Goal: Task Accomplishment & Management: Manage account settings

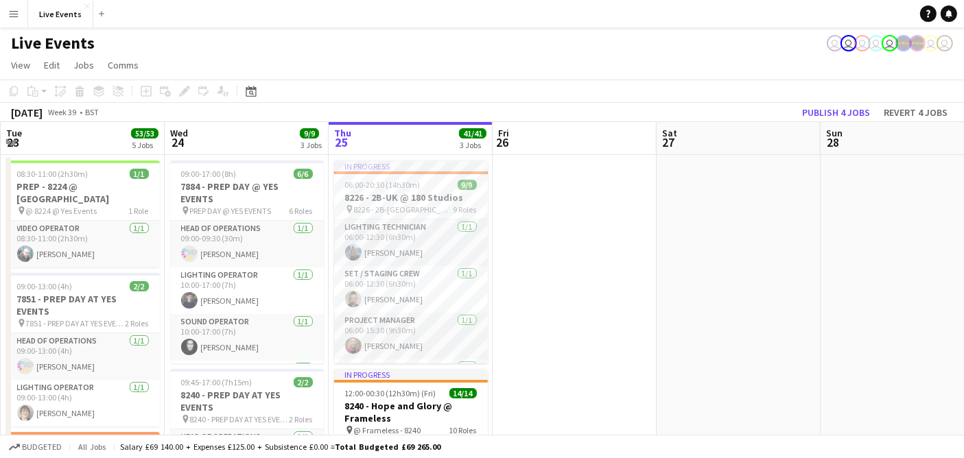
scroll to position [0, 362]
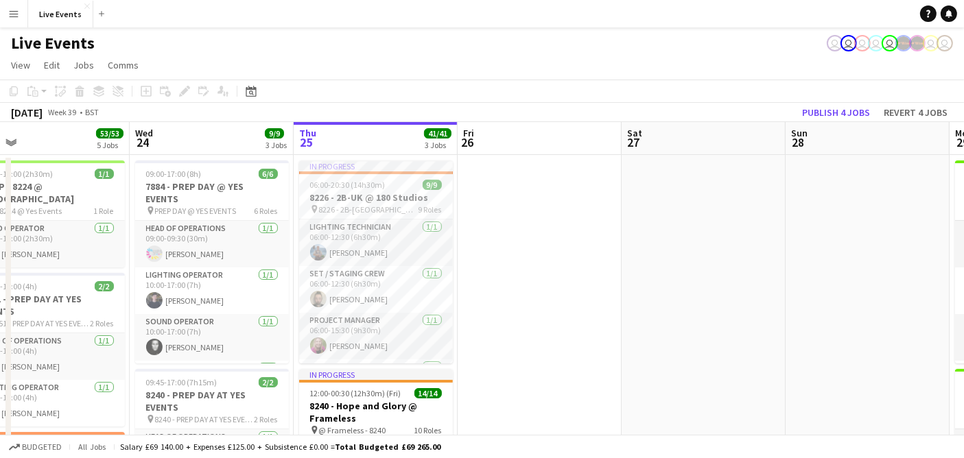
drag, startPoint x: 435, startPoint y: 269, endPoint x: 564, endPoint y: 300, distance: 132.6
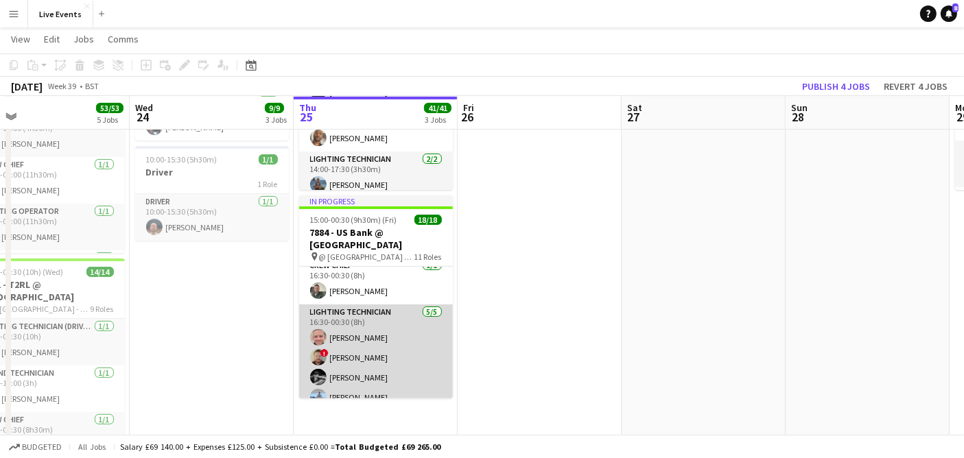
scroll to position [76, 0]
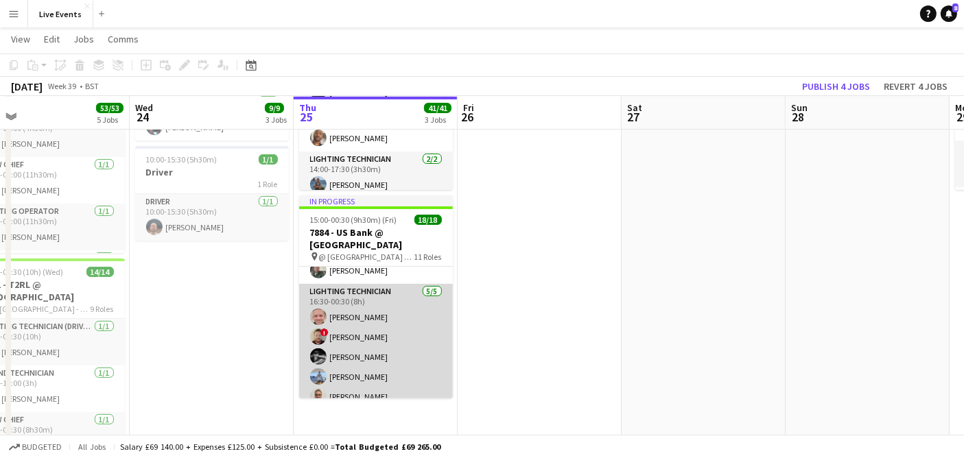
click at [401, 326] on app-card-role "Lighting Technician [DATE] 16:30-00:30 (8h) [PERSON_NAME] ! [PERSON_NAME] [PERS…" at bounding box center [376, 347] width 154 height 126
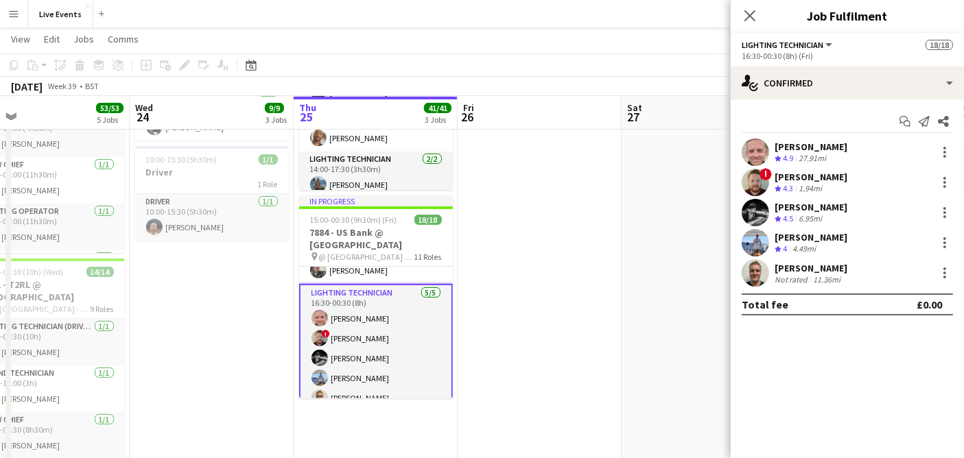
click at [871, 207] on div "[PERSON_NAME] Crew rating 4.5 6.95mi" at bounding box center [847, 212] width 233 height 27
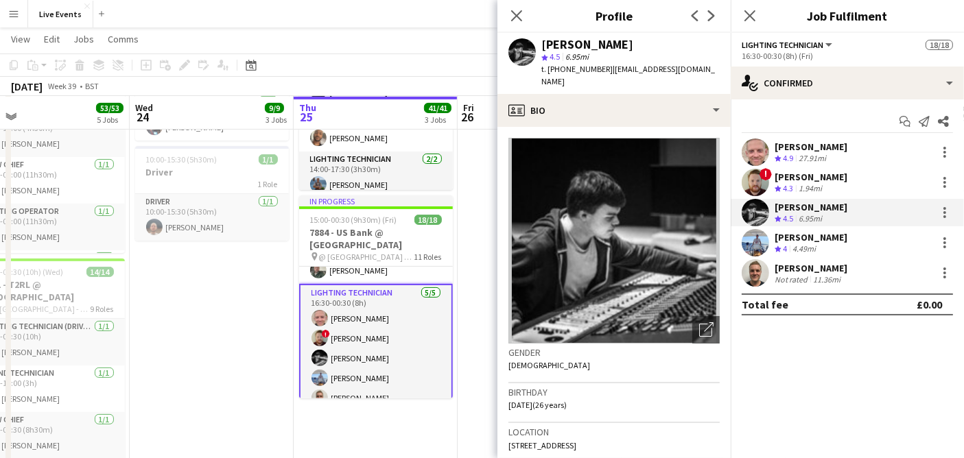
drag, startPoint x: 714, startPoint y: 66, endPoint x: 617, endPoint y: 70, distance: 96.1
click at [622, 71] on div "[PERSON_NAME] star 4.5 6.95mi t. [PHONE_NUMBER] | [EMAIL_ADDRESS][DOMAIN_NAME]" at bounding box center [613, 63] width 233 height 61
click at [609, 70] on span "| [EMAIL_ADDRESS][DOMAIN_NAME]" at bounding box center [628, 75] width 174 height 23
drag, startPoint x: 609, startPoint y: 70, endPoint x: 717, endPoint y: 71, distance: 107.7
click at [717, 71] on div "[PERSON_NAME] star 4.5 6.95mi t. [PHONE_NUMBER] | [EMAIL_ADDRESS][DOMAIN_NAME]" at bounding box center [613, 63] width 233 height 61
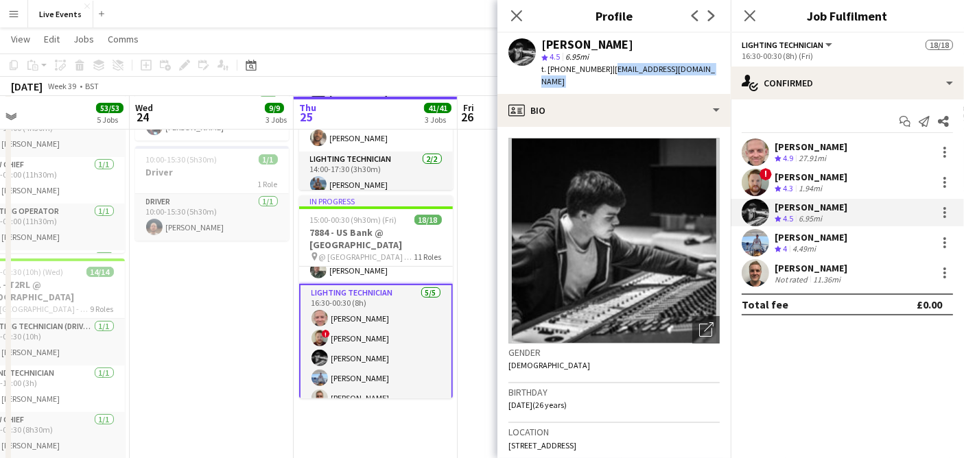
copy app-crew-profile "[EMAIL_ADDRESS][DOMAIN_NAME] profile"
drag, startPoint x: 618, startPoint y: 42, endPoint x: 543, endPoint y: 48, distance: 75.7
click at [543, 48] on div "[PERSON_NAME]" at bounding box center [630, 44] width 178 height 12
copy div "[PERSON_NAME]"
click at [950, 207] on div at bounding box center [944, 212] width 16 height 16
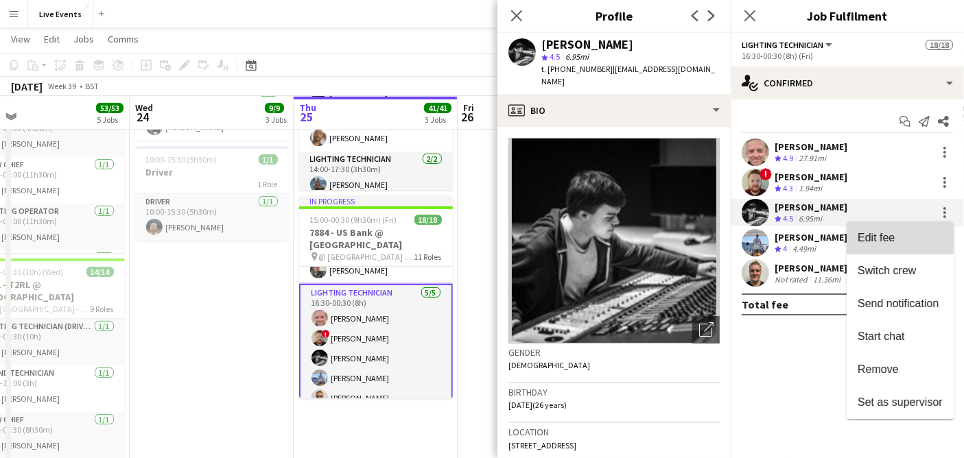
click at [932, 236] on span "Edit fee" at bounding box center [900, 238] width 85 height 12
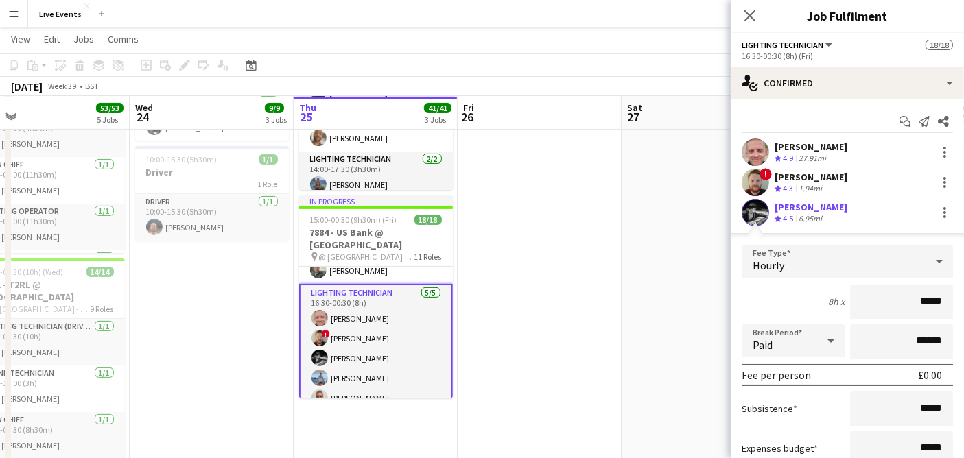
click at [886, 257] on div "Hourly" at bounding box center [834, 261] width 184 height 33
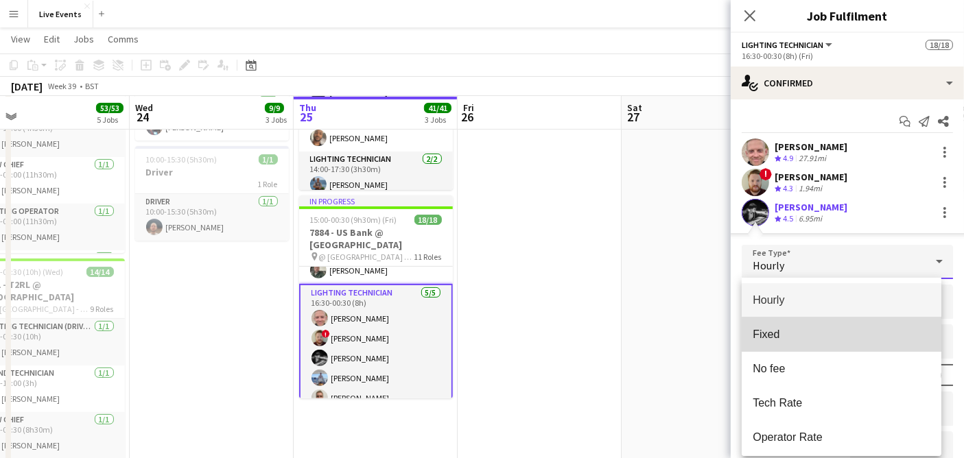
click at [865, 340] on span "Fixed" at bounding box center [842, 334] width 178 height 13
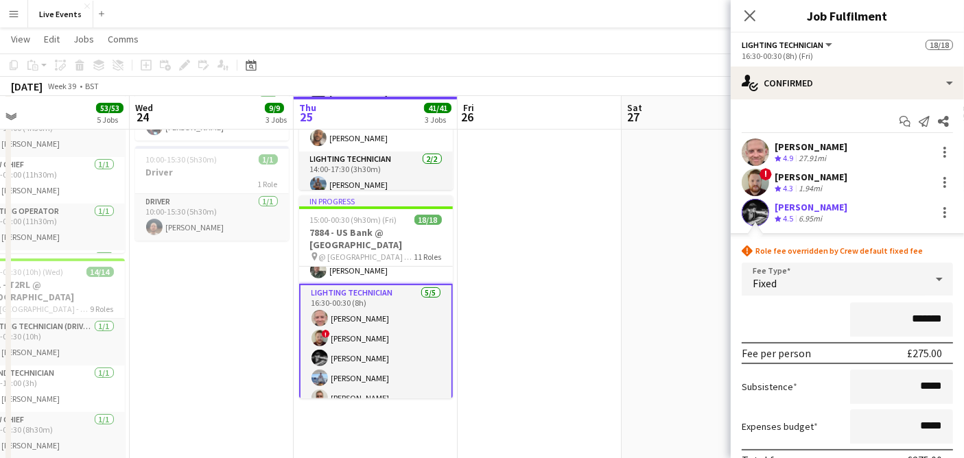
drag, startPoint x: 930, startPoint y: 316, endPoint x: 881, endPoint y: 321, distance: 49.0
click at [884, 322] on input "*******" at bounding box center [901, 320] width 103 height 34
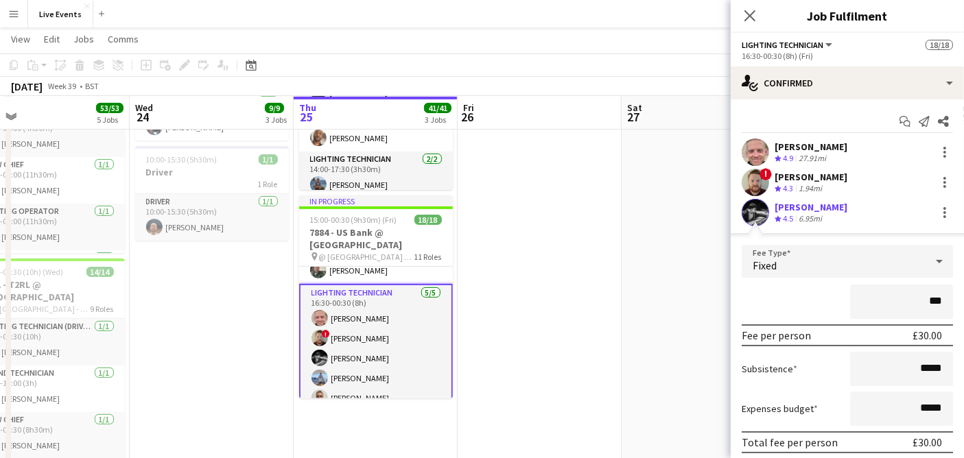
type input "****"
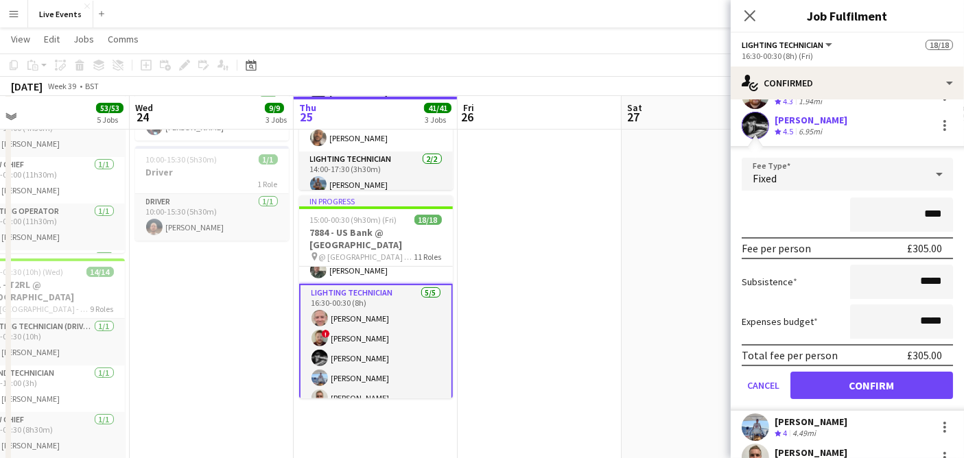
scroll to position [137, 0]
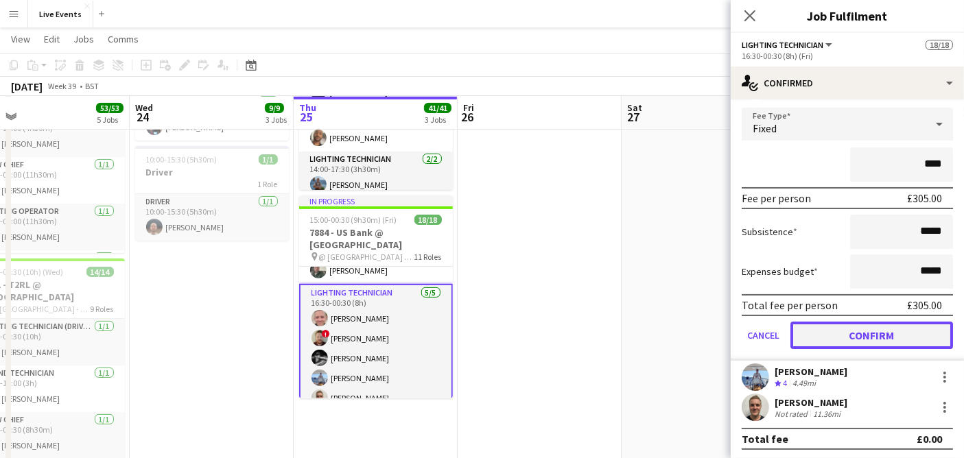
click at [876, 330] on button "Confirm" at bounding box center [871, 335] width 163 height 27
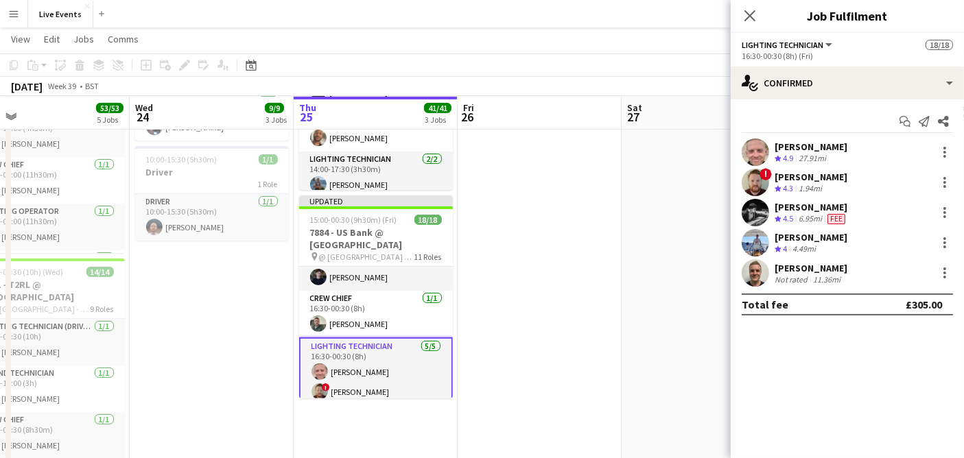
scroll to position [0, 0]
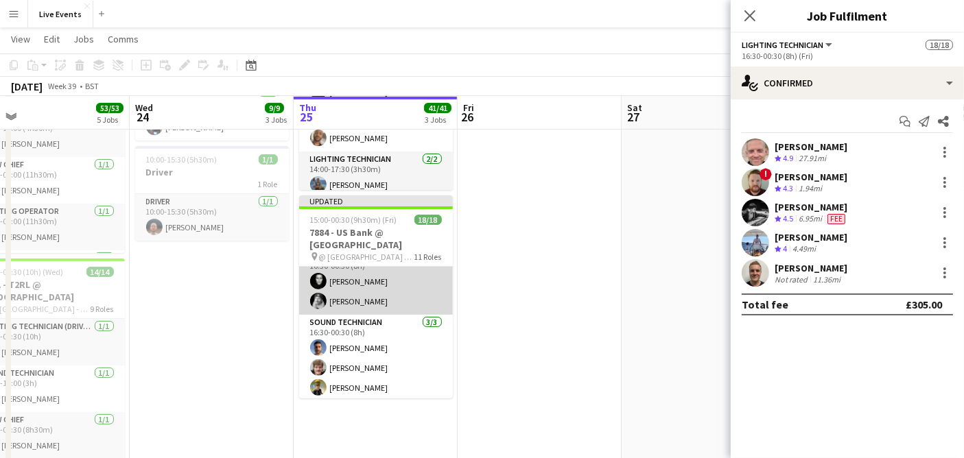
click at [379, 291] on app-card-role "Sound Operator [DATE] 16:30-00:30 (8h) [PERSON_NAME] [PERSON_NAME]" at bounding box center [376, 281] width 154 height 67
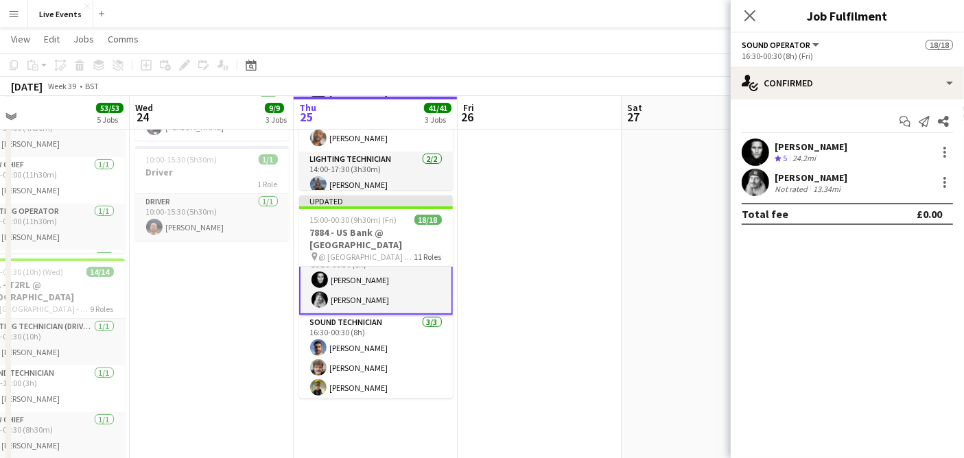
scroll to position [380, 0]
click at [857, 177] on div "[PERSON_NAME] Not rated 13.34mi" at bounding box center [847, 182] width 233 height 27
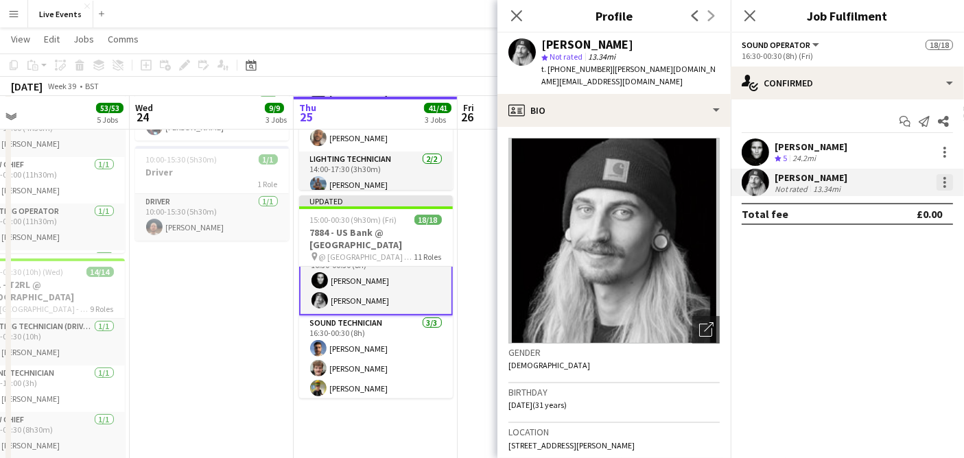
click at [942, 177] on div at bounding box center [944, 182] width 16 height 16
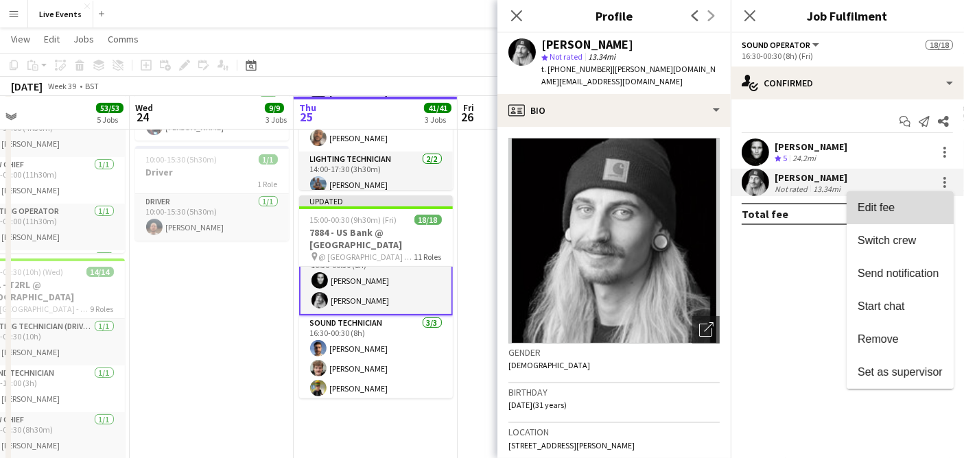
click at [921, 199] on button "Edit fee" at bounding box center [900, 207] width 107 height 33
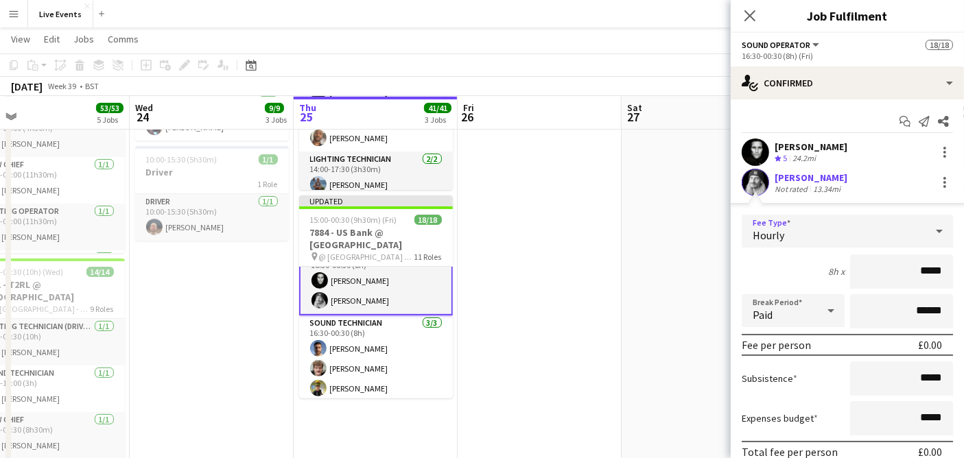
click at [882, 233] on div "Hourly" at bounding box center [834, 231] width 184 height 33
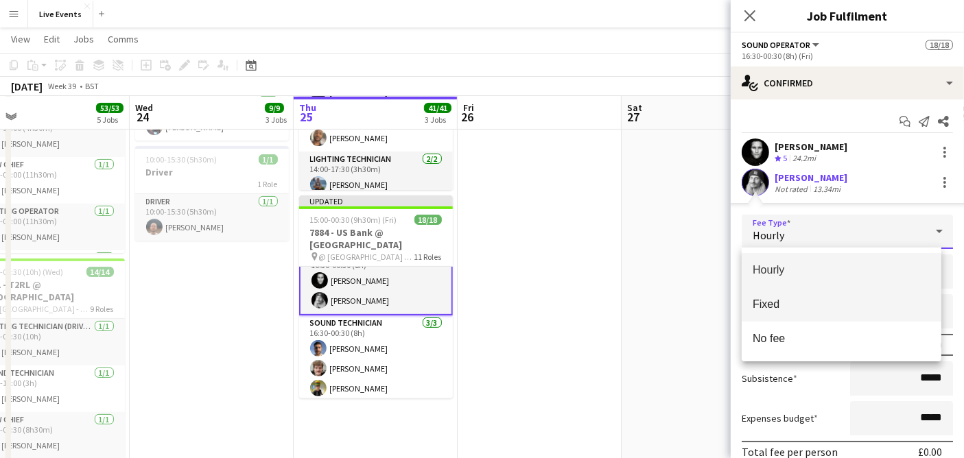
click at [862, 296] on mat-option "Fixed" at bounding box center [842, 304] width 200 height 34
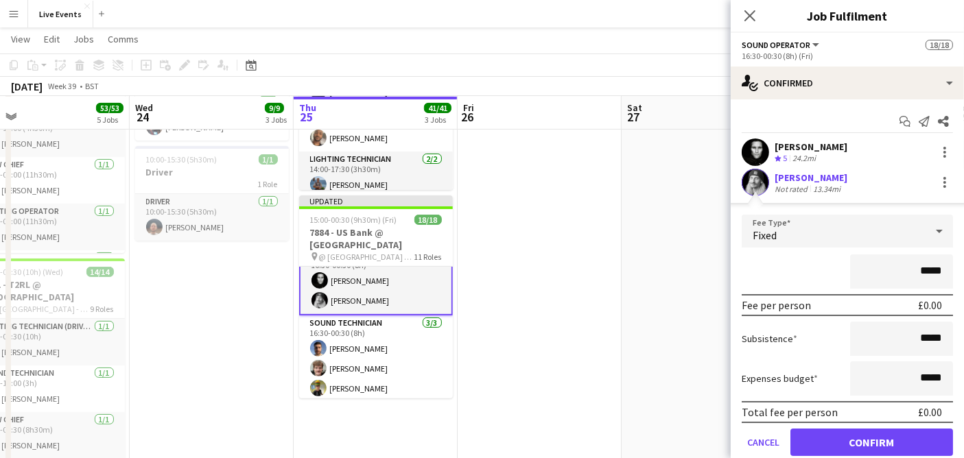
drag, startPoint x: 933, startPoint y: 270, endPoint x: 875, endPoint y: 269, distance: 58.3
click at [875, 269] on input "*****" at bounding box center [901, 272] width 103 height 34
type input "****"
click at [870, 439] on button "Confirm" at bounding box center [871, 442] width 163 height 27
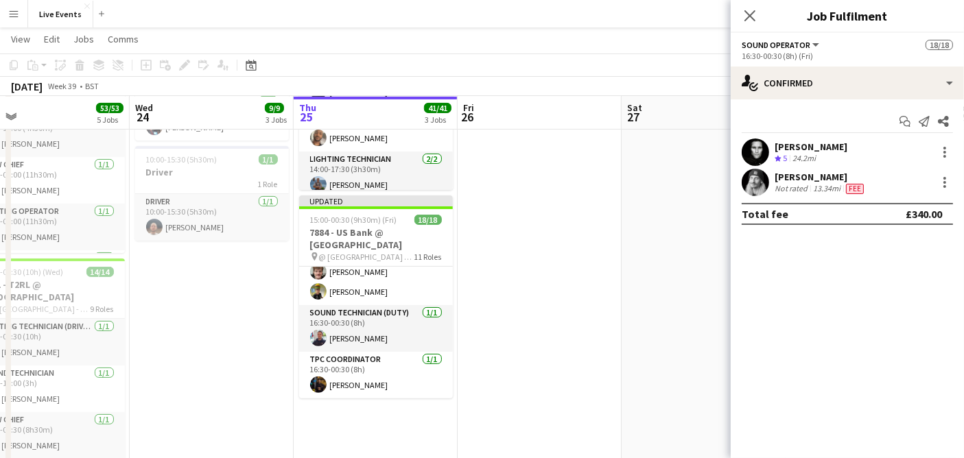
scroll to position [521, 0]
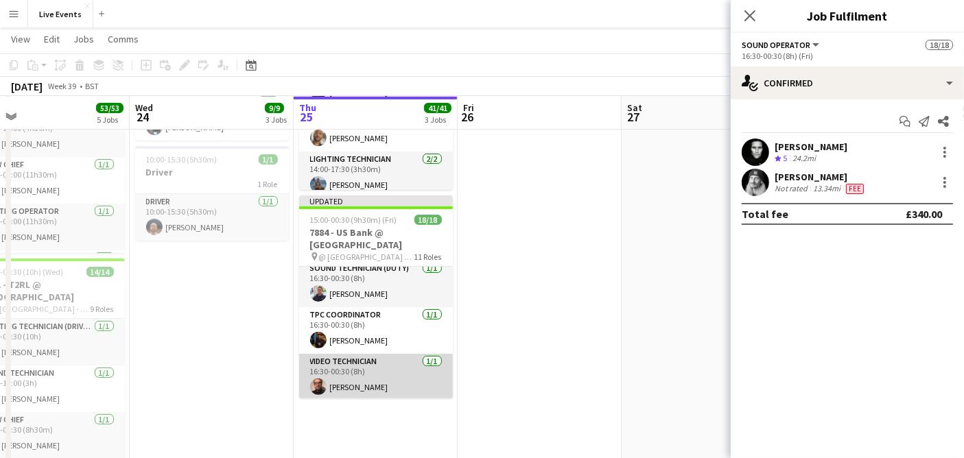
click at [382, 374] on app-card-role "Video Technician [DATE] 16:30-00:30 (8h) [PERSON_NAME]" at bounding box center [376, 377] width 154 height 47
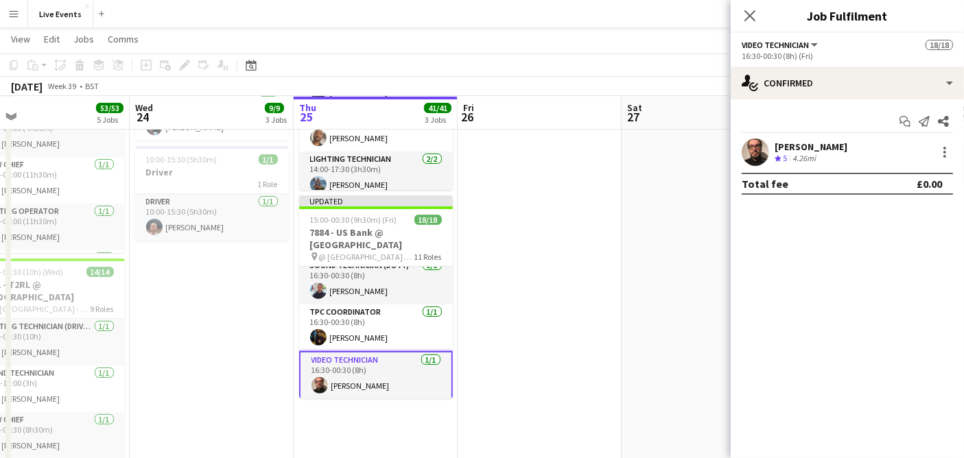
scroll to position [519, 0]
click at [941, 151] on div at bounding box center [944, 152] width 16 height 16
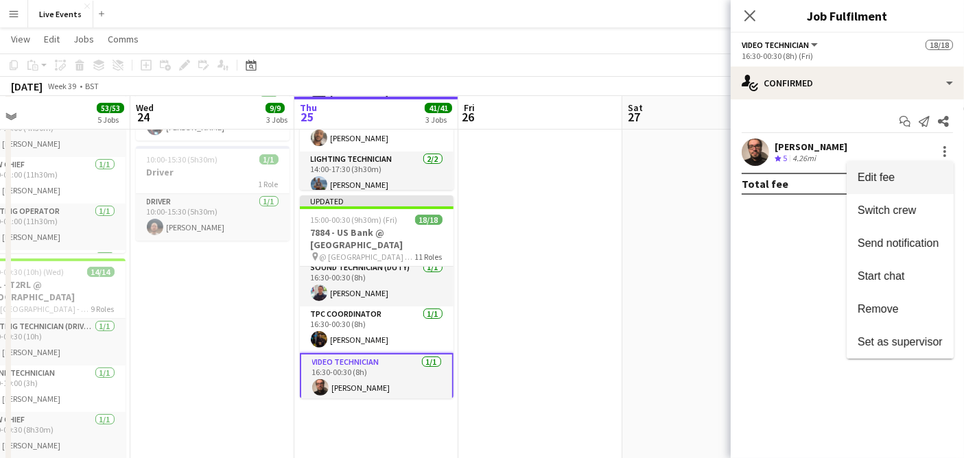
click at [926, 169] on button "Edit fee" at bounding box center [900, 177] width 107 height 33
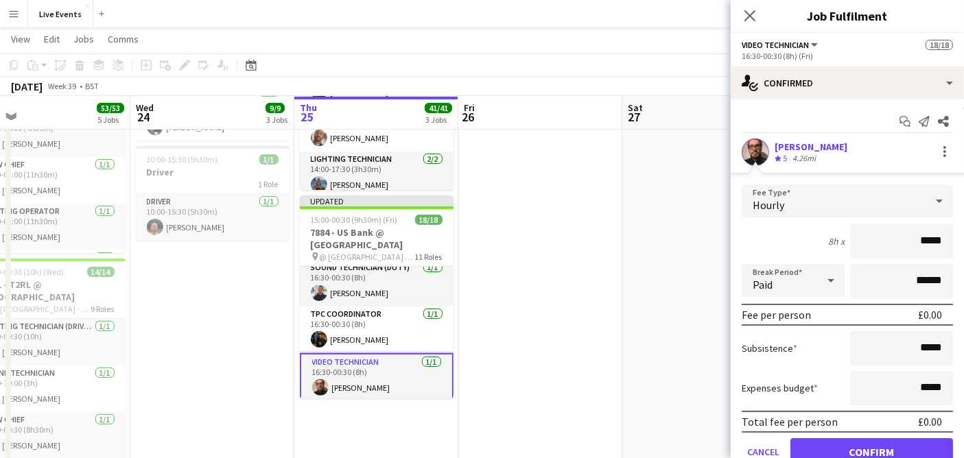
click at [926, 198] on div at bounding box center [939, 200] width 27 height 27
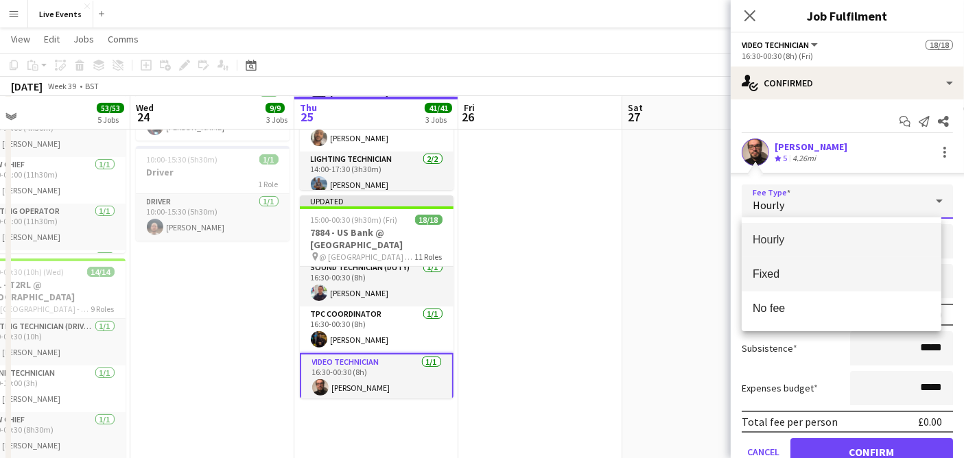
click at [890, 273] on span "Fixed" at bounding box center [842, 274] width 178 height 13
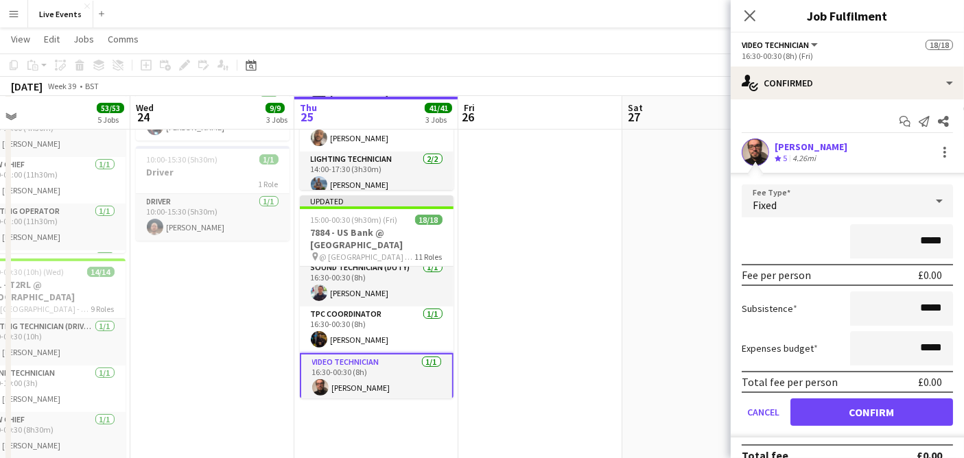
drag, startPoint x: 931, startPoint y: 239, endPoint x: 805, endPoint y: 223, distance: 127.3
click at [811, 224] on div "*****" at bounding box center [847, 241] width 211 height 34
type input "****"
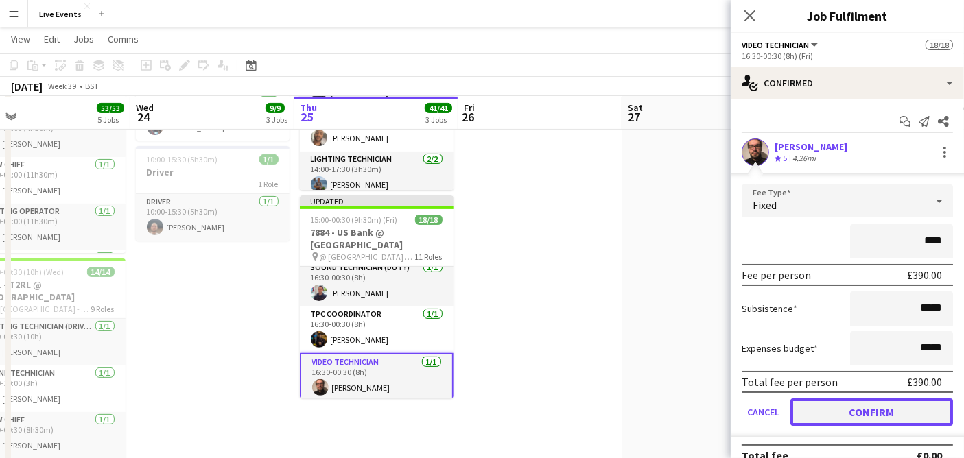
click at [876, 403] on button "Confirm" at bounding box center [871, 412] width 163 height 27
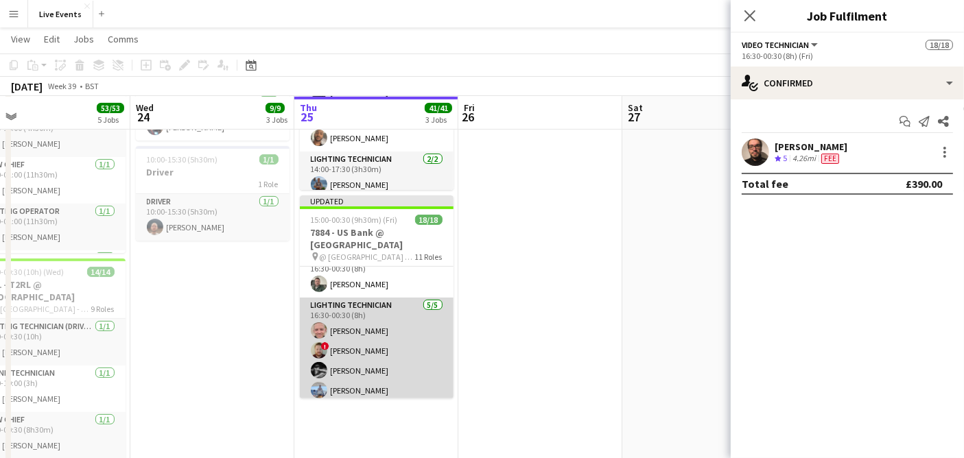
scroll to position [0, 0]
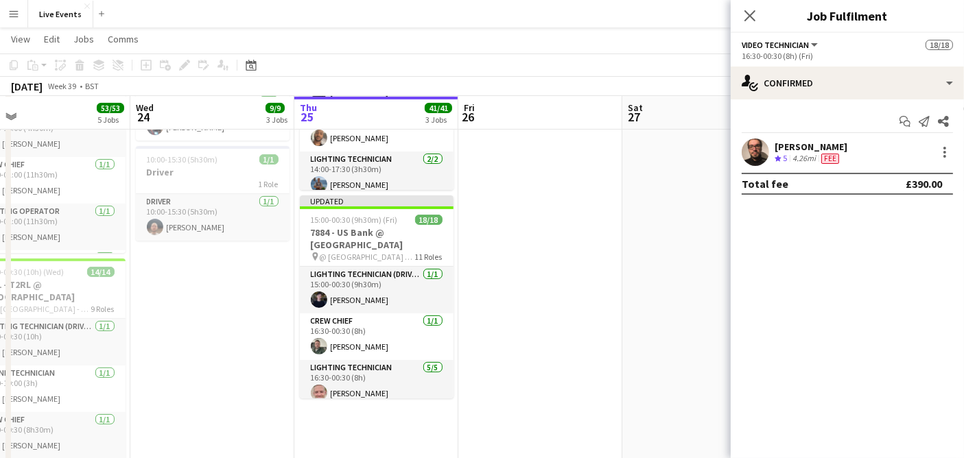
click at [525, 309] on app-date-cell at bounding box center [540, 445] width 164 height 1344
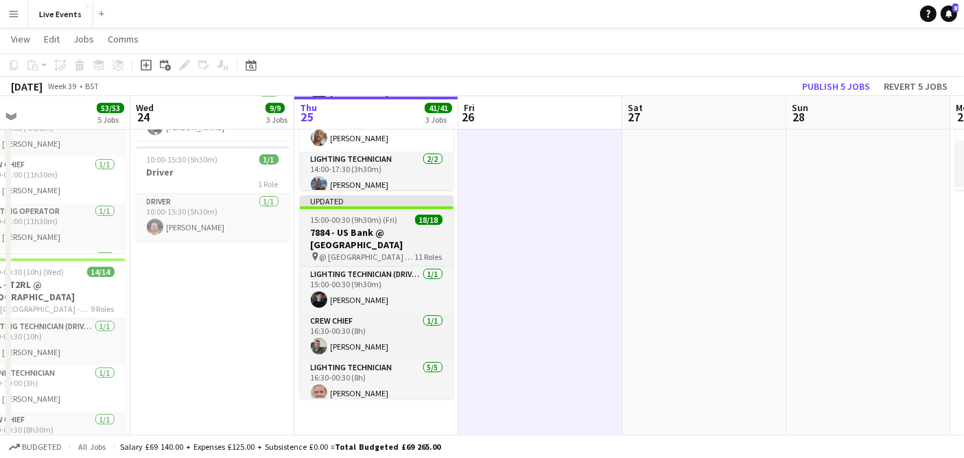
click at [358, 224] on span "15:00-00:30 (9h30m) (Fri)" at bounding box center [354, 220] width 87 height 10
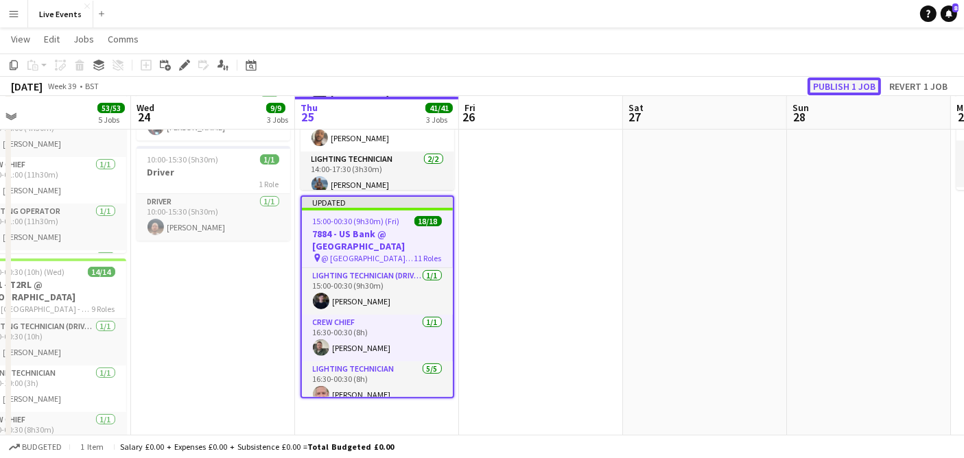
click at [830, 89] on button "Publish 1 job" at bounding box center [844, 87] width 73 height 18
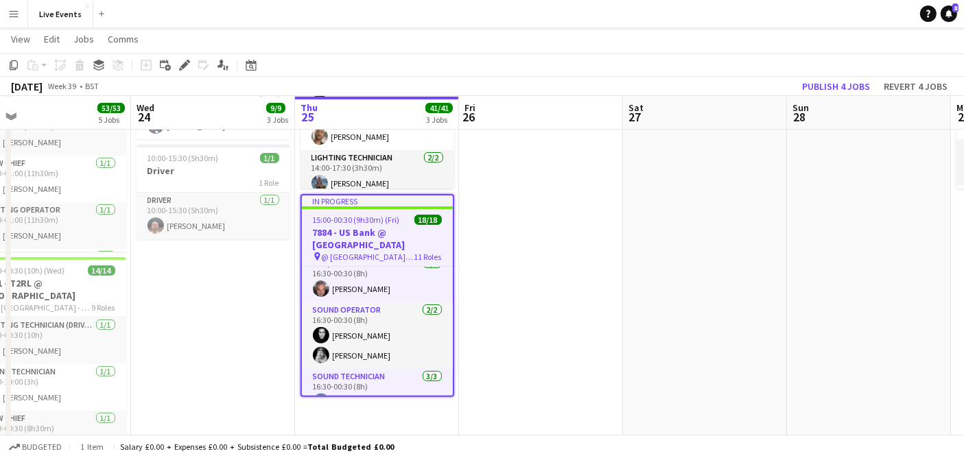
scroll to position [327, 0]
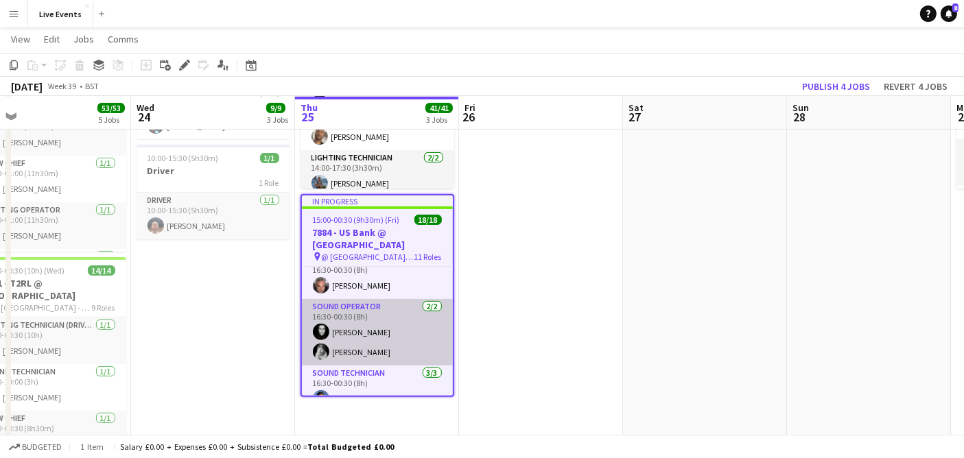
click at [311, 329] on app-card-role "Sound Operator [DATE] 16:30-00:30 (8h) [PERSON_NAME] [PERSON_NAME]" at bounding box center [377, 332] width 151 height 67
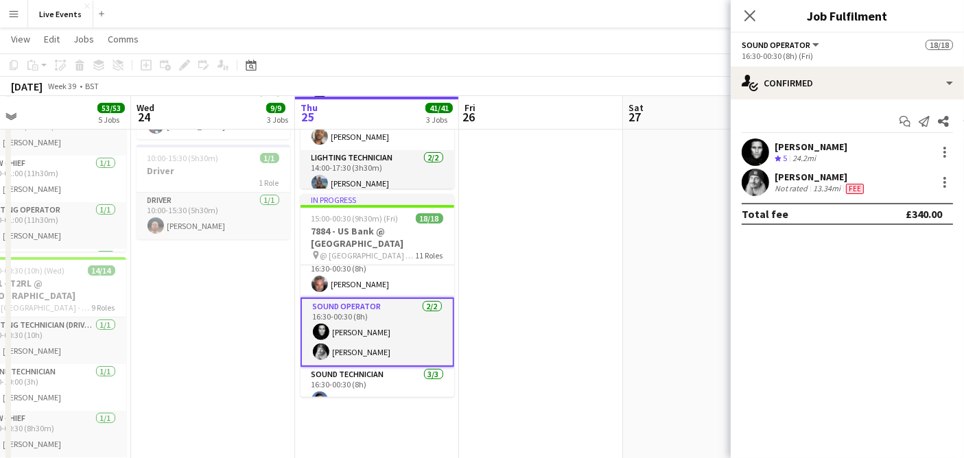
click at [748, 150] on app-user-avatar at bounding box center [755, 152] width 27 height 27
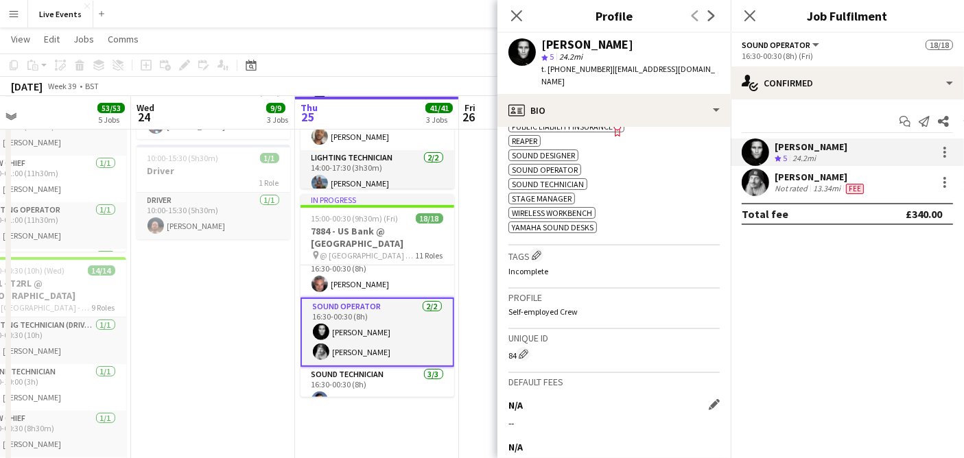
scroll to position [816, 0]
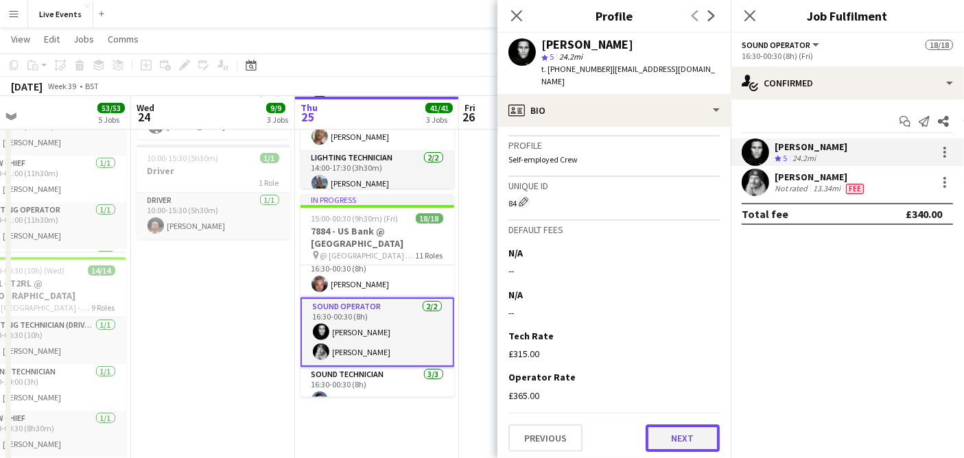
click at [672, 429] on button "Next" at bounding box center [683, 438] width 74 height 27
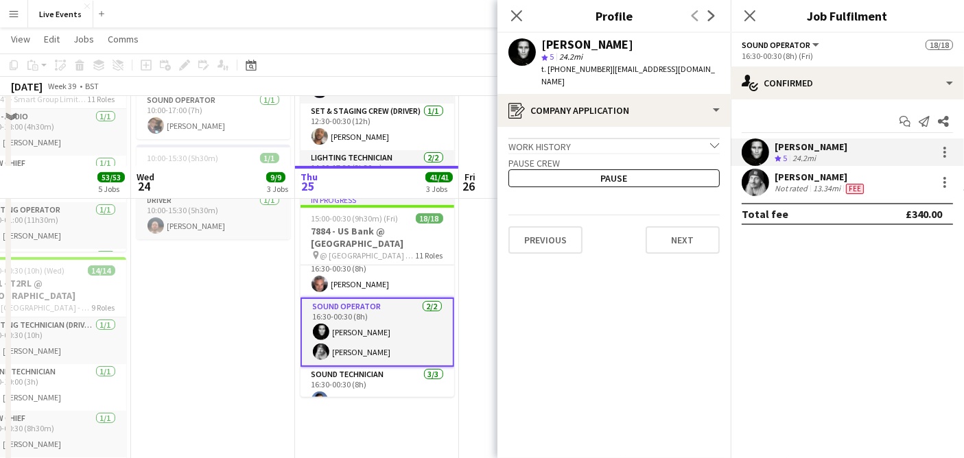
scroll to position [460, 0]
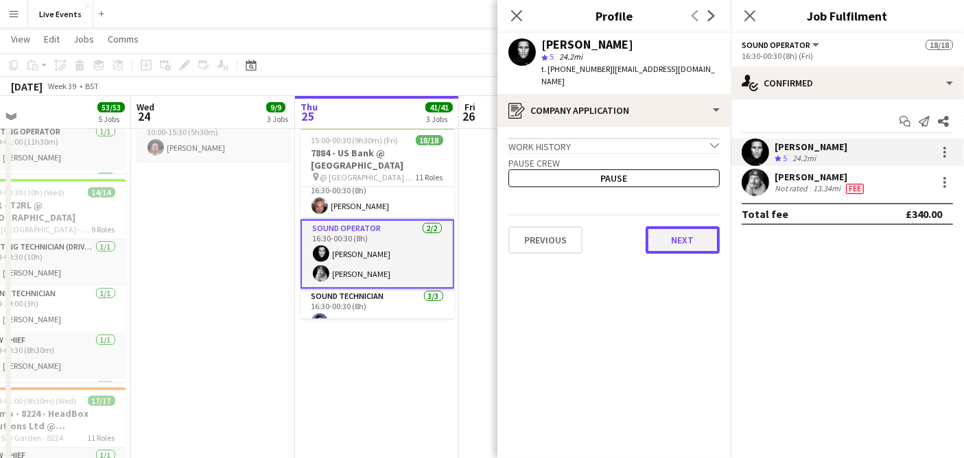
click at [662, 226] on button "Next" at bounding box center [683, 239] width 74 height 27
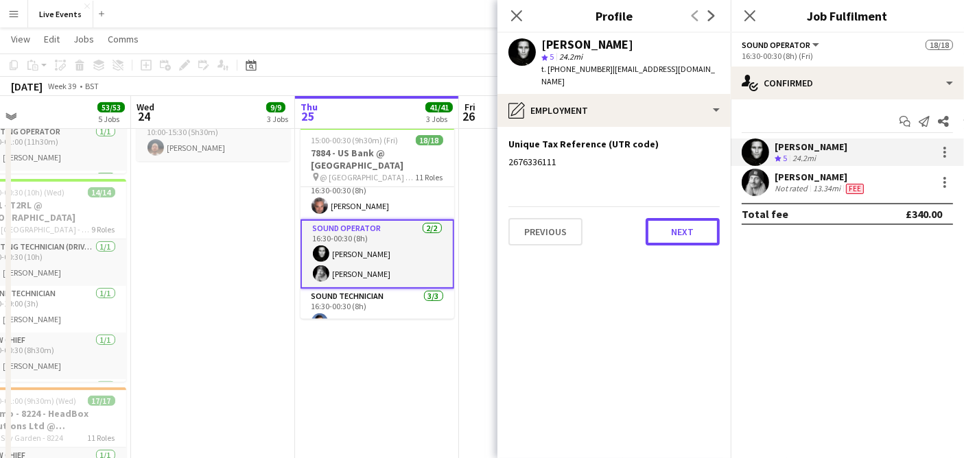
click at [662, 220] on button "Next" at bounding box center [683, 231] width 74 height 27
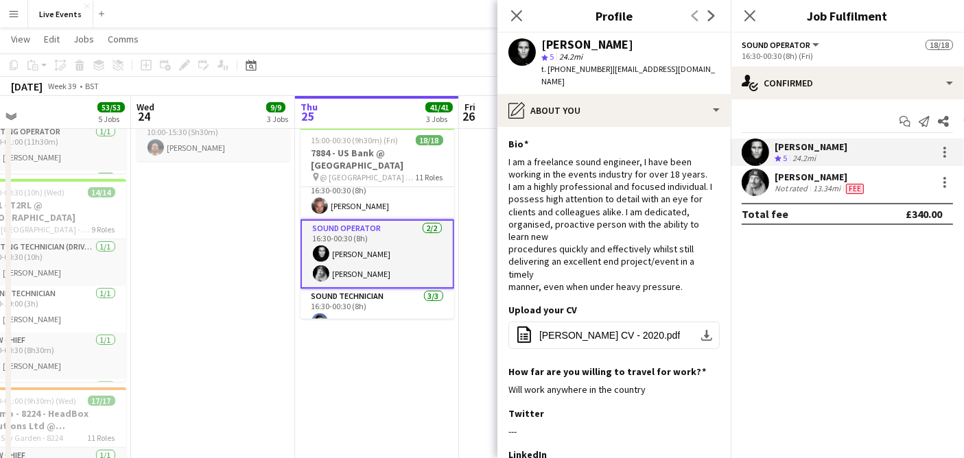
scroll to position [178, 0]
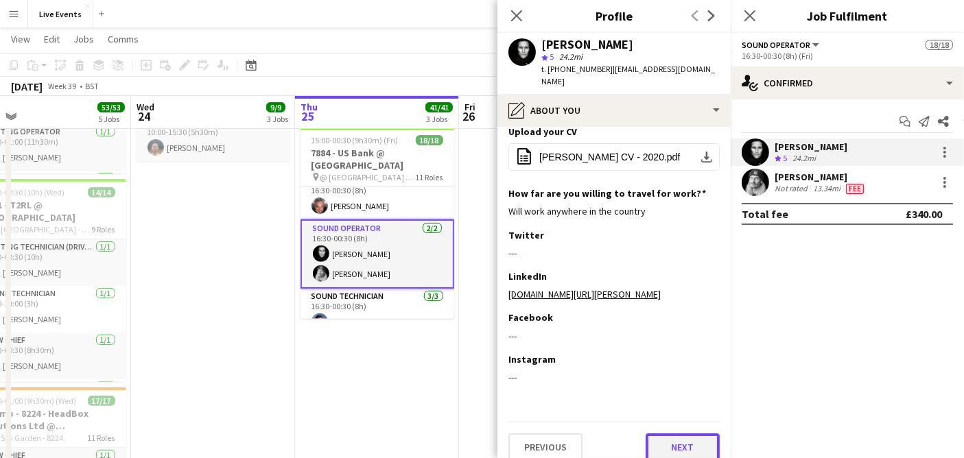
click at [684, 434] on button "Next" at bounding box center [683, 447] width 74 height 27
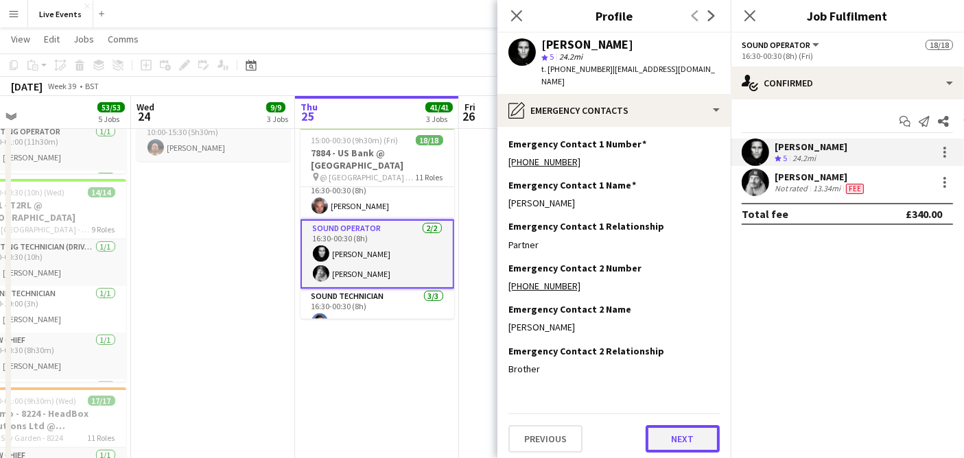
drag, startPoint x: 685, startPoint y: 430, endPoint x: 658, endPoint y: 428, distance: 26.8
click at [658, 428] on button "Next" at bounding box center [683, 438] width 74 height 27
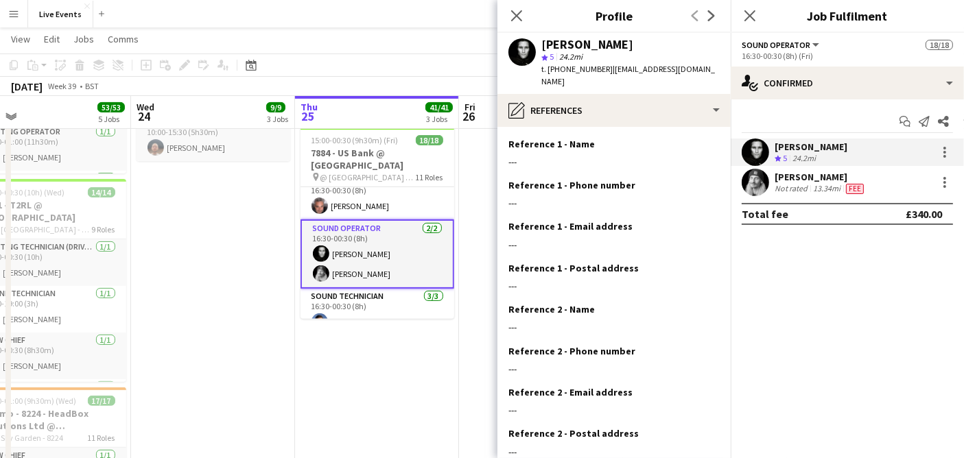
scroll to position [74, 0]
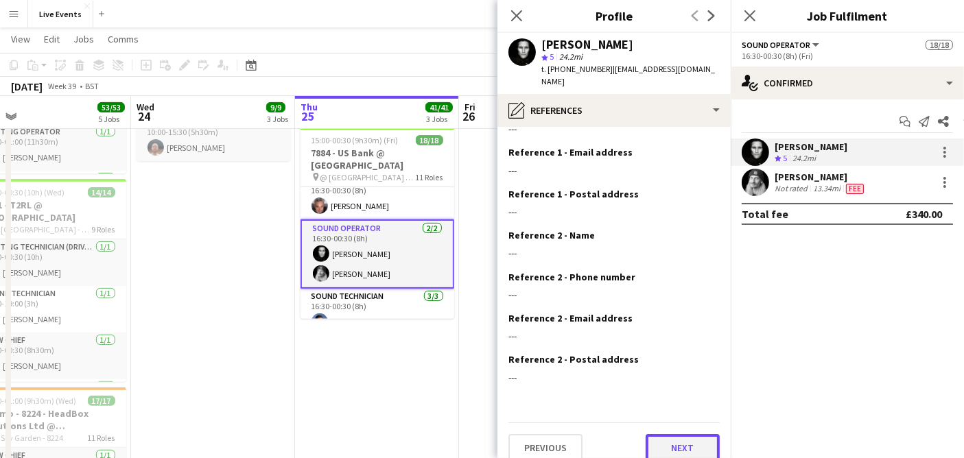
click at [661, 434] on button "Next" at bounding box center [683, 447] width 74 height 27
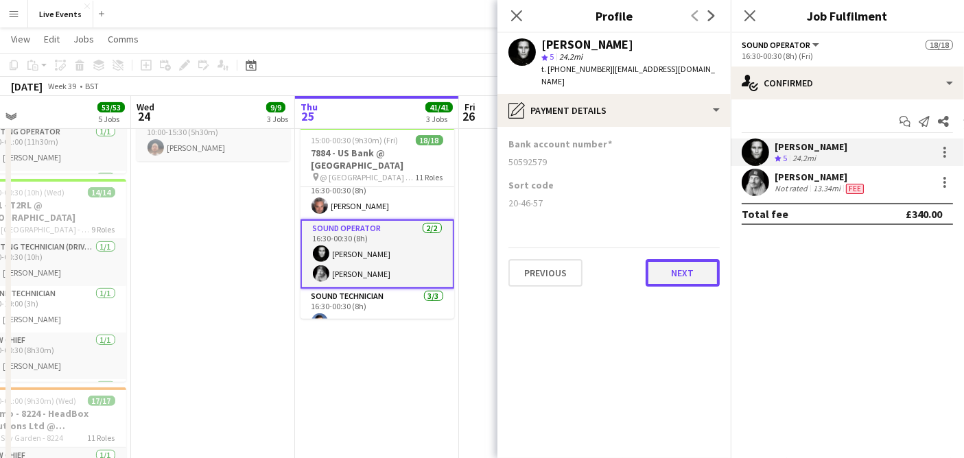
click at [657, 266] on button "Next" at bounding box center [683, 272] width 74 height 27
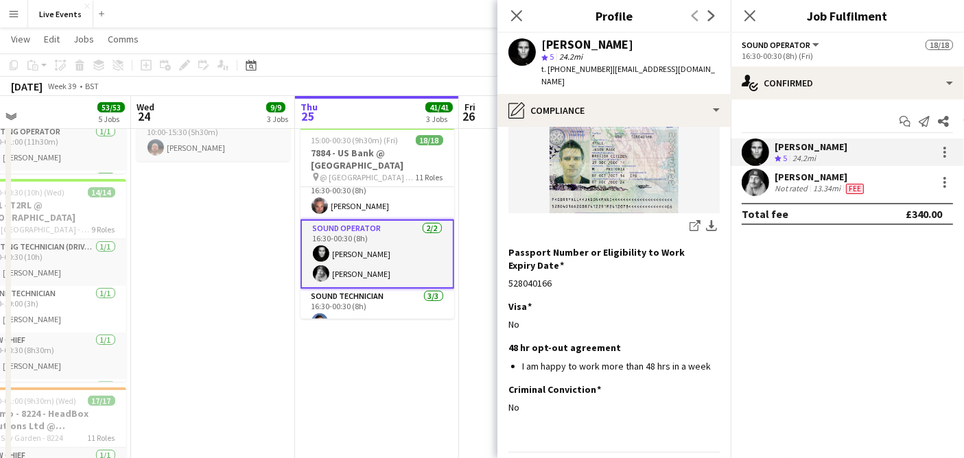
scroll to position [257, 0]
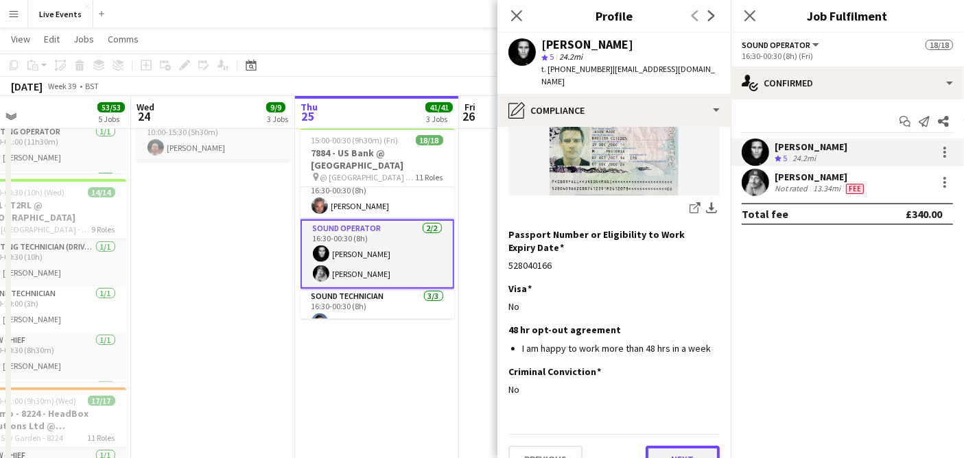
click at [674, 446] on button "Next" at bounding box center [683, 459] width 74 height 27
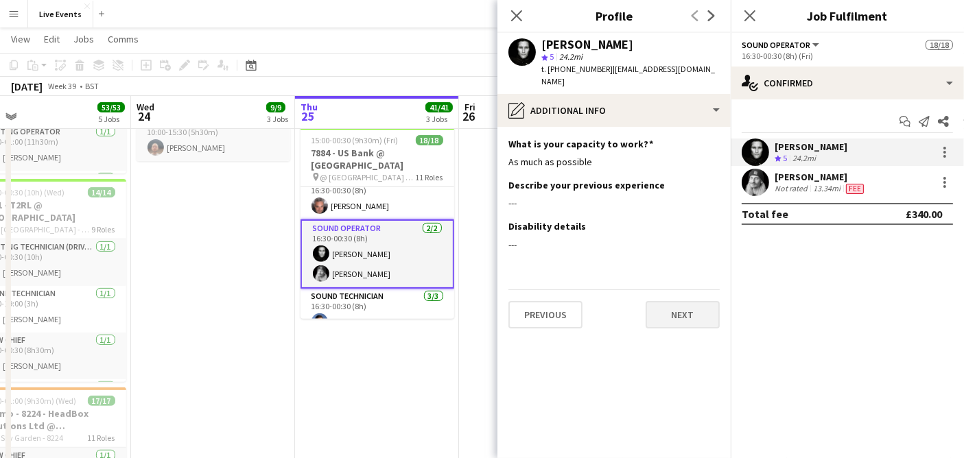
scroll to position [0, 0]
click at [671, 308] on button "Next" at bounding box center [683, 314] width 74 height 27
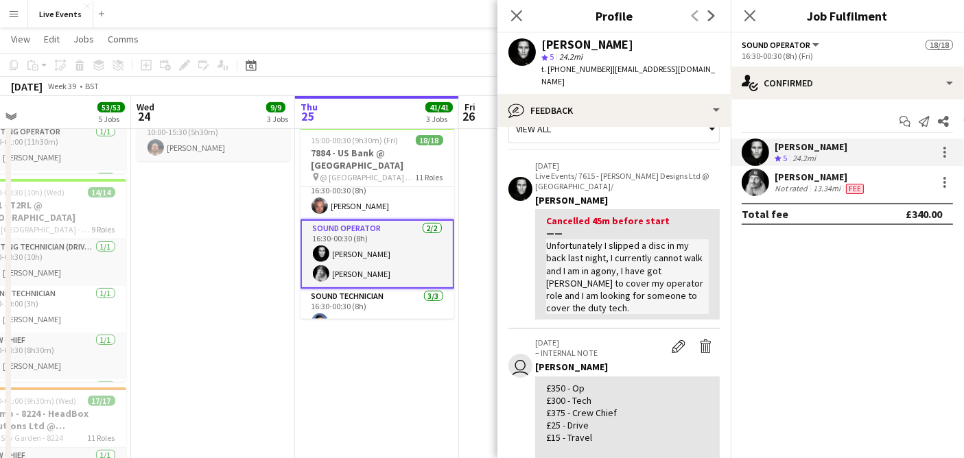
scroll to position [30, 0]
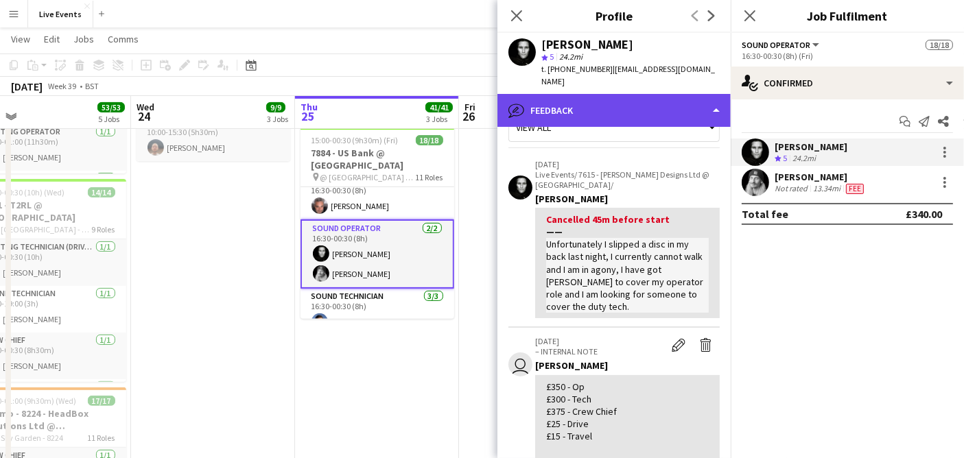
click at [537, 97] on div "bubble-pencil Feedback" at bounding box center [613, 110] width 233 height 33
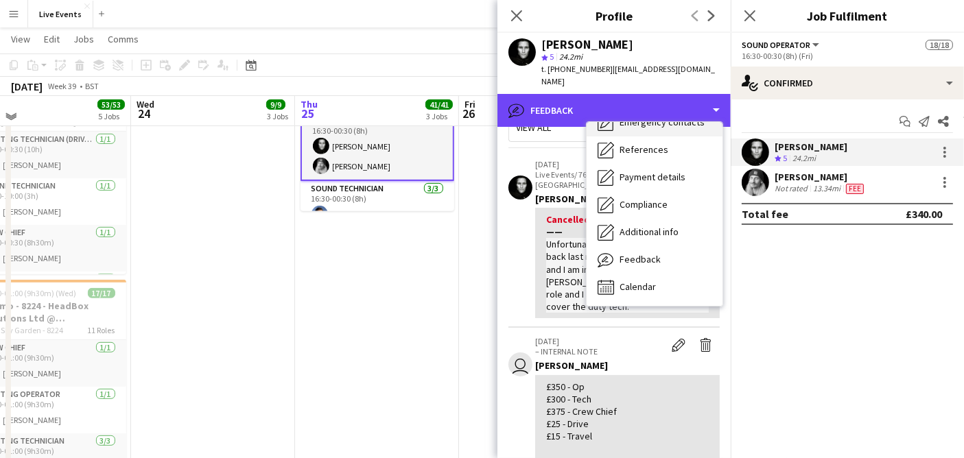
scroll to position [569, 0]
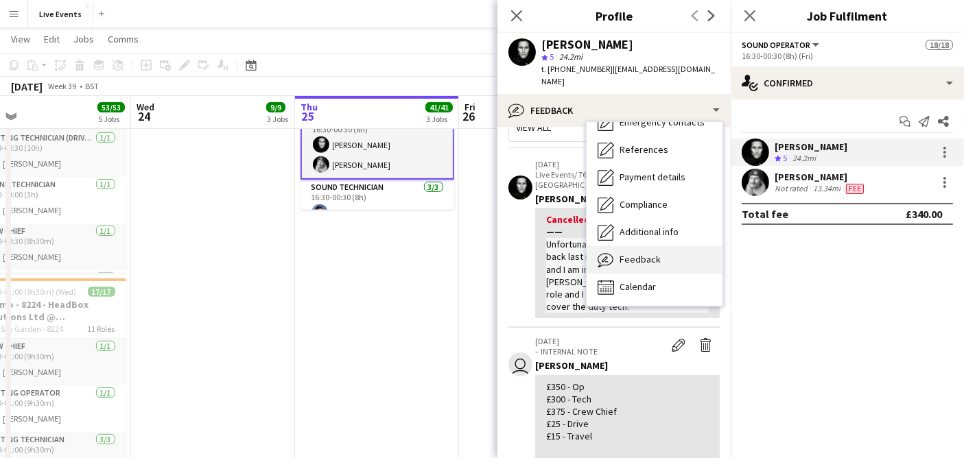
click at [664, 250] on div "Feedback Feedback" at bounding box center [655, 259] width 136 height 27
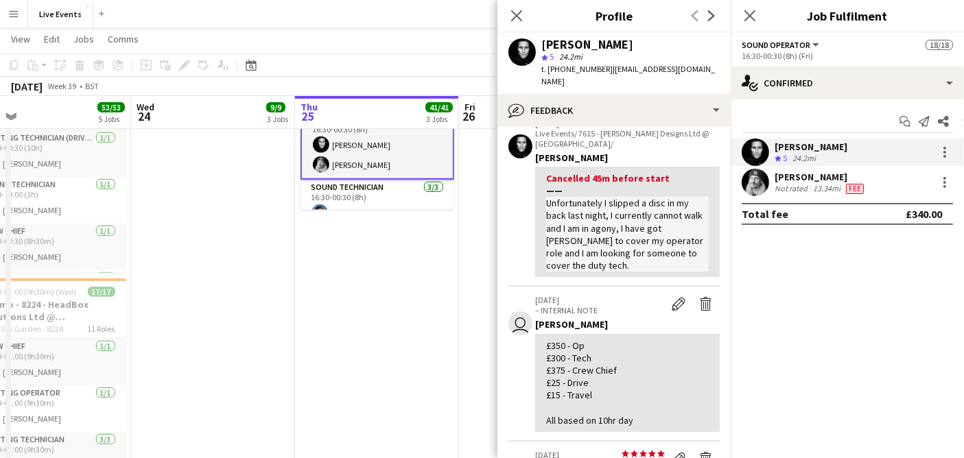
scroll to position [74, 0]
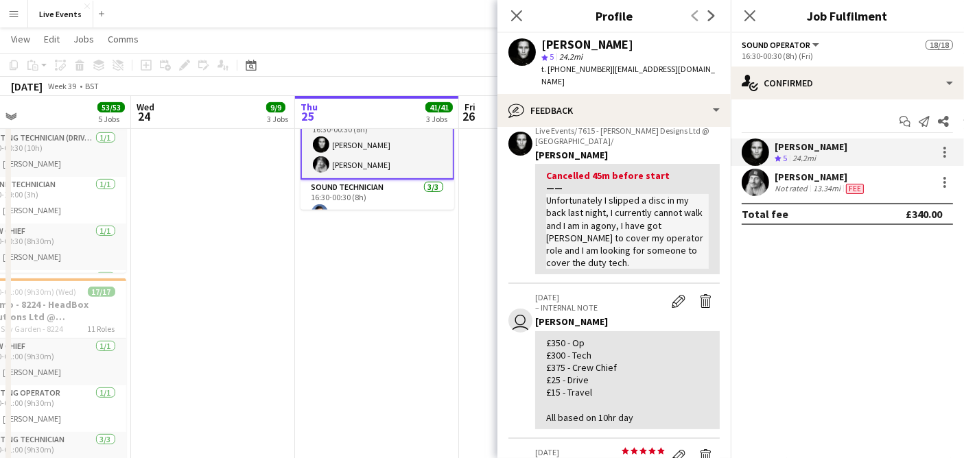
click at [932, 160] on div "[PERSON_NAME] Crew rating 5 24.2mi" at bounding box center [847, 152] width 233 height 27
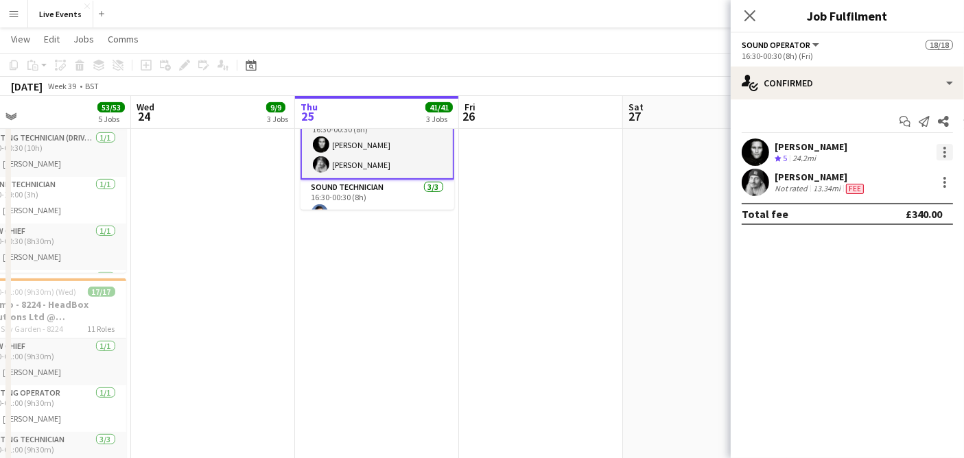
click at [938, 152] on div at bounding box center [944, 152] width 16 height 16
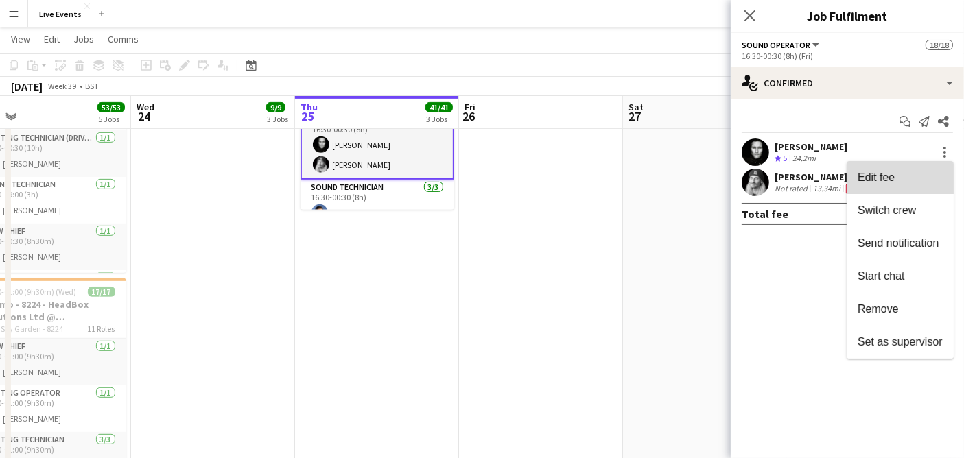
click at [906, 181] on span "Edit fee" at bounding box center [900, 178] width 85 height 12
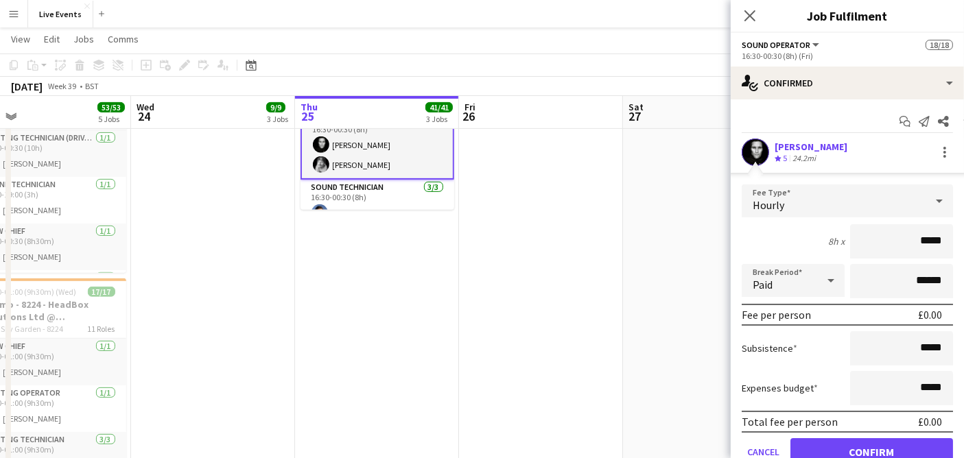
drag, startPoint x: 901, startPoint y: 234, endPoint x: 945, endPoint y: 246, distance: 45.6
click at [945, 246] on form "Fee Type Hourly 8h x ***** Break Period Paid ****** Fee per person £0.00 Subsis…" at bounding box center [847, 331] width 233 height 293
click at [882, 193] on div "Hourly" at bounding box center [834, 201] width 184 height 33
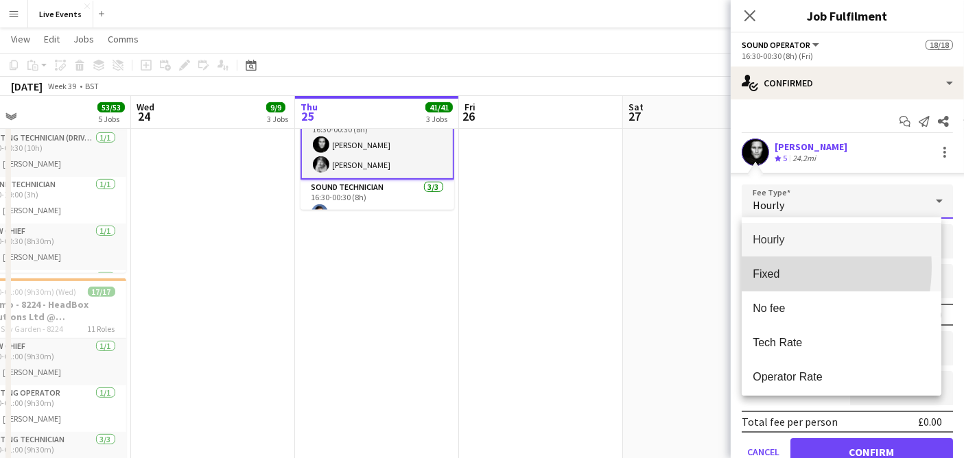
click at [768, 268] on span "Fixed" at bounding box center [842, 274] width 178 height 13
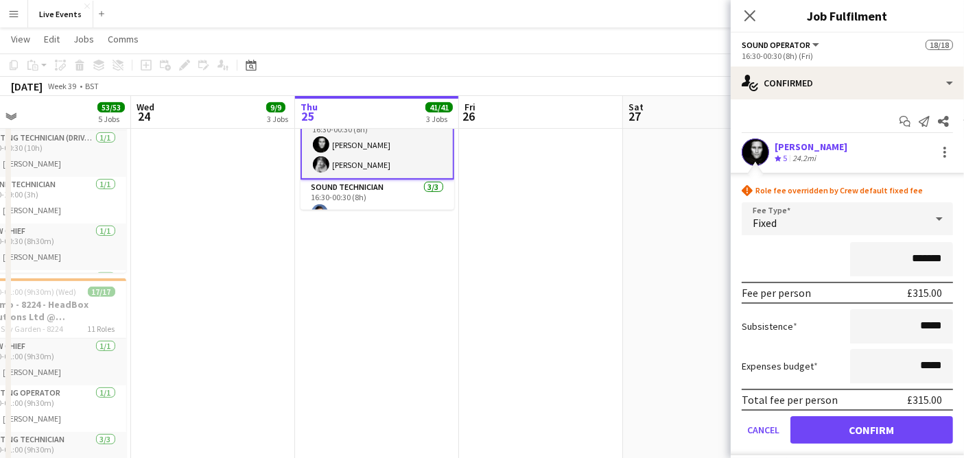
drag, startPoint x: 889, startPoint y: 254, endPoint x: 947, endPoint y: 270, distance: 60.4
click at [947, 270] on form "rhombus-alert Role fee overridden by Crew default fixed fee Fee Type Fixed ****…" at bounding box center [847, 320] width 233 height 271
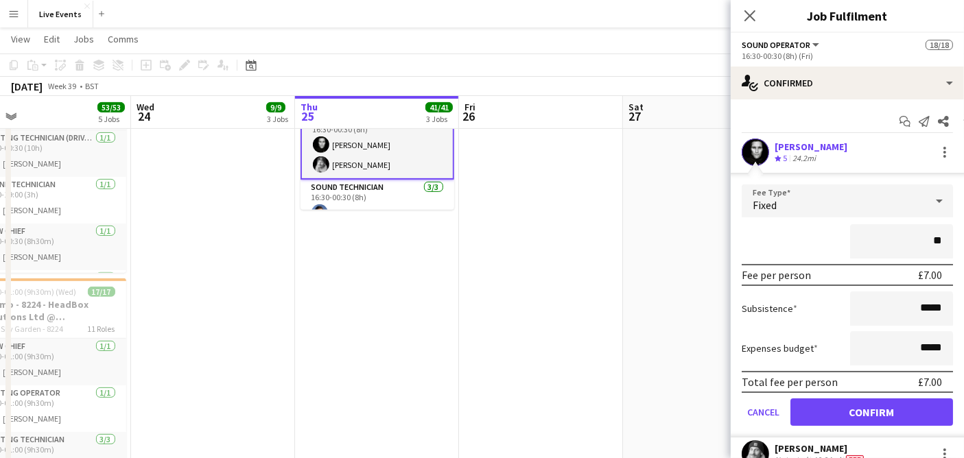
type input "**"
click at [514, 242] on app-date-cell at bounding box center [541, 256] width 164 height 1344
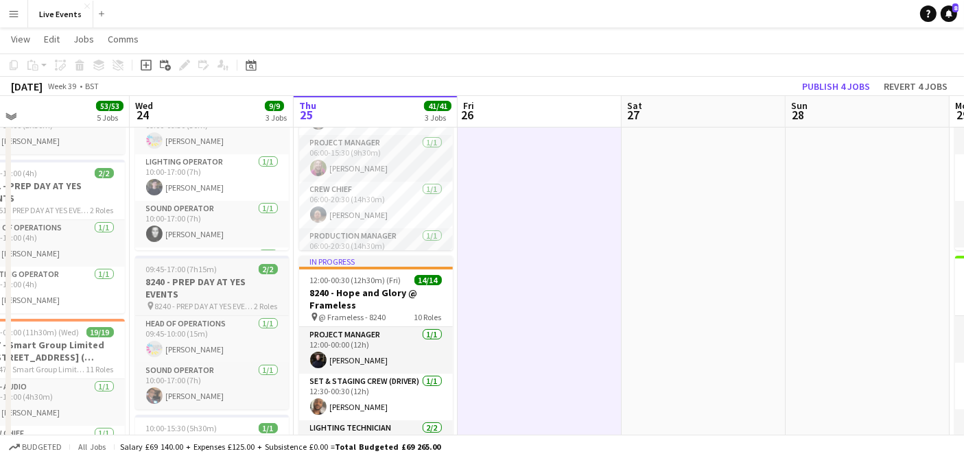
scroll to position [36, 0]
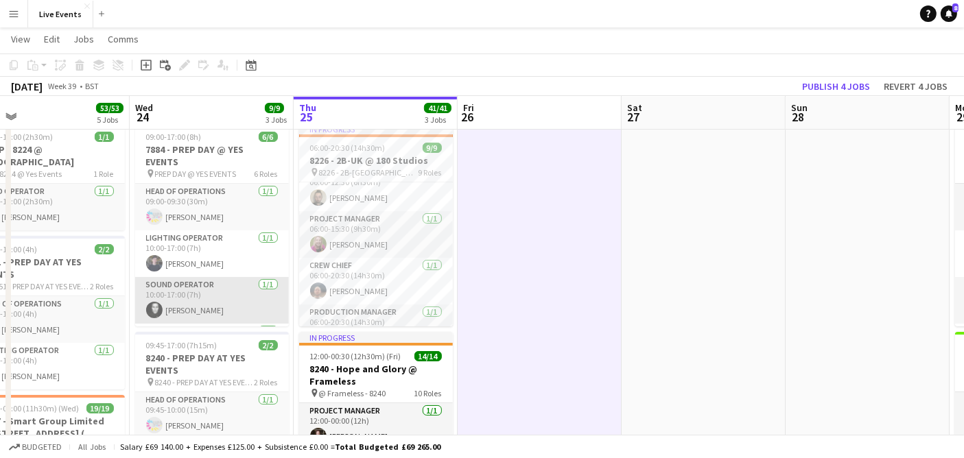
click at [192, 285] on app-card-role "Sound Operator [DATE] 10:00-17:00 (7h) [PERSON_NAME]" at bounding box center [212, 300] width 154 height 47
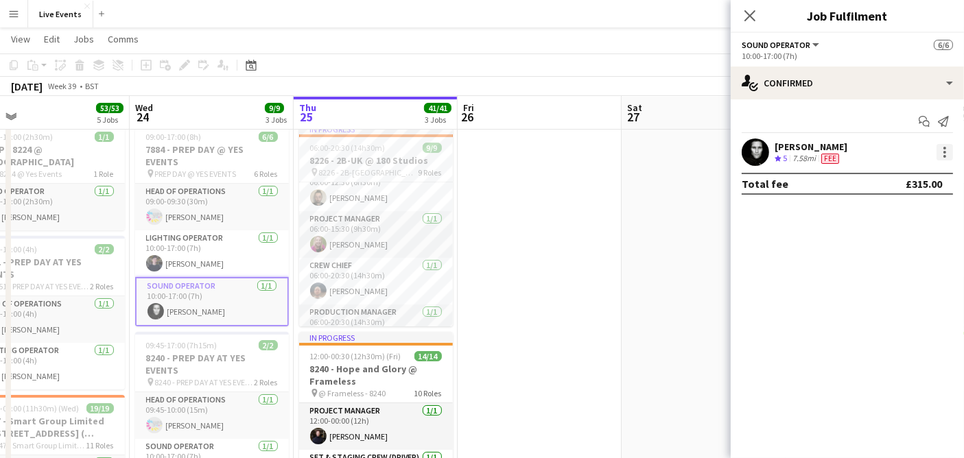
click at [941, 155] on div at bounding box center [944, 152] width 16 height 16
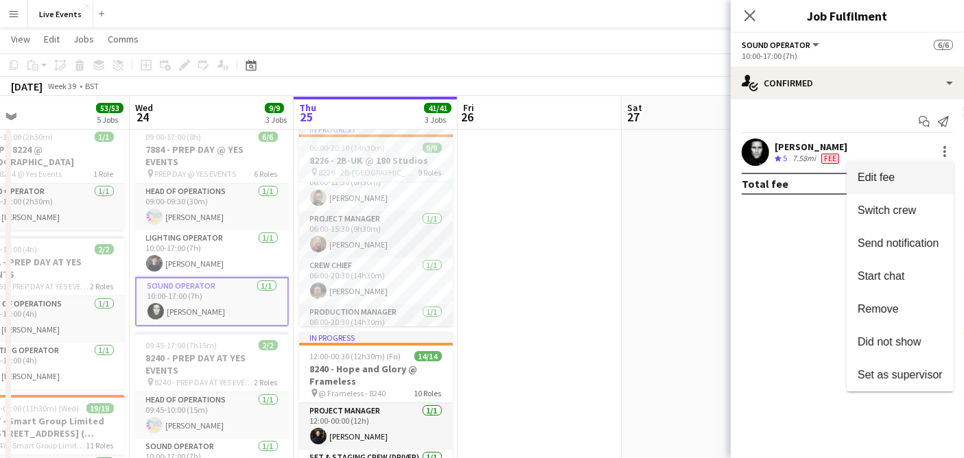
click at [907, 175] on span "Edit fee" at bounding box center [900, 178] width 85 height 12
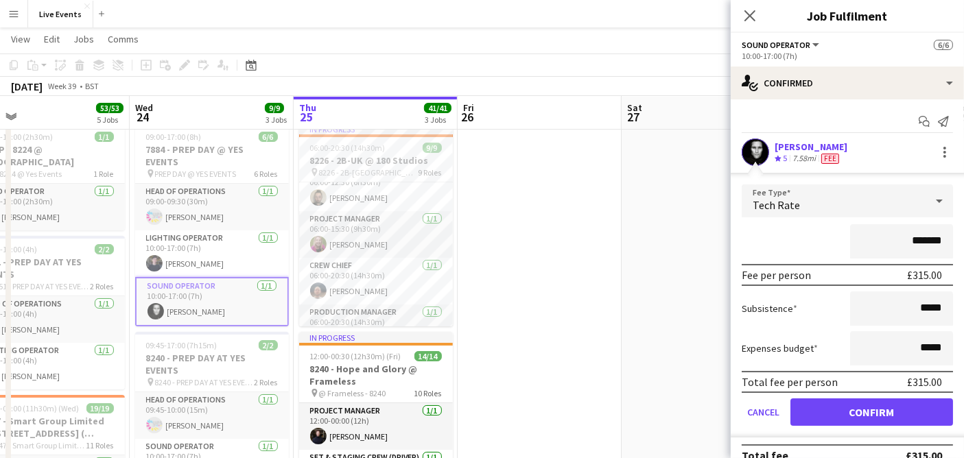
click at [837, 198] on div "Tech Rate" at bounding box center [834, 201] width 184 height 33
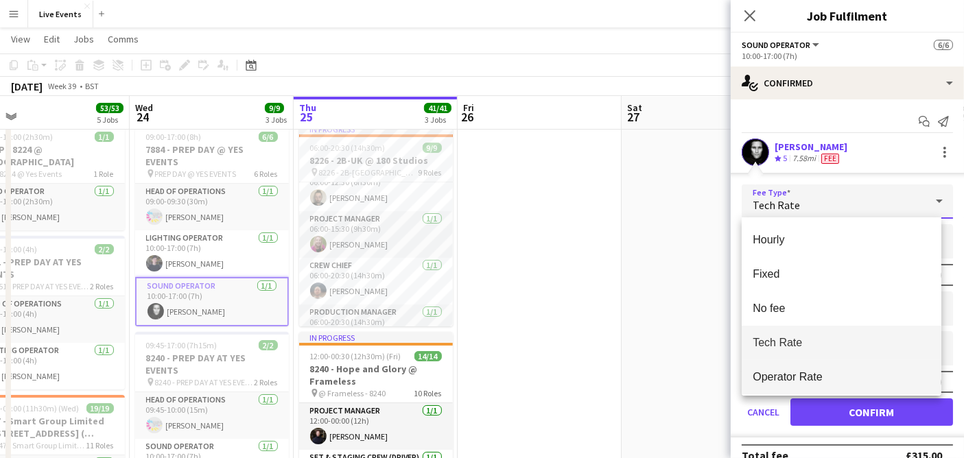
click at [792, 372] on span "Operator Rate" at bounding box center [842, 376] width 178 height 13
type input "*******"
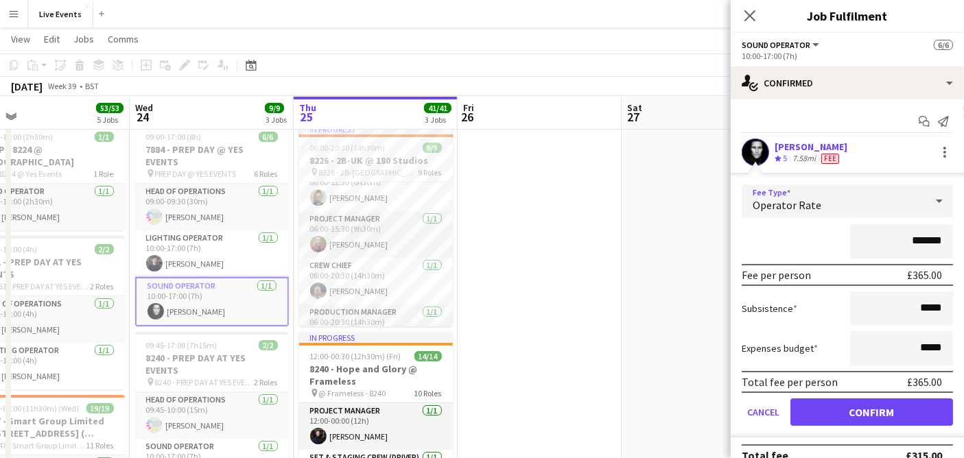
scroll to position [16, 0]
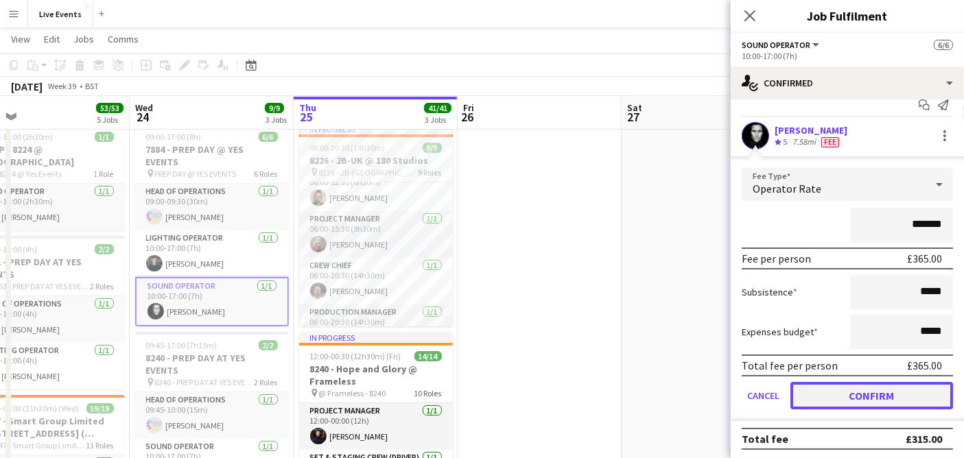
click at [858, 397] on button "Confirm" at bounding box center [871, 395] width 163 height 27
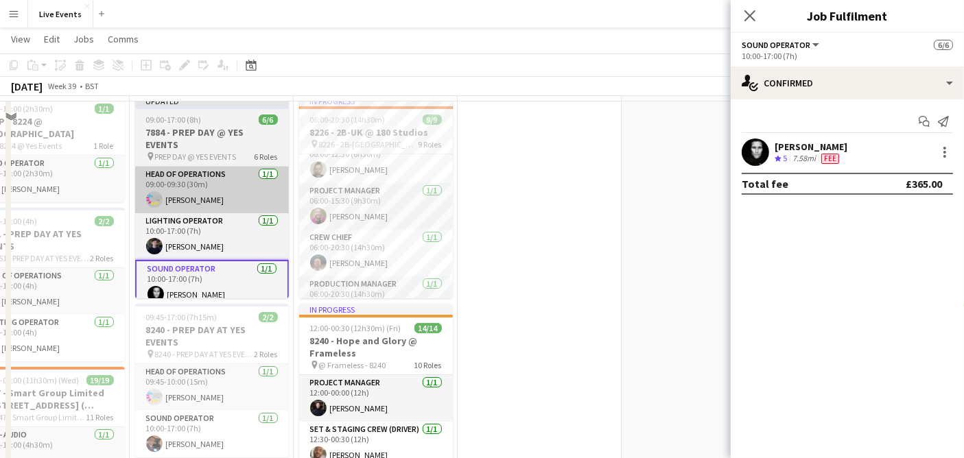
scroll to position [0, 0]
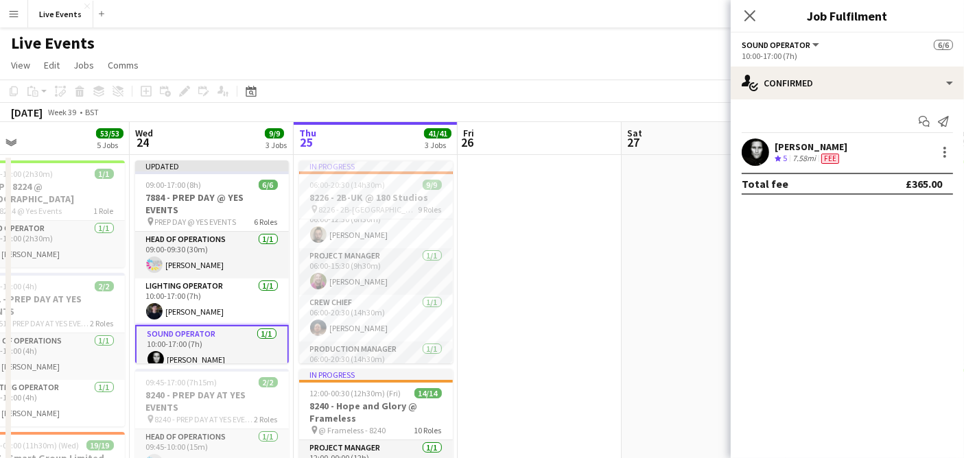
click at [215, 336] on app-card-role "Sound Operator [DATE] 10:00-17:00 (7h) [PERSON_NAME]" at bounding box center [212, 349] width 154 height 49
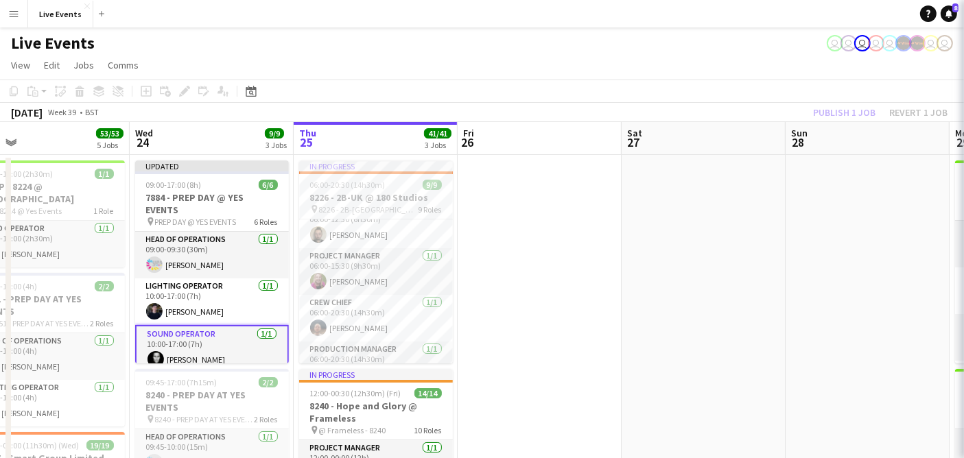
scroll to position [0, 363]
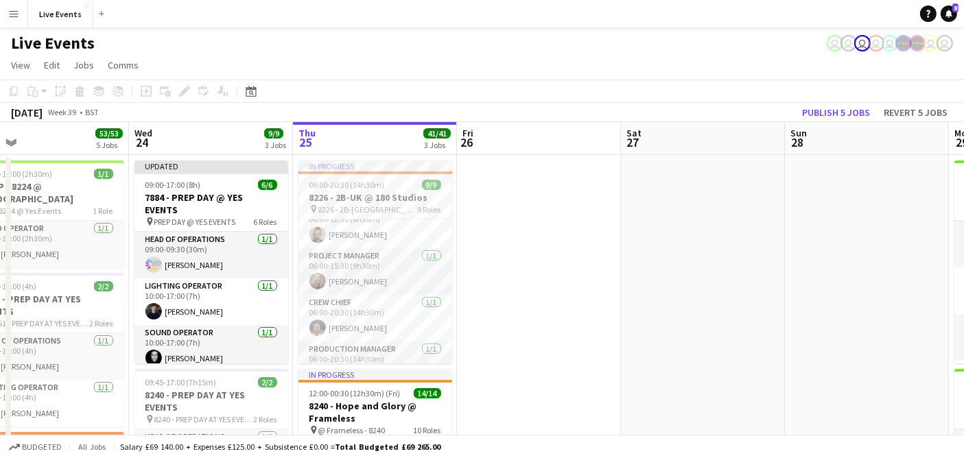
click at [305, 70] on app-page-menu "View Day view expanded Day view collapsed Month view Date picker Jump to [DATE]…" at bounding box center [482, 67] width 964 height 26
click at [219, 130] on app-board-header-date "Wed 24 9/9 3 Jobs" at bounding box center [211, 138] width 164 height 33
click at [213, 148] on app-board-header-date "Wed 24 9/9 3 Jobs" at bounding box center [211, 138] width 164 height 33
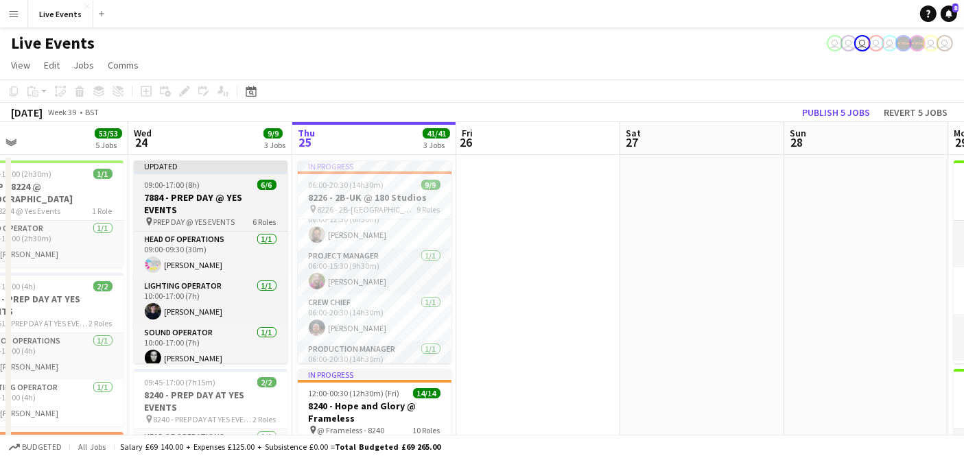
click at [213, 187] on div "09:00-17:00 (8h) 6/6" at bounding box center [211, 185] width 154 height 10
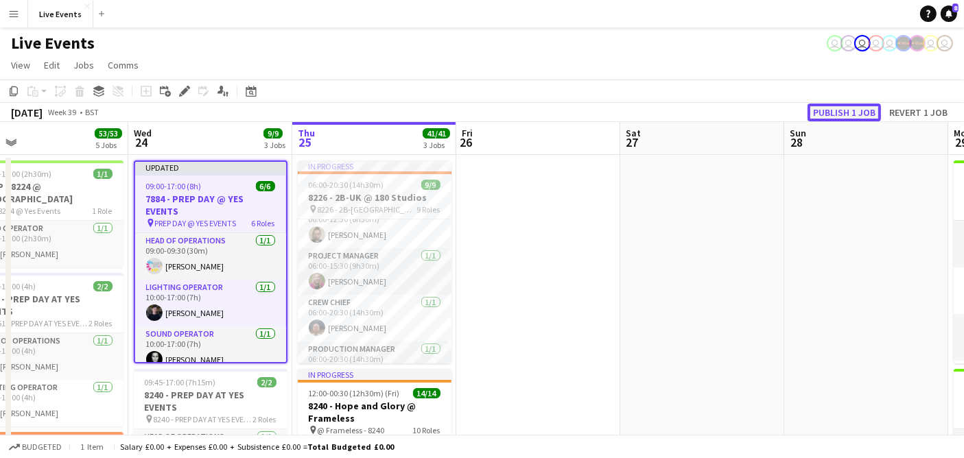
click at [825, 117] on button "Publish 1 job" at bounding box center [844, 113] width 73 height 18
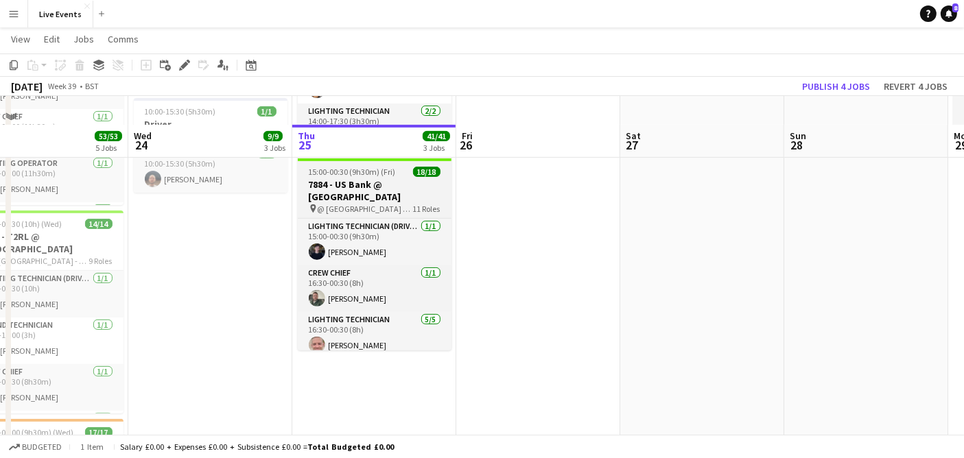
scroll to position [457, 0]
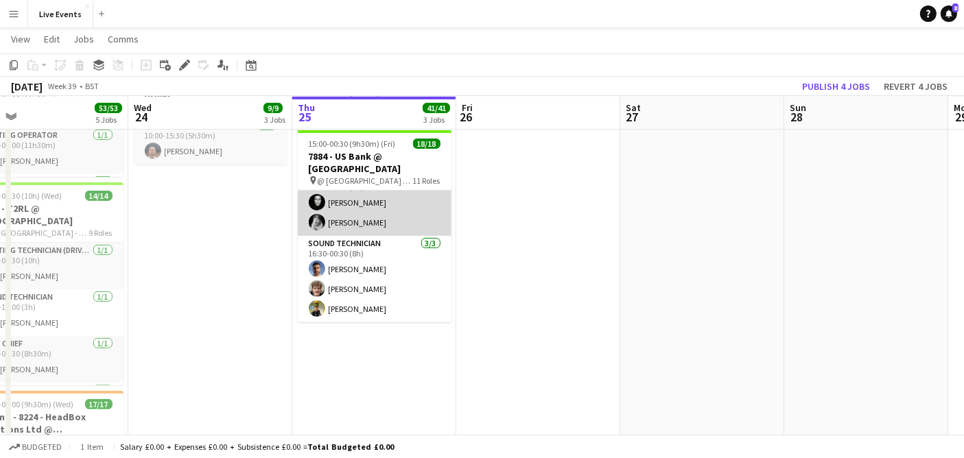
click at [357, 210] on app-card-role "Sound Operator [DATE] 16:30-00:30 (8h) [PERSON_NAME] [PERSON_NAME]" at bounding box center [375, 202] width 154 height 67
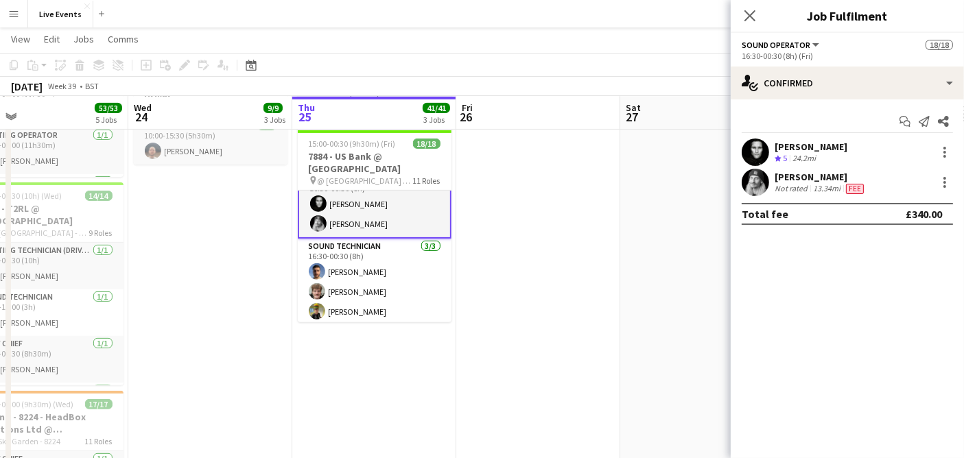
scroll to position [382, 0]
click at [947, 157] on div at bounding box center [944, 152] width 16 height 16
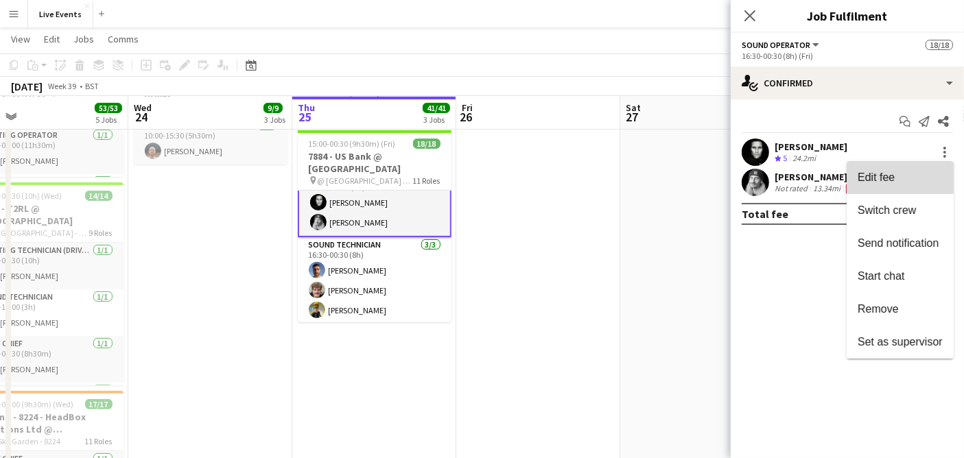
click at [892, 172] on span "Edit fee" at bounding box center [876, 178] width 37 height 12
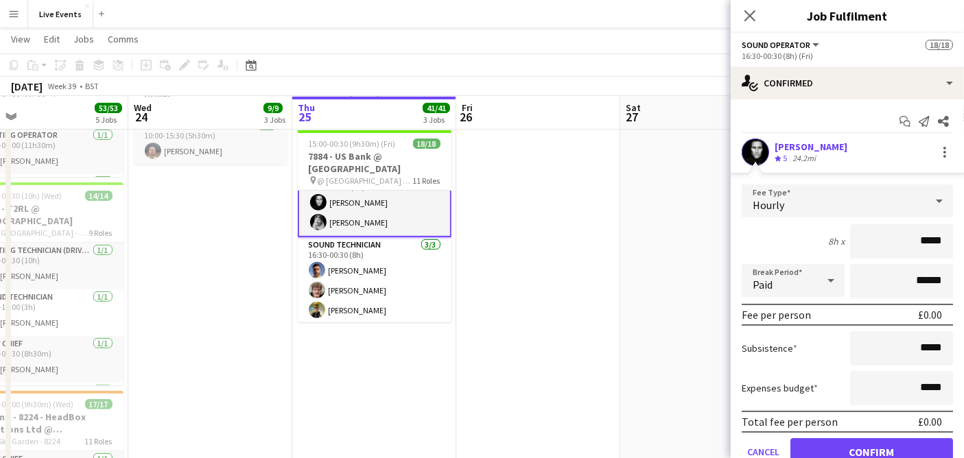
click at [823, 197] on div "Hourly" at bounding box center [834, 201] width 184 height 33
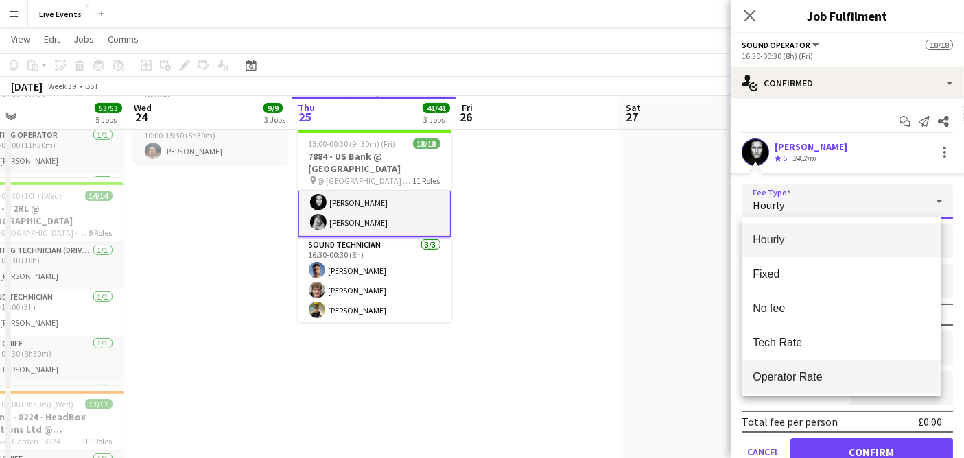
click at [760, 387] on mat-option "Operator Rate" at bounding box center [842, 377] width 200 height 34
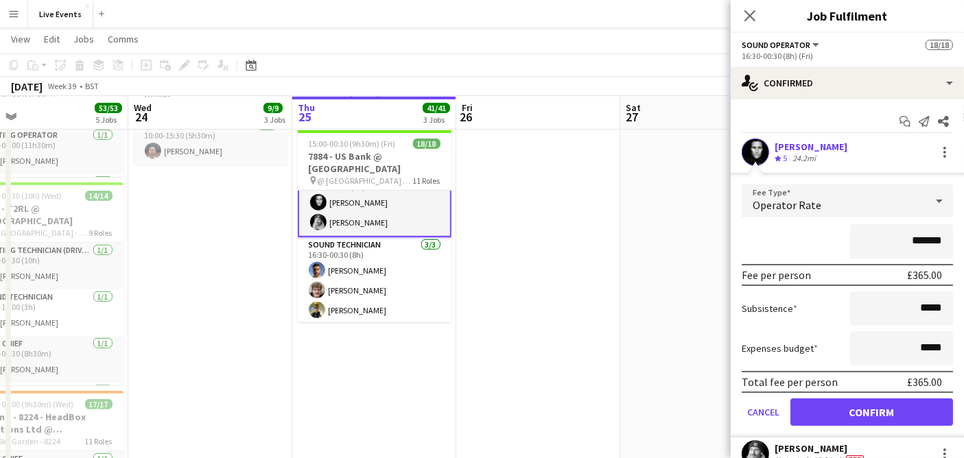
click at [892, 237] on input "*******" at bounding box center [901, 241] width 103 height 34
drag, startPoint x: 900, startPoint y: 241, endPoint x: 932, endPoint y: 246, distance: 31.8
click at [932, 246] on input "*******" at bounding box center [901, 241] width 103 height 34
click at [860, 405] on button "Confirm" at bounding box center [871, 412] width 163 height 27
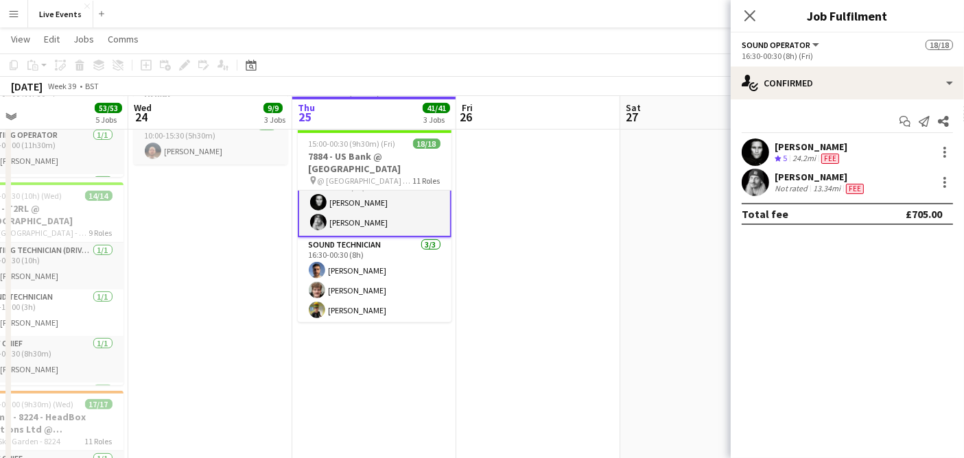
click at [744, 156] on app-user-avatar at bounding box center [755, 152] width 27 height 27
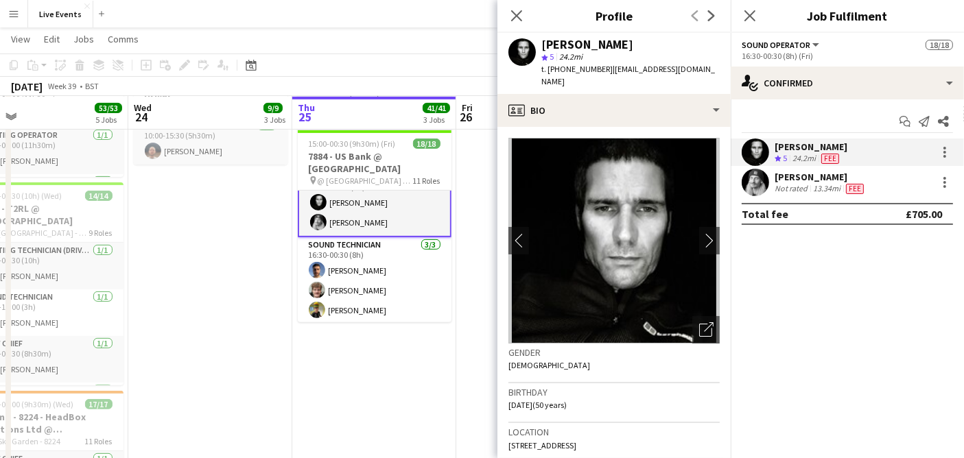
click at [421, 55] on app-toolbar "Copy Paste Paste Ctrl+V Paste with crew Ctrl+Shift+V Paste linked Job [GEOGRAPH…" at bounding box center [482, 65] width 964 height 23
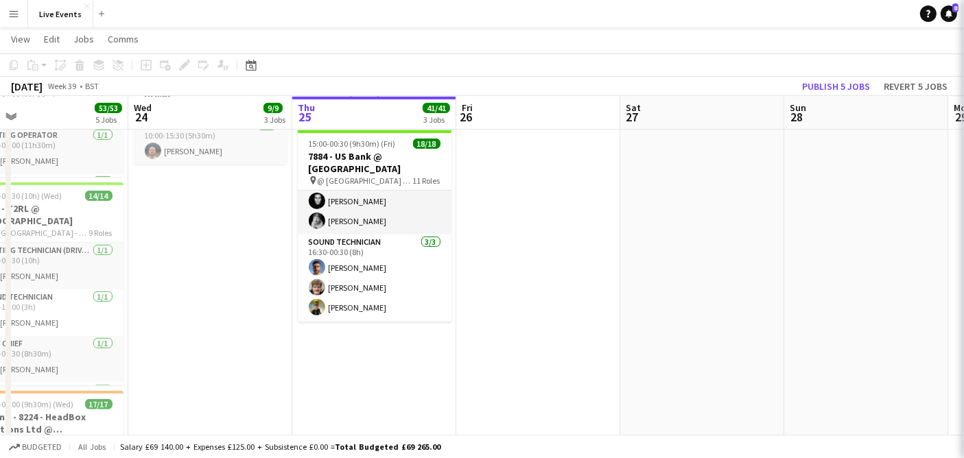
scroll to position [381, 0]
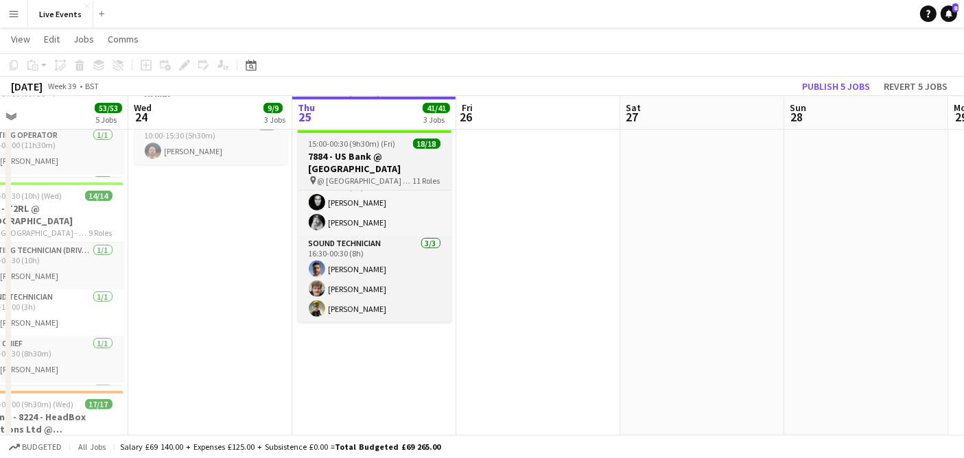
click at [361, 154] on h3 "7884 - US Bank @ [GEOGRAPHIC_DATA]" at bounding box center [375, 162] width 154 height 25
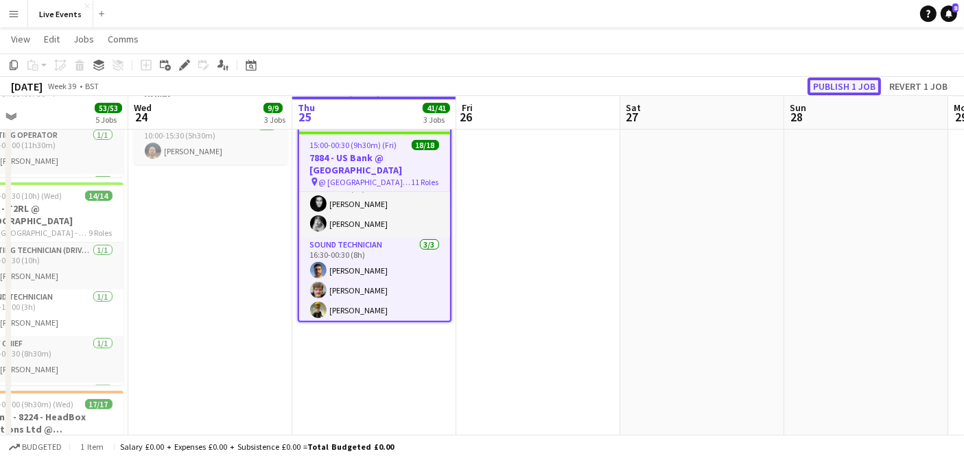
click at [845, 86] on button "Publish 1 job" at bounding box center [844, 87] width 73 height 18
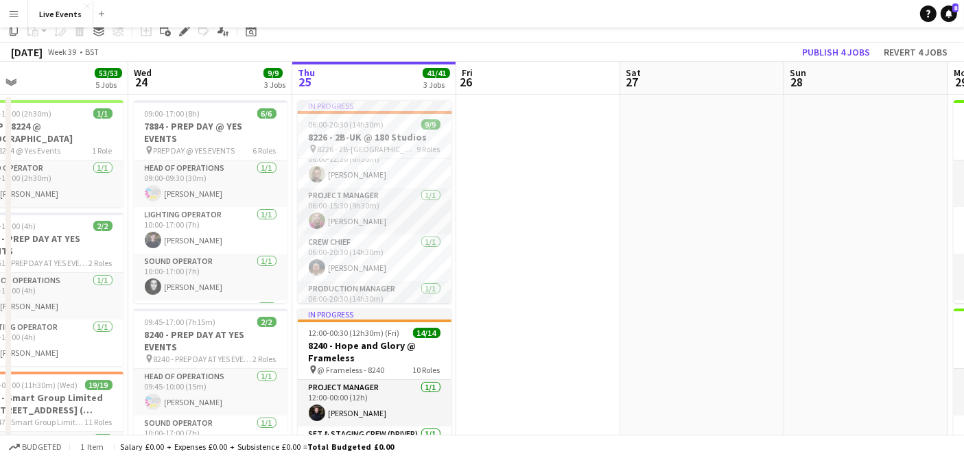
scroll to position [0, 0]
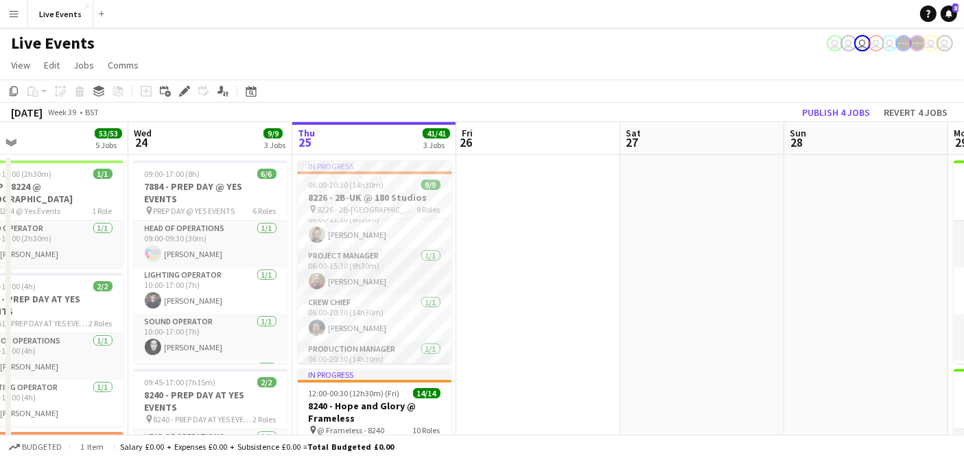
drag, startPoint x: 788, startPoint y: 266, endPoint x: 263, endPoint y: 259, distance: 524.2
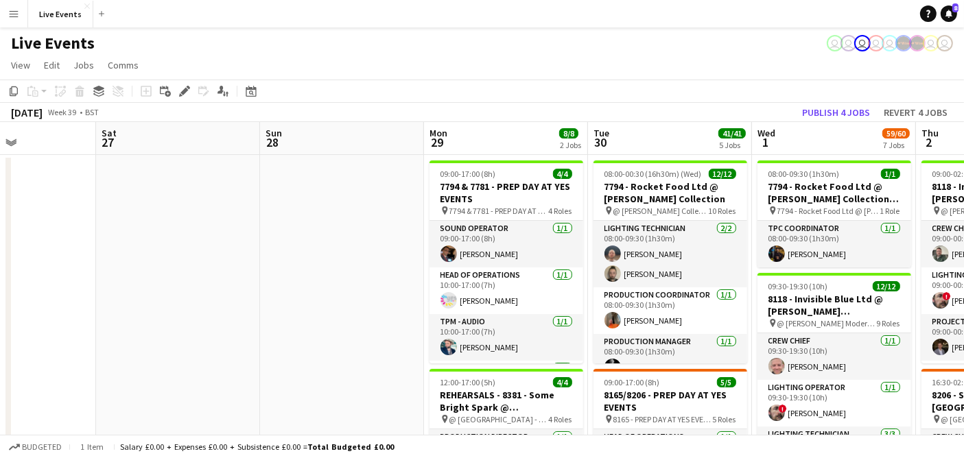
scroll to position [0, 480]
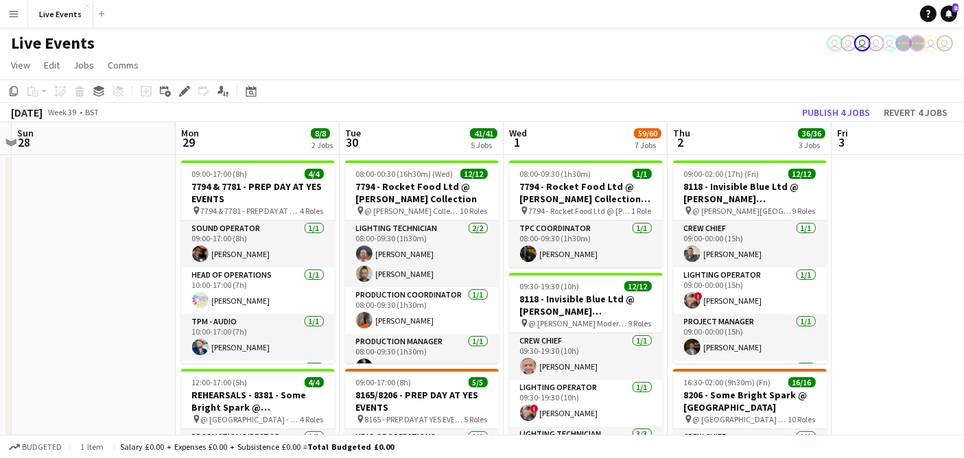
drag, startPoint x: 351, startPoint y: 248, endPoint x: 103, endPoint y: 219, distance: 250.0
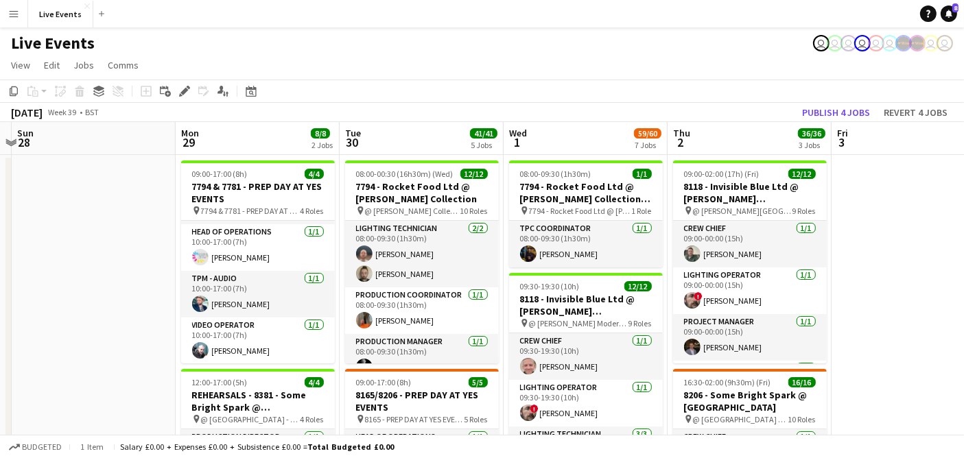
scroll to position [0, 408]
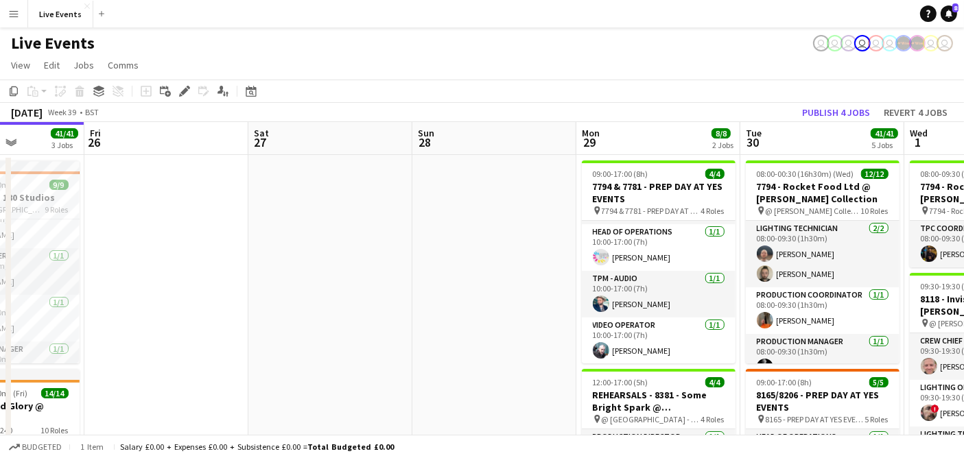
drag, startPoint x: 182, startPoint y: 279, endPoint x: 511, endPoint y: 292, distance: 328.9
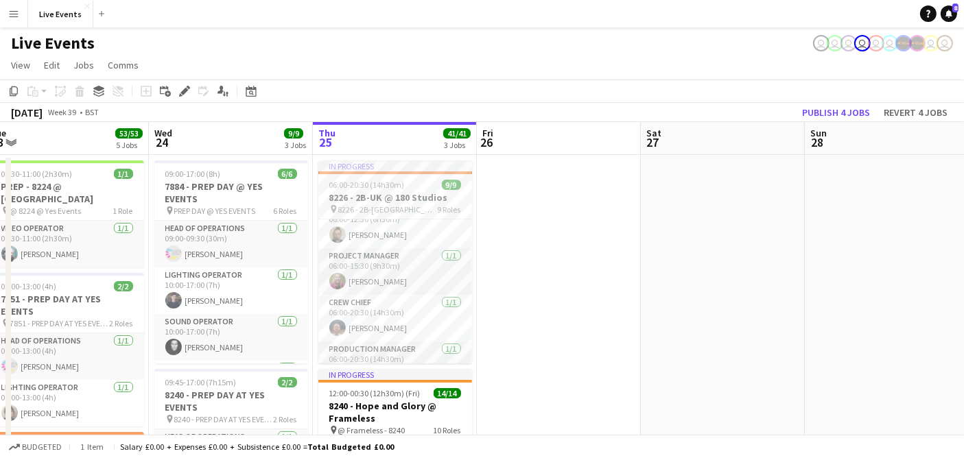
scroll to position [0, 294]
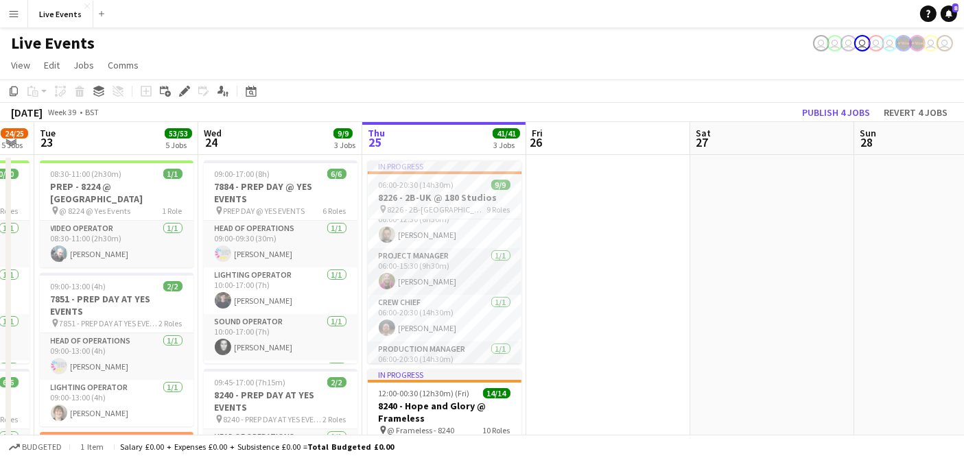
drag, startPoint x: 523, startPoint y: 293, endPoint x: 602, endPoint y: 293, distance: 78.9
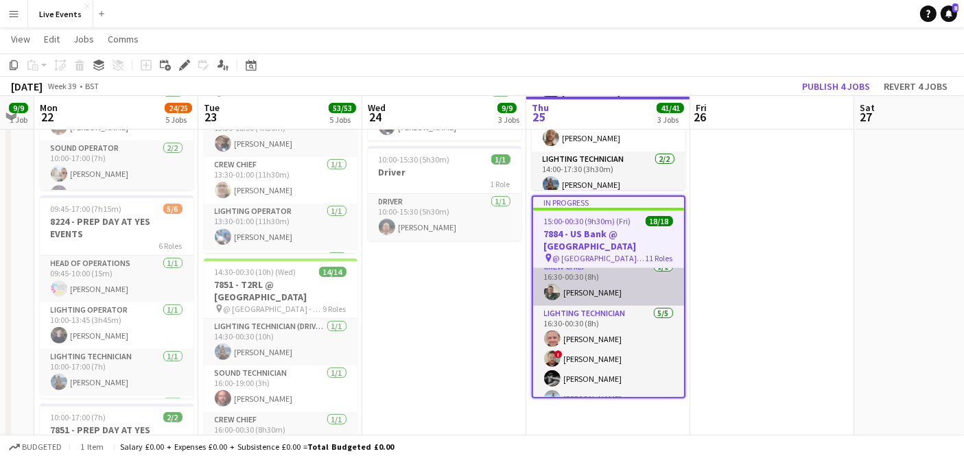
scroll to position [76, 0]
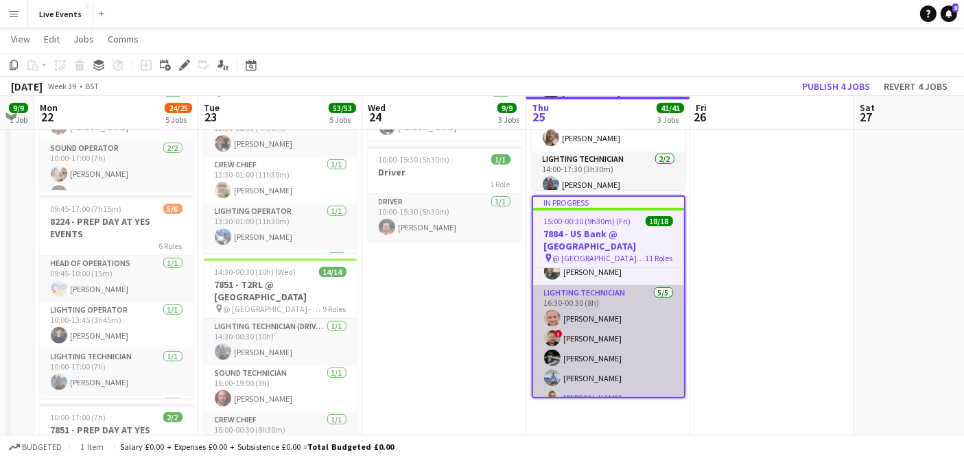
click at [614, 317] on app-card-role "Lighting Technician [DATE] 16:30-00:30 (8h) [PERSON_NAME] ! [PERSON_NAME] [PERS…" at bounding box center [608, 348] width 151 height 126
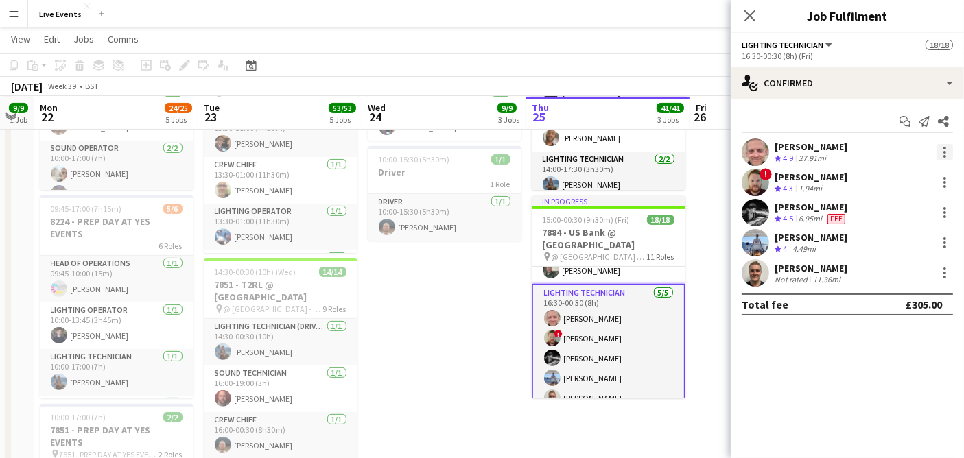
click at [941, 152] on div at bounding box center [944, 152] width 16 height 16
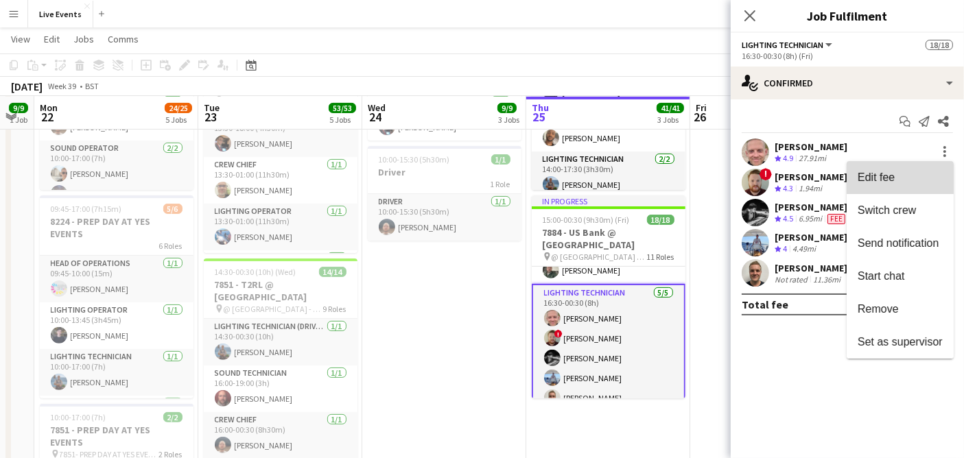
click at [892, 167] on button "Edit fee" at bounding box center [900, 177] width 107 height 33
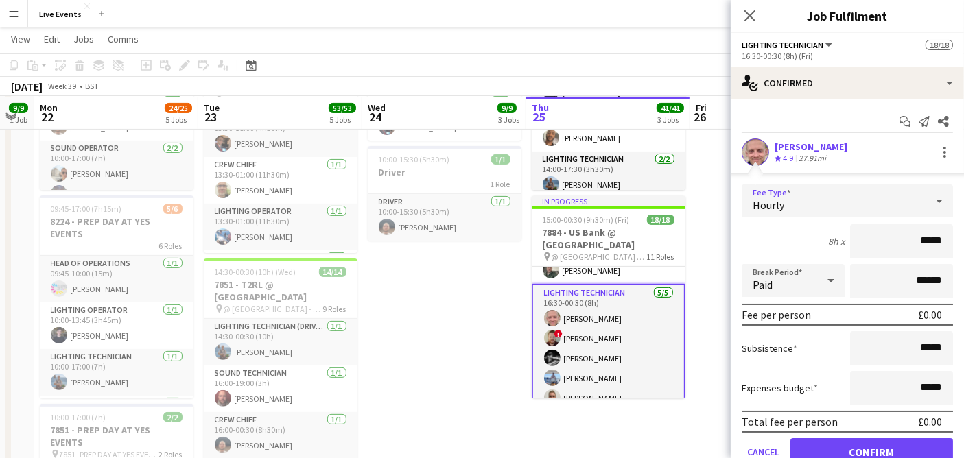
click at [794, 196] on div "Hourly" at bounding box center [834, 201] width 184 height 33
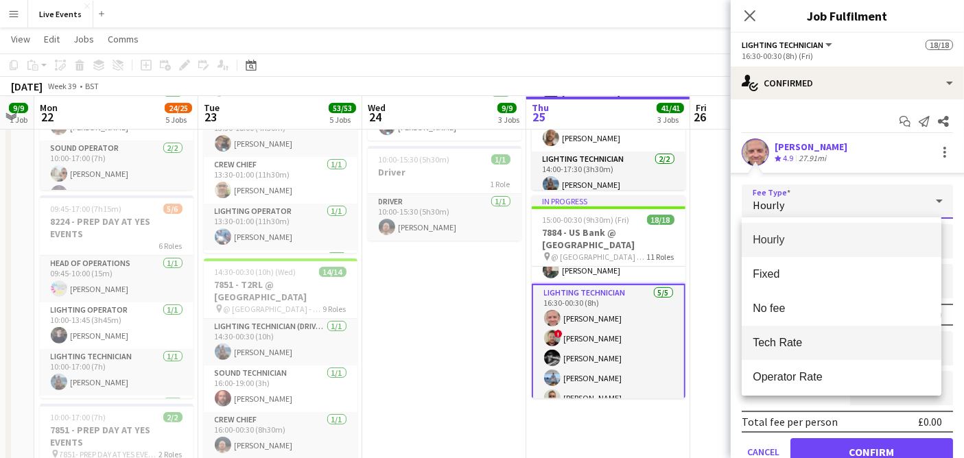
click at [836, 345] on span "Tech Rate" at bounding box center [842, 342] width 178 height 13
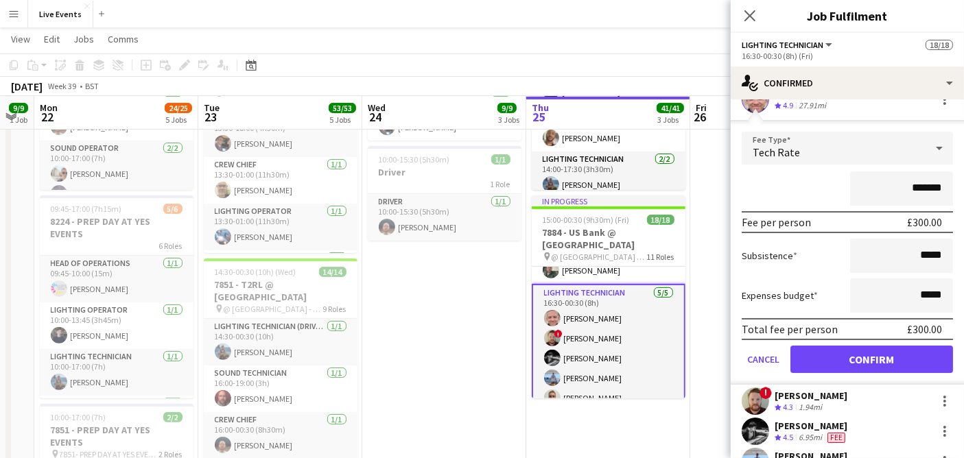
scroll to position [0, 0]
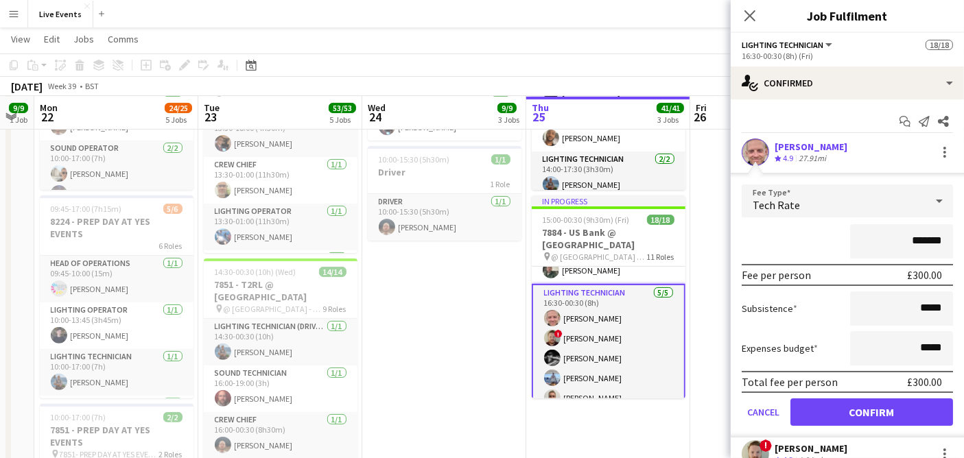
click at [835, 202] on div "Tech Rate" at bounding box center [834, 201] width 184 height 33
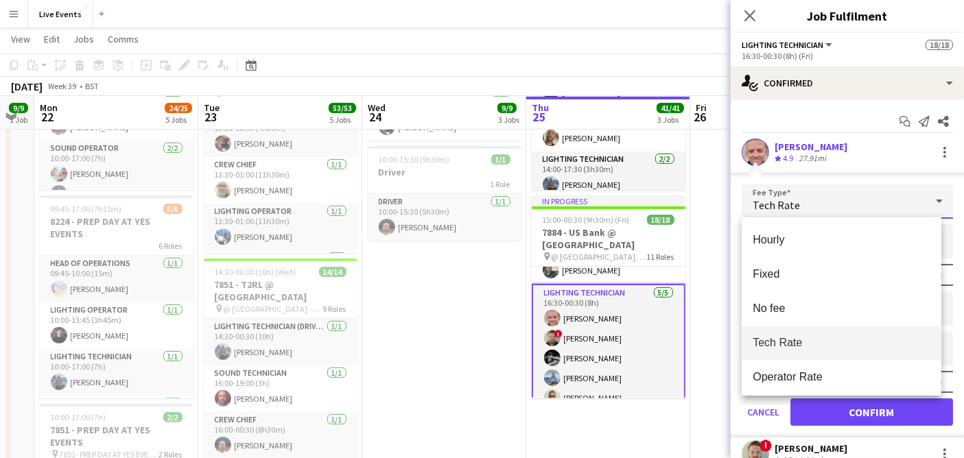
click at [851, 151] on div at bounding box center [482, 229] width 964 height 458
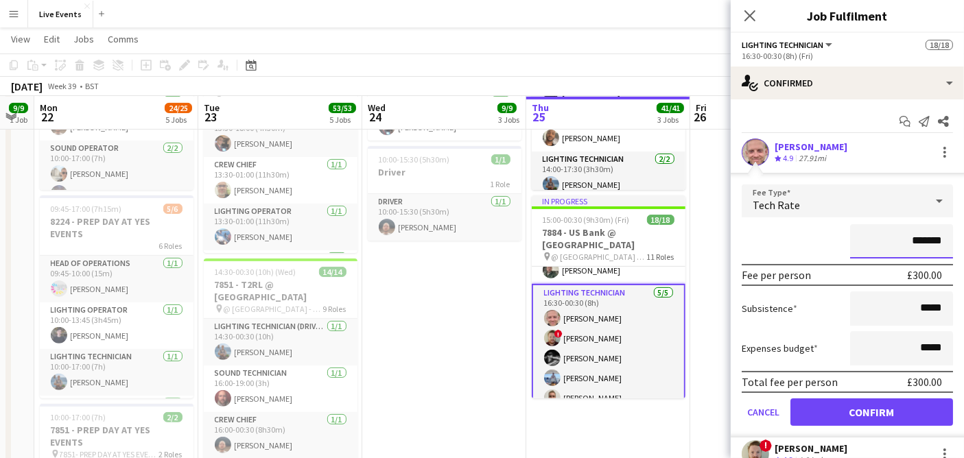
click at [906, 240] on input "*******" at bounding box center [901, 241] width 103 height 34
drag, startPoint x: 907, startPoint y: 238, endPoint x: 915, endPoint y: 241, distance: 8.9
click at [915, 241] on input "*******" at bounding box center [901, 241] width 103 height 34
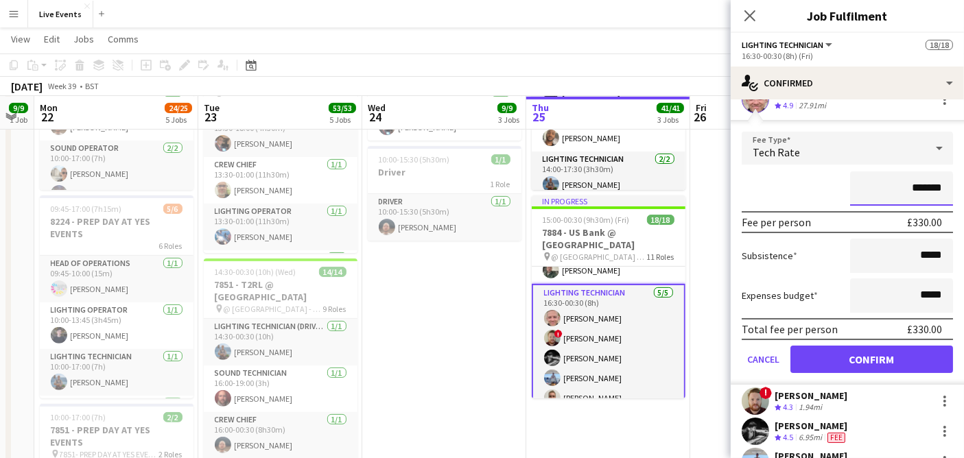
scroll to position [76, 0]
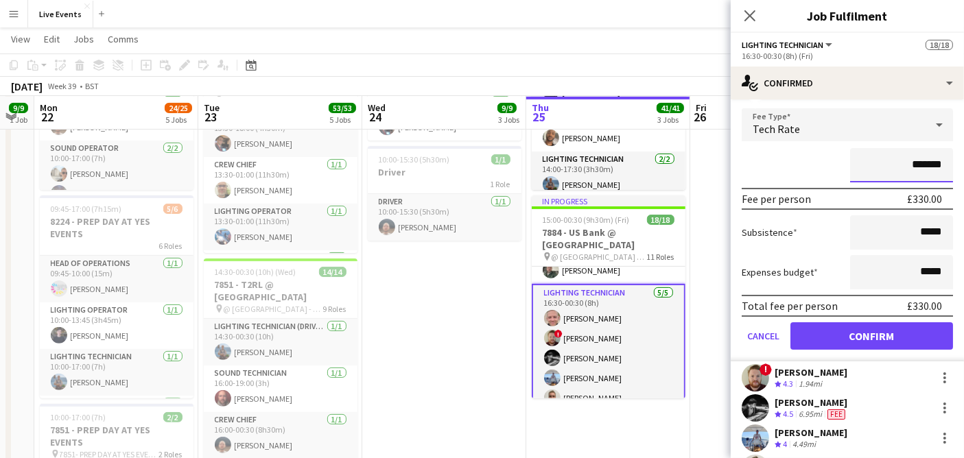
type input "*******"
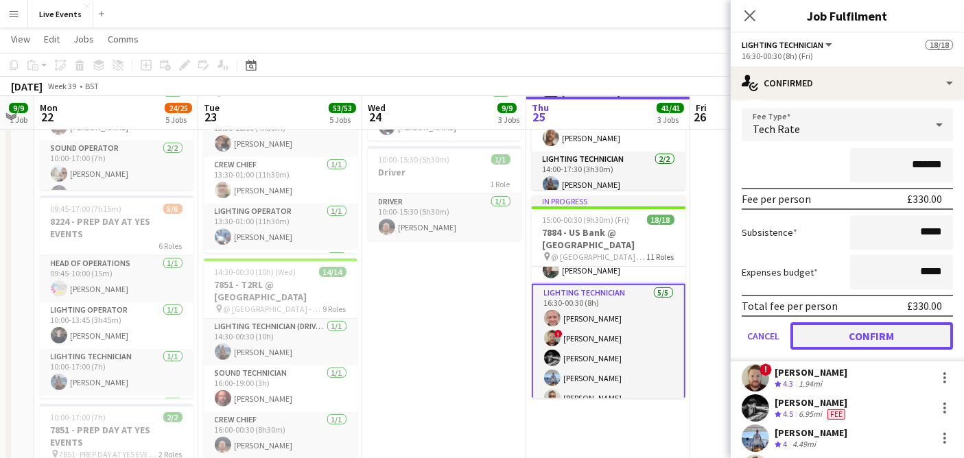
click at [861, 336] on button "Confirm" at bounding box center [871, 335] width 163 height 27
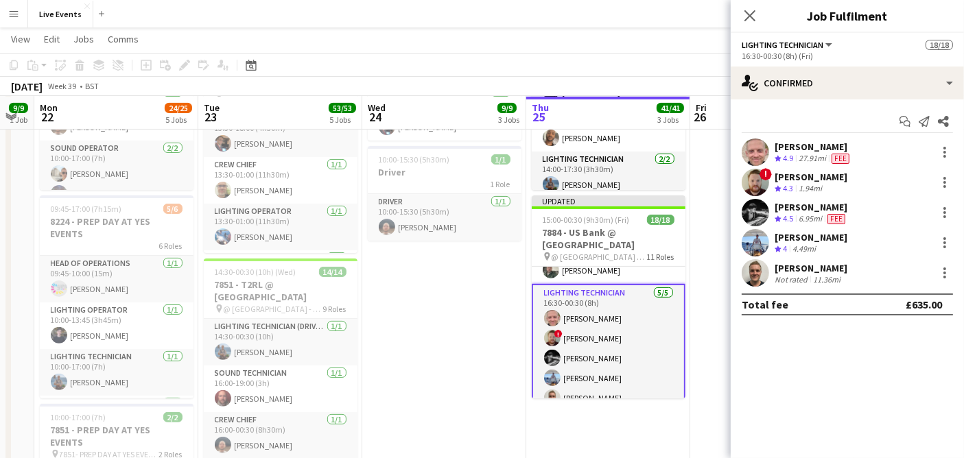
scroll to position [0, 0]
click at [758, 145] on app-user-avatar at bounding box center [755, 152] width 27 height 27
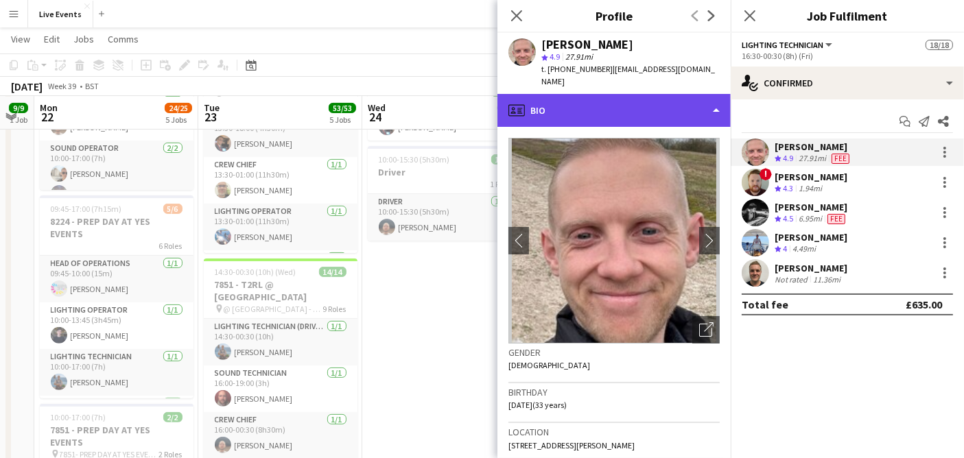
click at [525, 94] on div "profile Bio" at bounding box center [613, 110] width 233 height 33
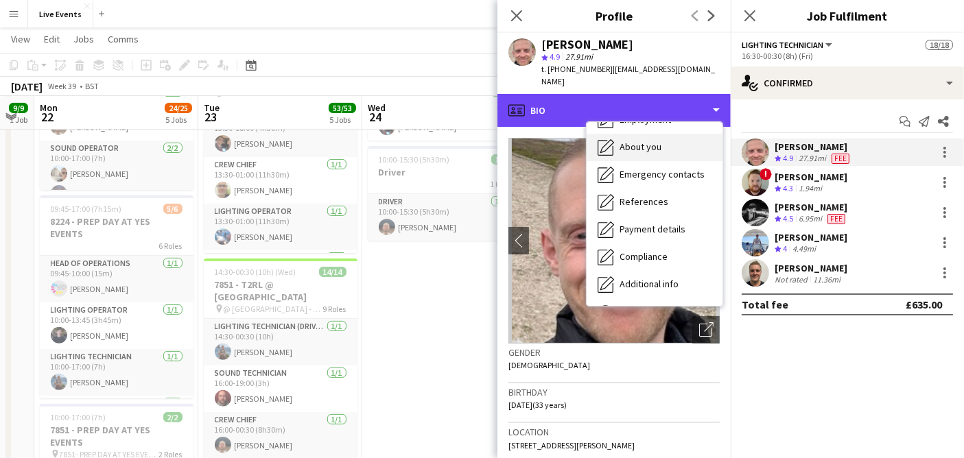
scroll to position [128, 0]
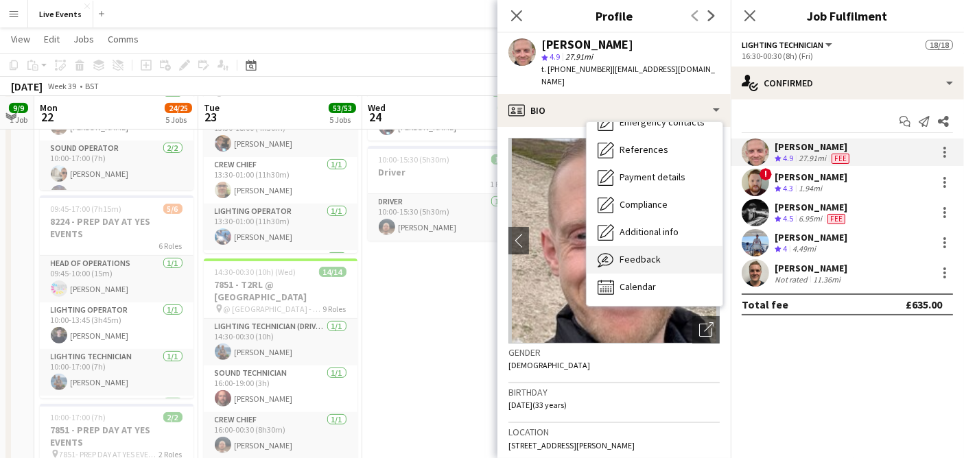
click at [660, 246] on div "Feedback Feedback" at bounding box center [655, 259] width 136 height 27
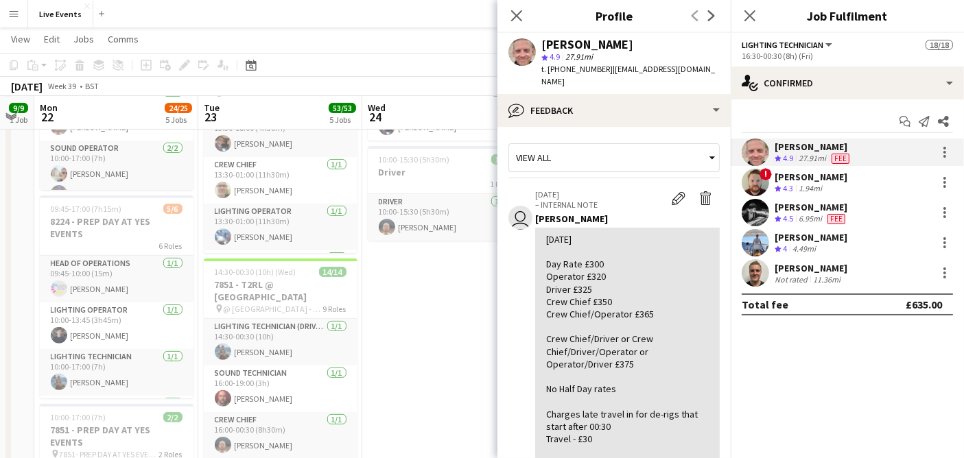
scroll to position [76, 0]
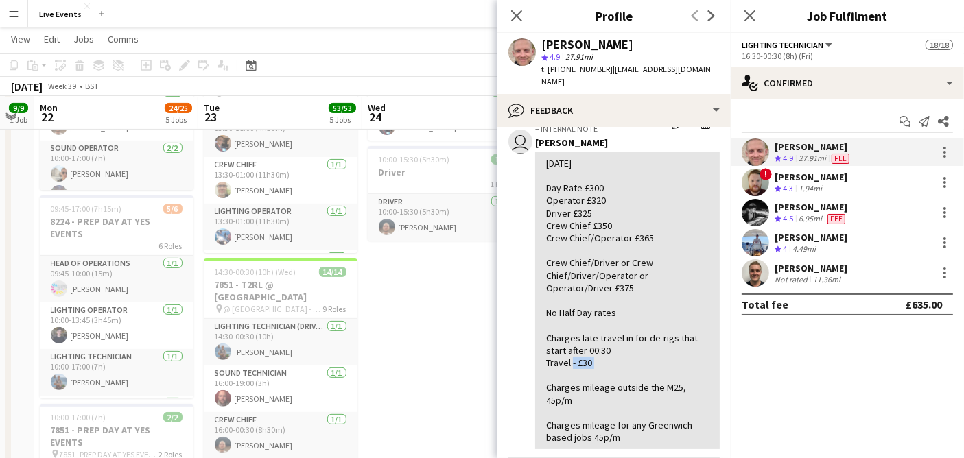
drag, startPoint x: 570, startPoint y: 349, endPoint x: 613, endPoint y: 350, distance: 43.2
click at [613, 350] on div "[DATE] Day Rate £300 Operator £320 Driver £325 Crew Chief £350 Crew Chief/Opera…" at bounding box center [627, 300] width 163 height 287
click at [753, 149] on app-user-avatar at bounding box center [755, 152] width 27 height 27
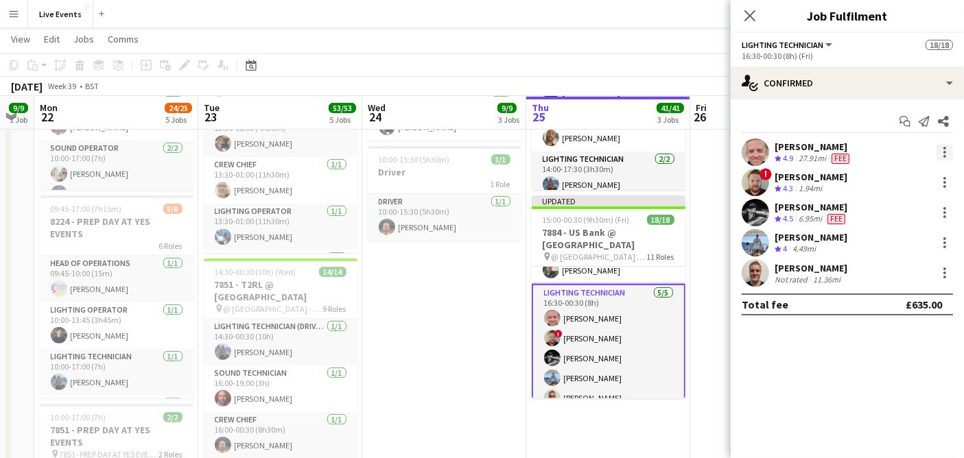
click at [945, 152] on div at bounding box center [944, 152] width 3 height 3
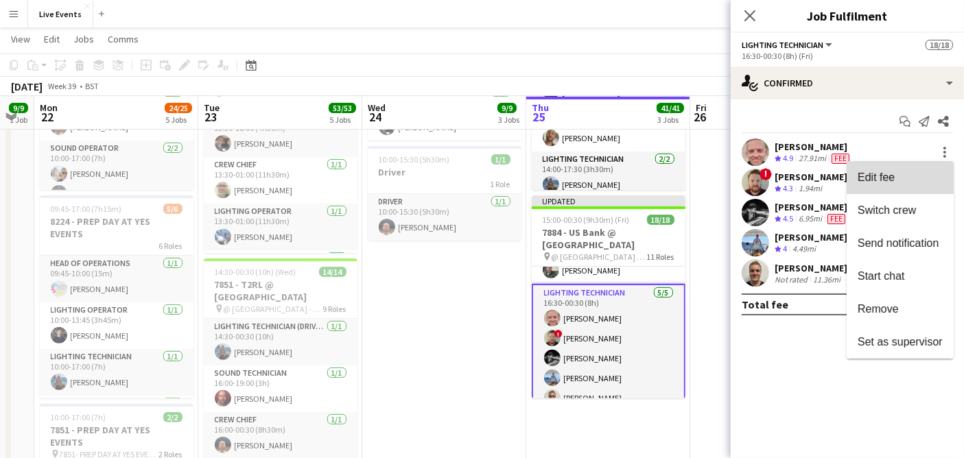
click at [884, 181] on span "Edit fee" at bounding box center [876, 178] width 37 height 12
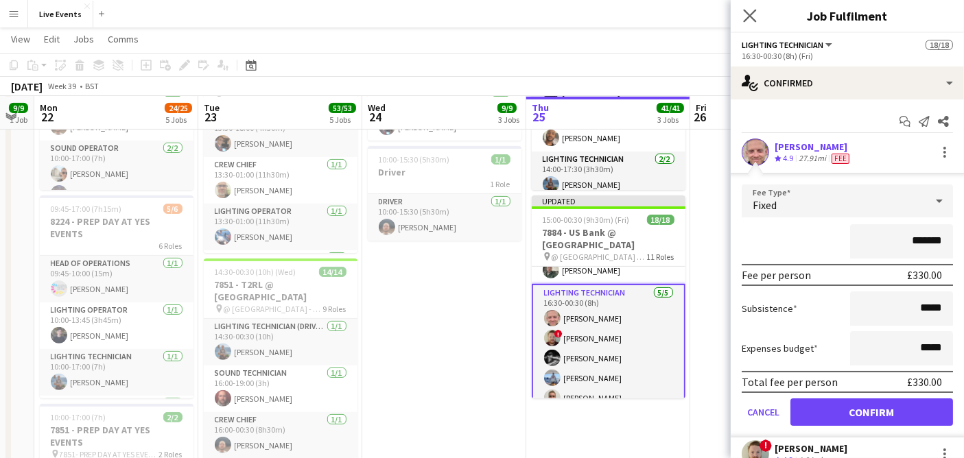
click at [746, 7] on app-icon "Close pop-in" at bounding box center [750, 16] width 20 height 20
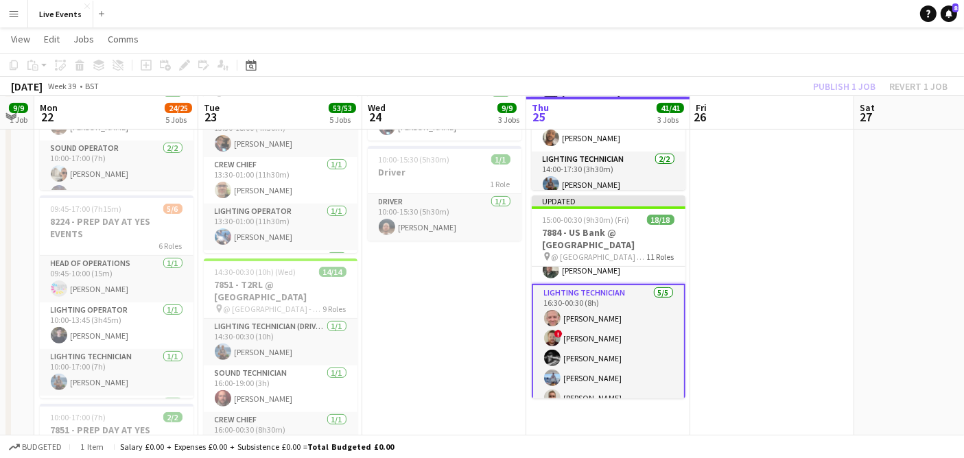
click at [584, 333] on app-card-role "Lighting Technician [DATE] 16:30-00:30 (8h) [PERSON_NAME] ! [PERSON_NAME] [PERS…" at bounding box center [609, 348] width 154 height 129
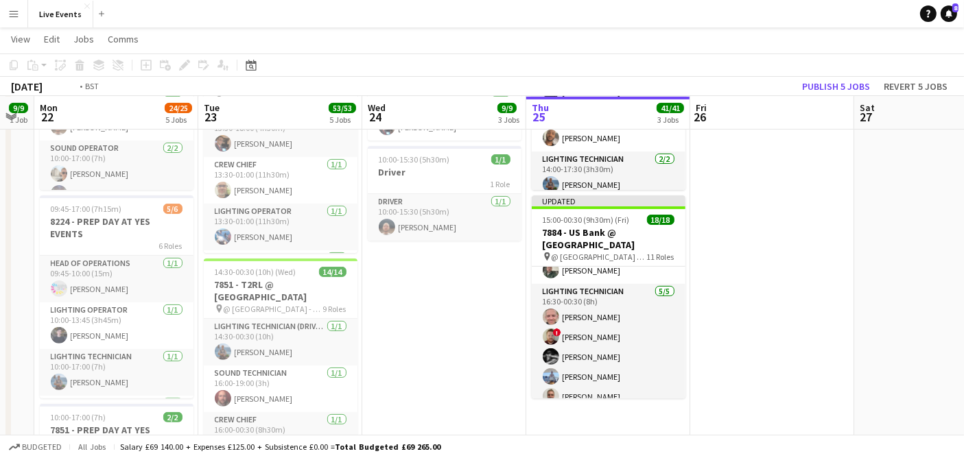
scroll to position [0, 292]
drag, startPoint x: 568, startPoint y: 318, endPoint x: 725, endPoint y: 298, distance: 158.4
click at [570, 320] on app-card-role "Lighting Technician [DATE] 16:30-00:30 (8h) [PERSON_NAME] ! [PERSON_NAME] [PERS…" at bounding box center [610, 347] width 154 height 126
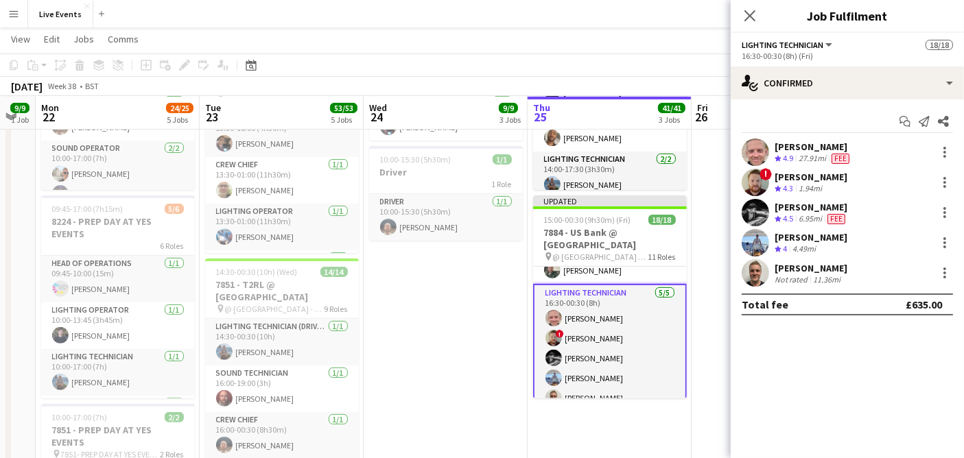
click at [751, 174] on app-user-avatar at bounding box center [755, 182] width 27 height 27
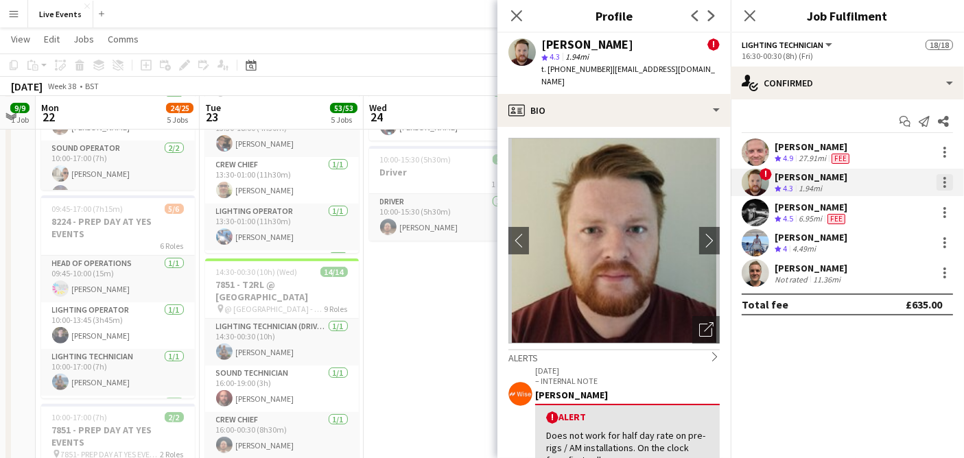
click at [941, 182] on div at bounding box center [944, 182] width 16 height 16
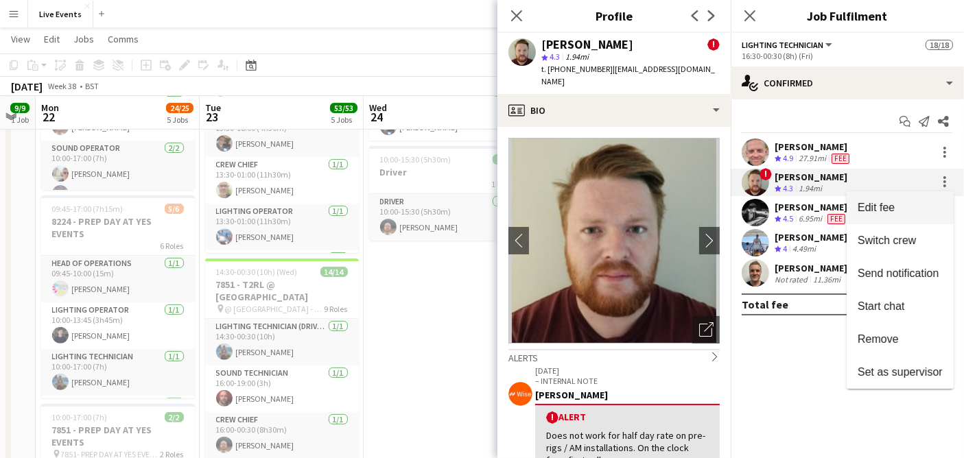
click at [930, 209] on span "Edit fee" at bounding box center [900, 208] width 85 height 12
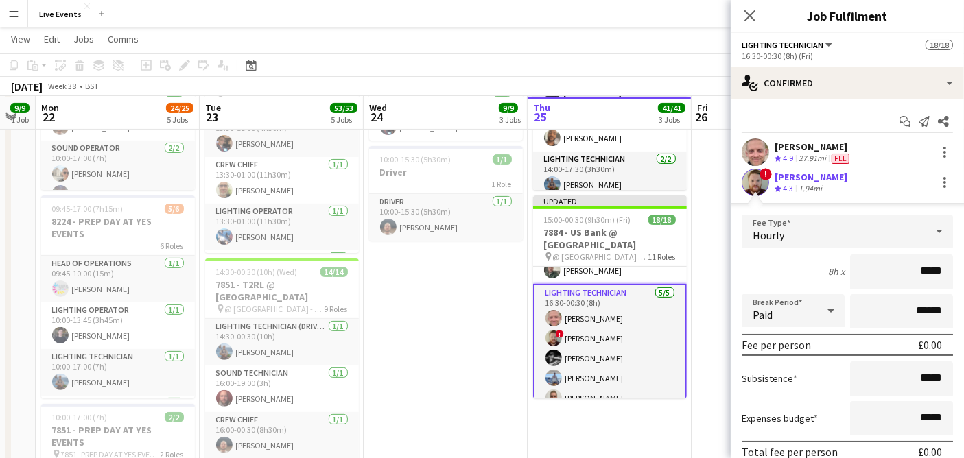
click at [874, 220] on div "Hourly" at bounding box center [834, 231] width 184 height 33
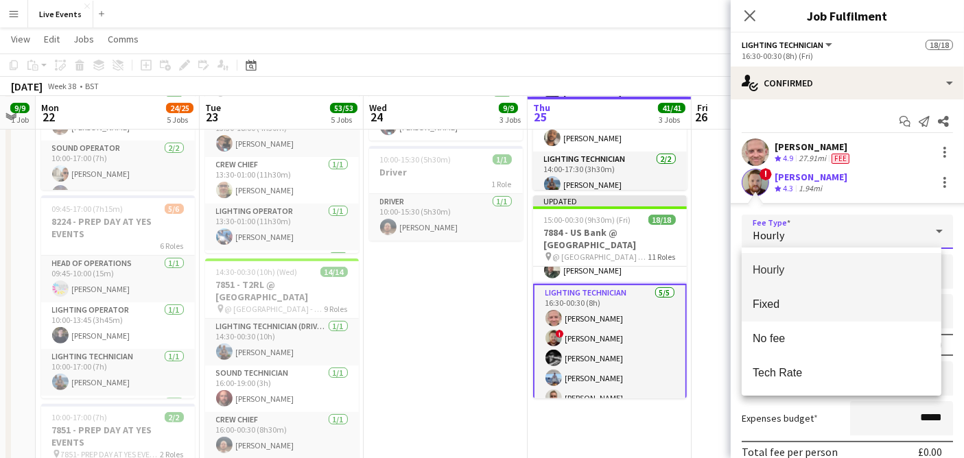
click at [832, 301] on span "Fixed" at bounding box center [842, 304] width 178 height 13
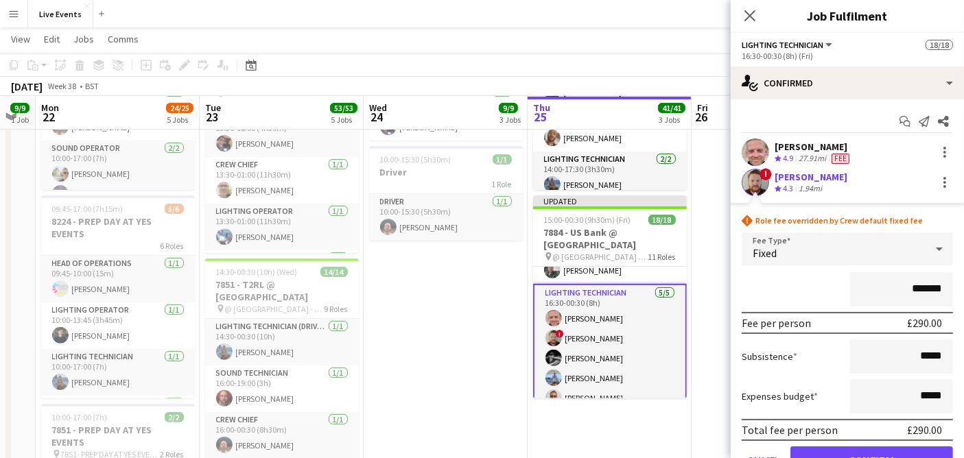
click at [904, 287] on input "*******" at bounding box center [901, 289] width 103 height 34
drag, startPoint x: 902, startPoint y: 286, endPoint x: 940, endPoint y: 290, distance: 38.6
click at [940, 290] on input "*******" at bounding box center [901, 289] width 103 height 34
type input "**"
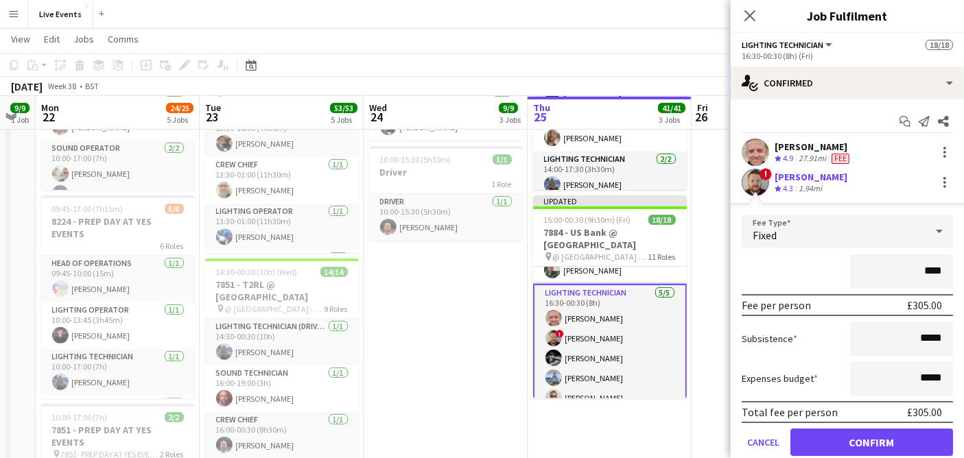
type input "****"
click at [888, 438] on button "Confirm" at bounding box center [871, 442] width 163 height 27
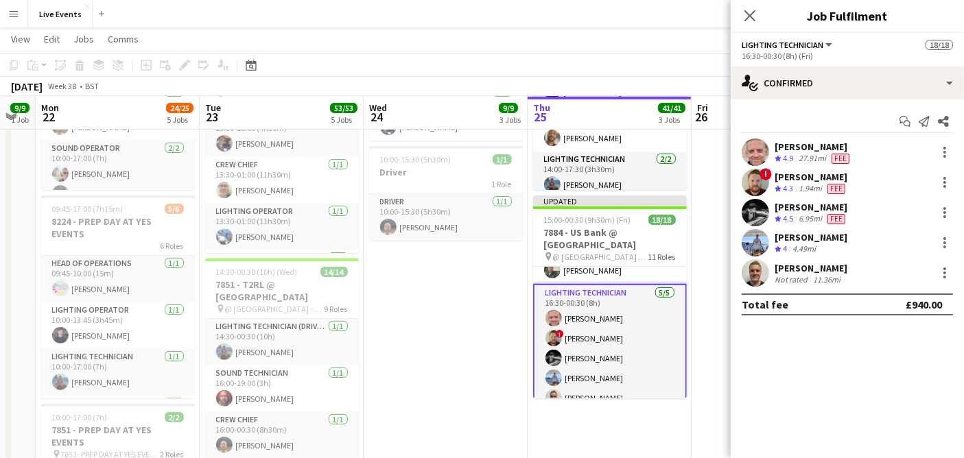
click at [765, 213] on app-user-avatar at bounding box center [755, 212] width 27 height 27
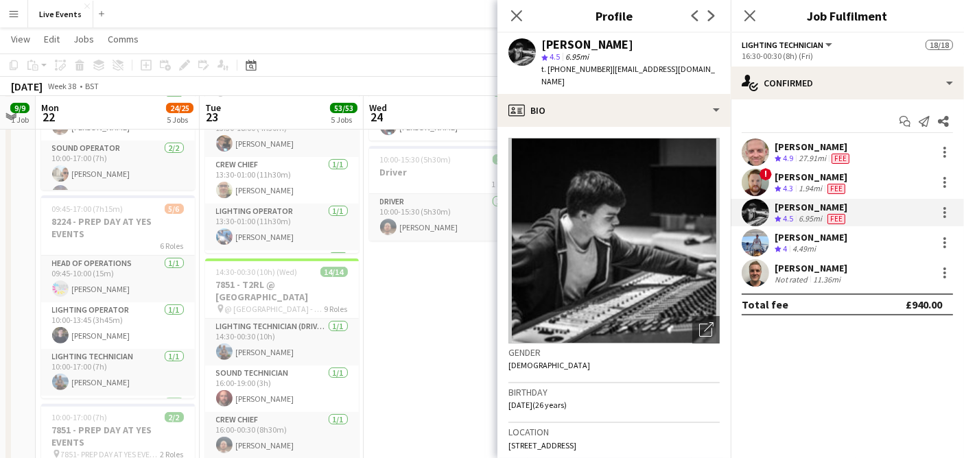
click at [766, 238] on app-user-avatar at bounding box center [755, 242] width 27 height 27
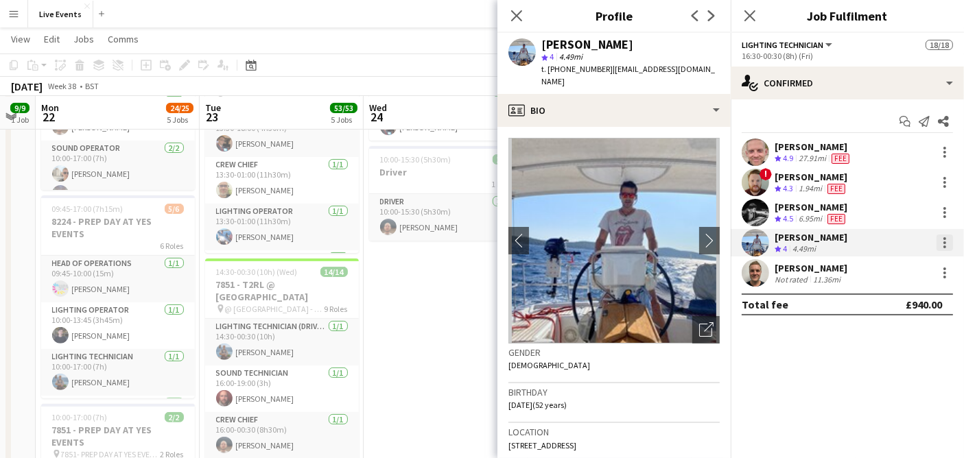
click at [939, 237] on div at bounding box center [944, 243] width 16 height 16
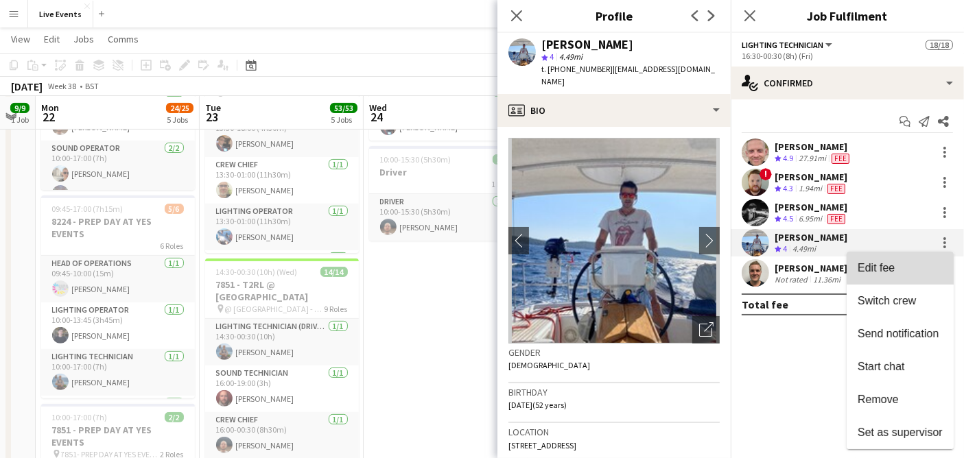
click at [907, 268] on span "Edit fee" at bounding box center [900, 268] width 85 height 12
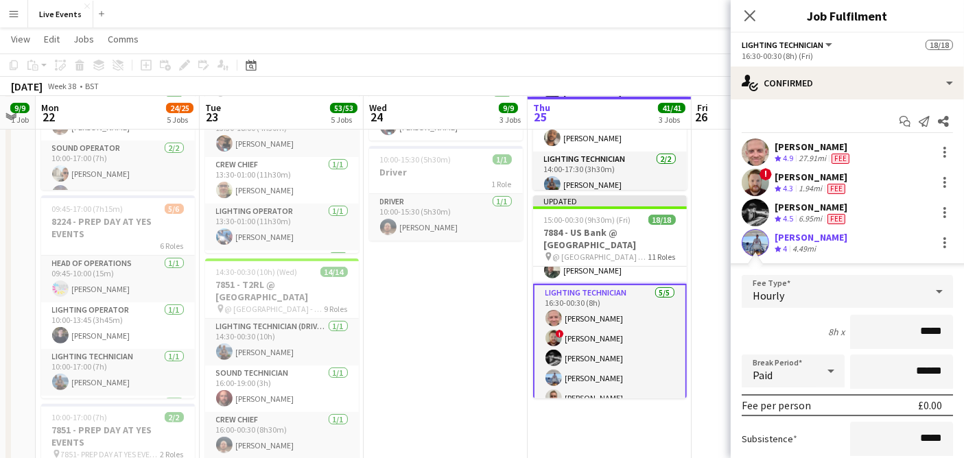
click at [902, 286] on div "Hourly" at bounding box center [834, 291] width 184 height 33
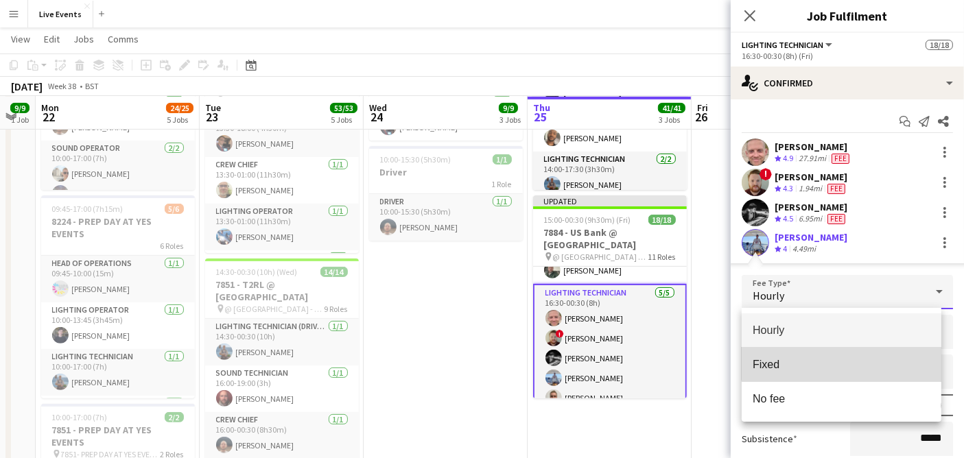
click at [848, 358] on span "Fixed" at bounding box center [842, 364] width 178 height 13
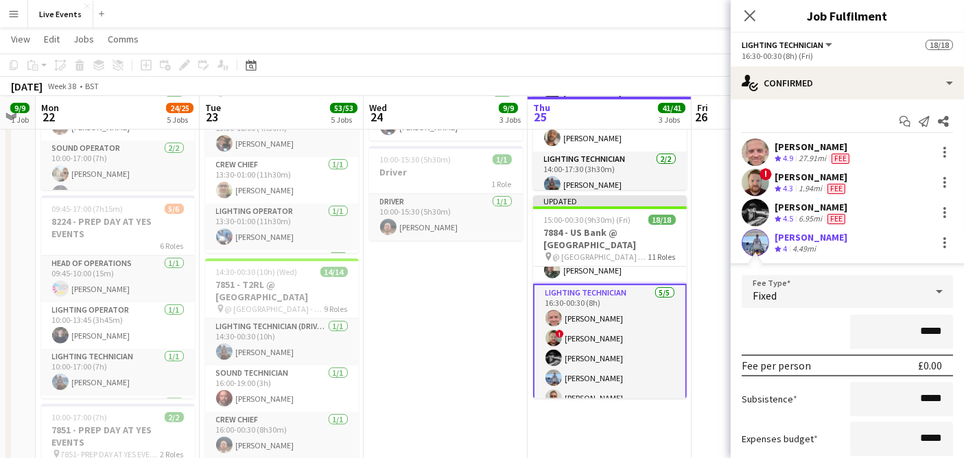
drag, startPoint x: 911, startPoint y: 334, endPoint x: 930, endPoint y: 334, distance: 18.5
click at [930, 334] on input "*****" at bounding box center [901, 332] width 103 height 34
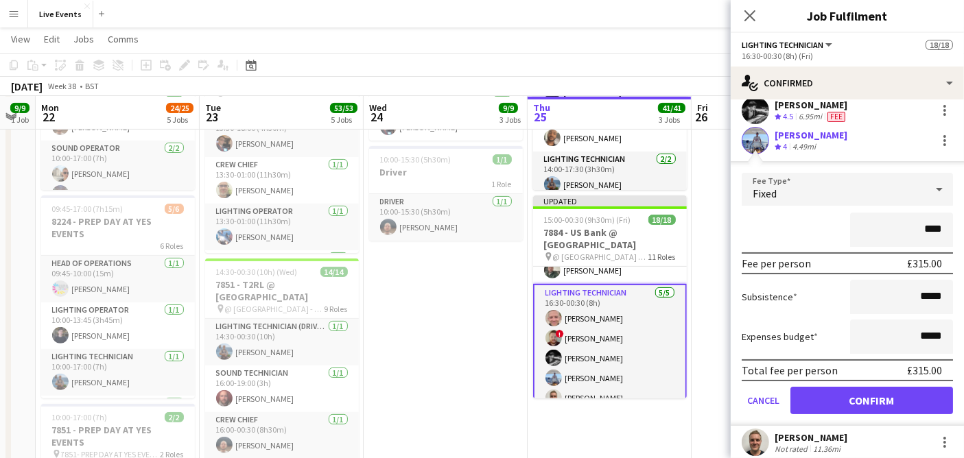
scroll to position [137, 0]
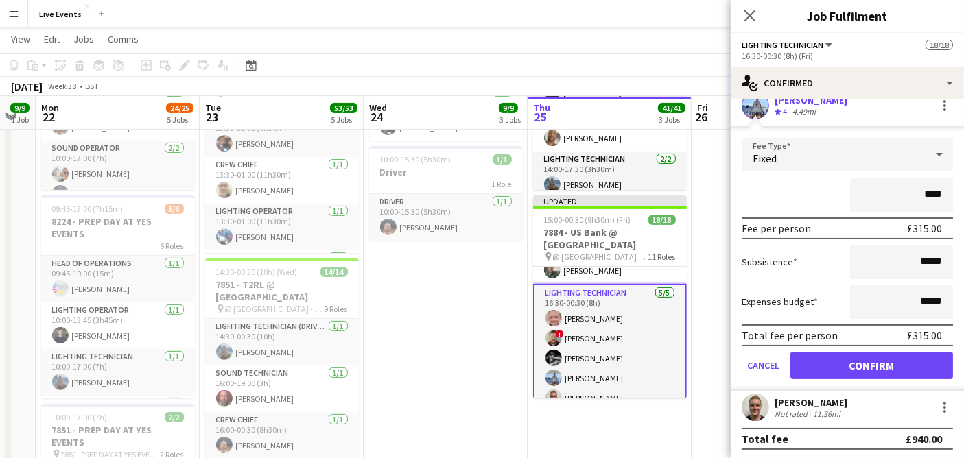
type input "****"
click at [843, 368] on button "Confirm" at bounding box center [871, 365] width 163 height 27
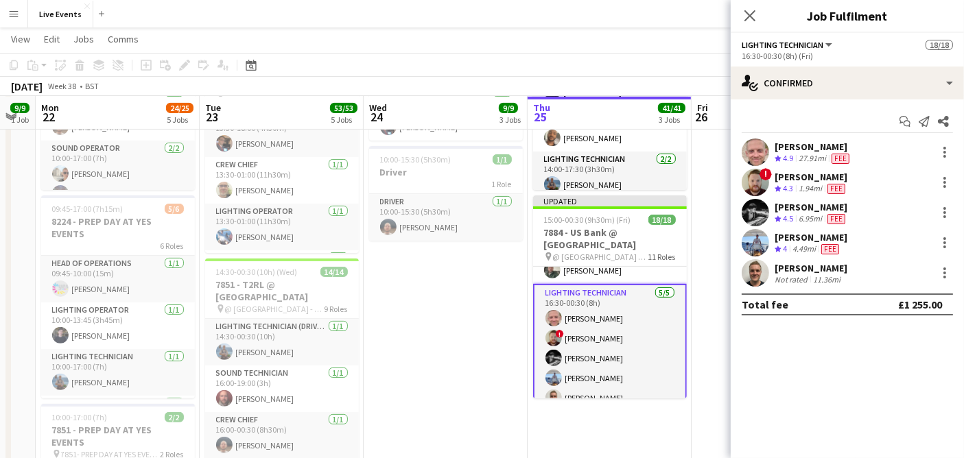
scroll to position [0, 0]
click at [790, 240] on div "[PERSON_NAME]" at bounding box center [811, 237] width 73 height 12
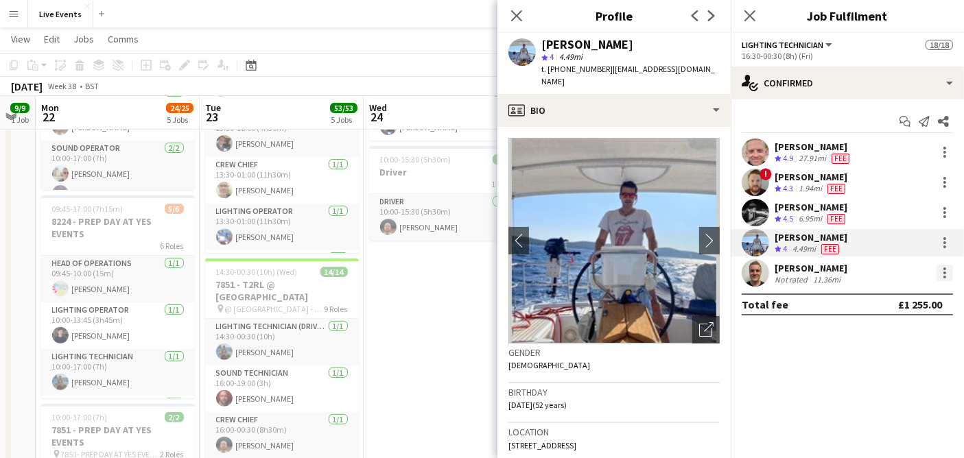
click at [945, 270] on div at bounding box center [944, 273] width 16 height 16
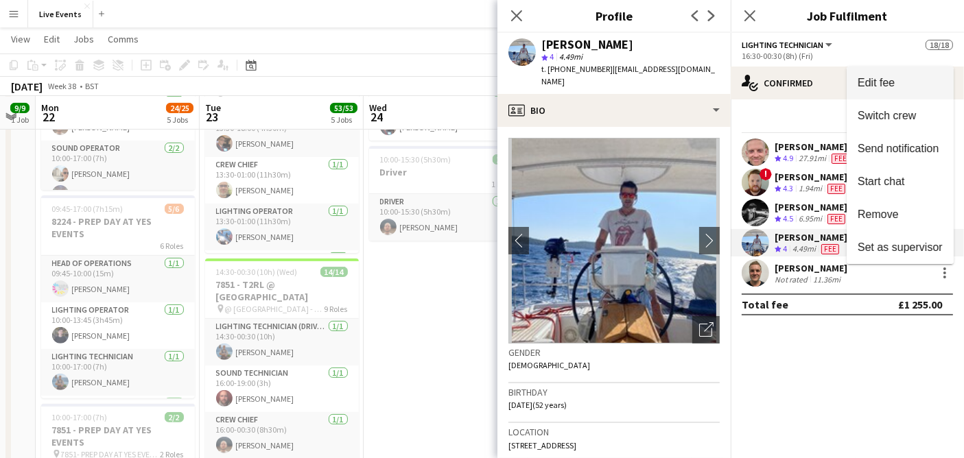
click at [897, 87] on span "Edit fee" at bounding box center [900, 83] width 85 height 12
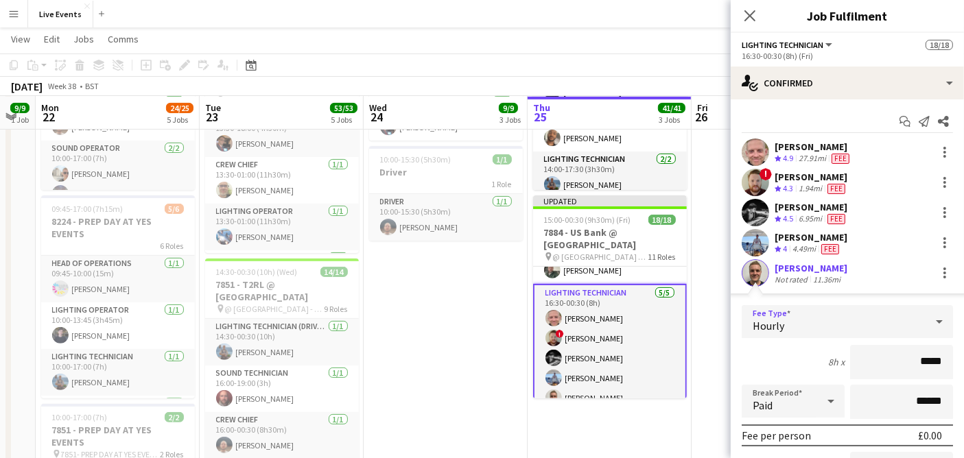
click at [799, 316] on div "Hourly" at bounding box center [834, 321] width 184 height 33
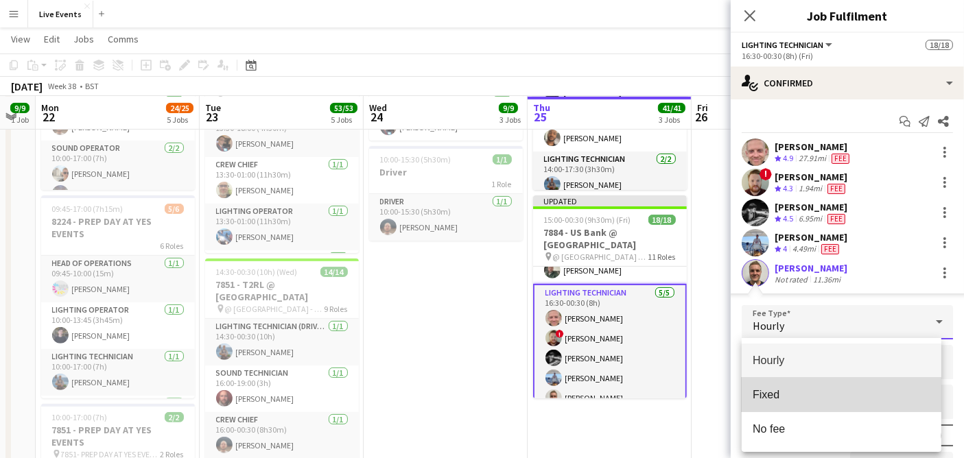
click at [810, 391] on span "Fixed" at bounding box center [842, 394] width 178 height 13
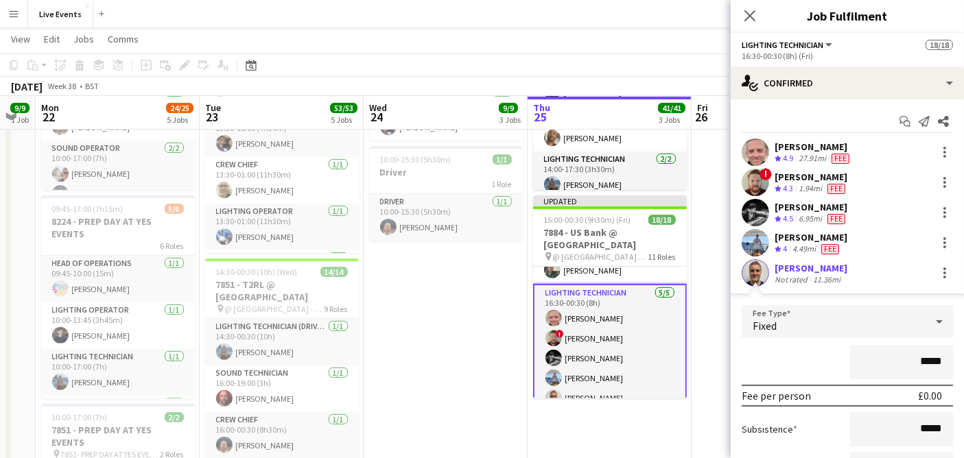
drag, startPoint x: 910, startPoint y: 361, endPoint x: 939, endPoint y: 361, distance: 28.1
click at [938, 362] on input "*****" at bounding box center [901, 362] width 103 height 34
type input "*******"
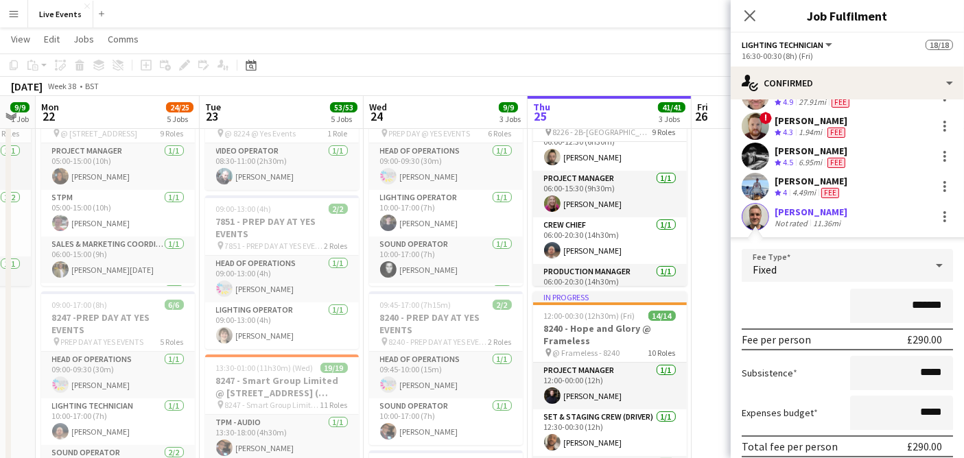
scroll to position [137, 0]
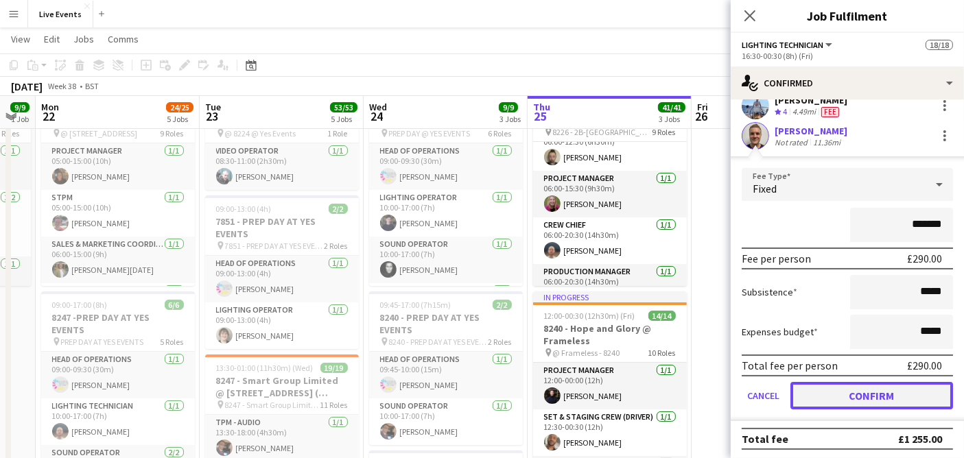
click at [899, 401] on button "Confirm" at bounding box center [871, 395] width 163 height 27
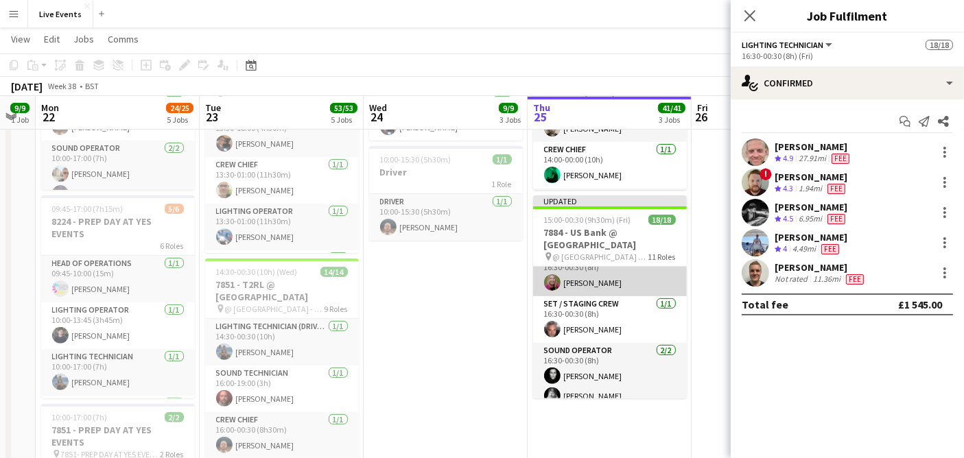
scroll to position [305, 0]
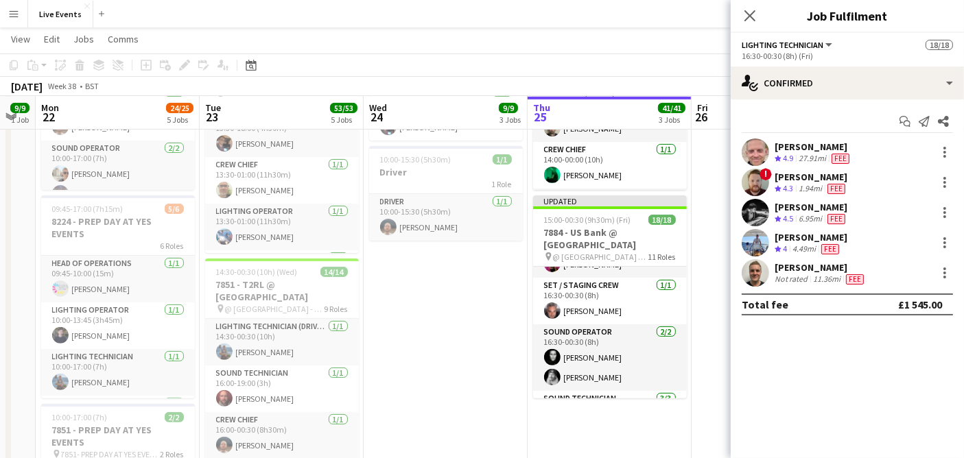
drag, startPoint x: 622, startPoint y: 303, endPoint x: 753, endPoint y: 285, distance: 132.3
click at [622, 303] on app-card-role "Set / Staging Crew [DATE] 16:30-00:30 (8h) [PERSON_NAME]" at bounding box center [610, 301] width 154 height 47
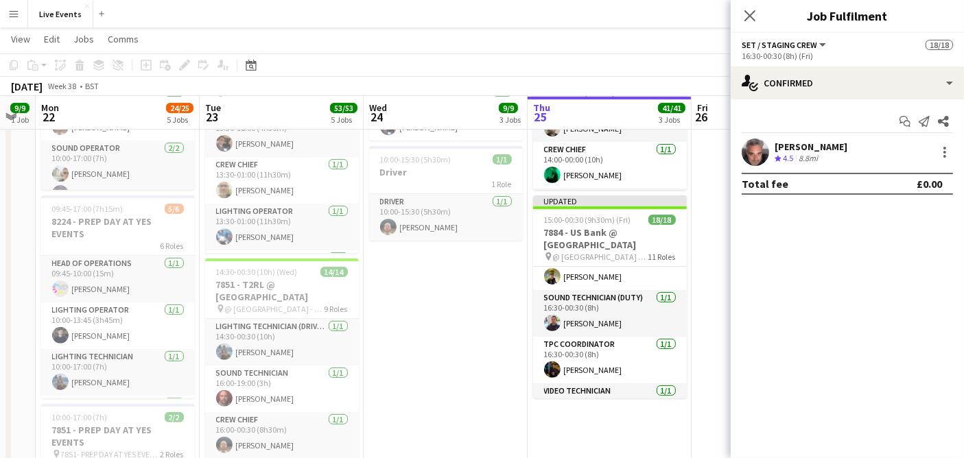
scroll to position [521, 0]
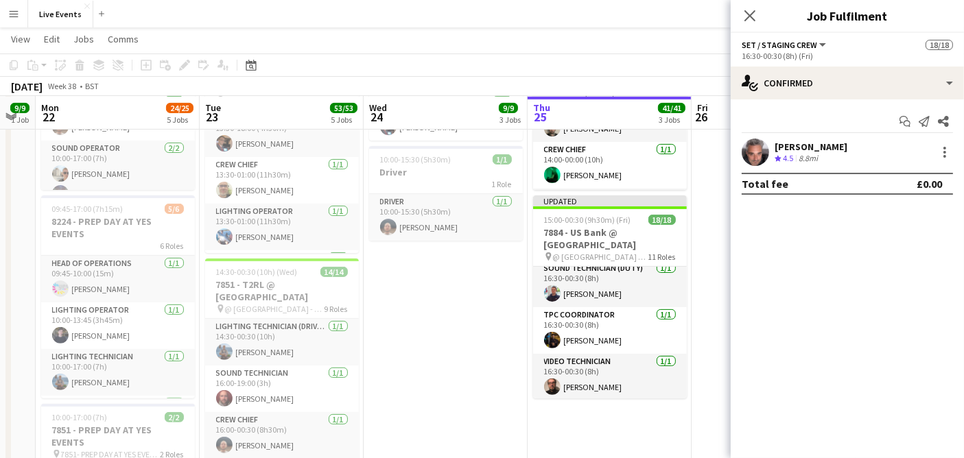
click at [746, 152] on app-user-avatar at bounding box center [755, 152] width 27 height 27
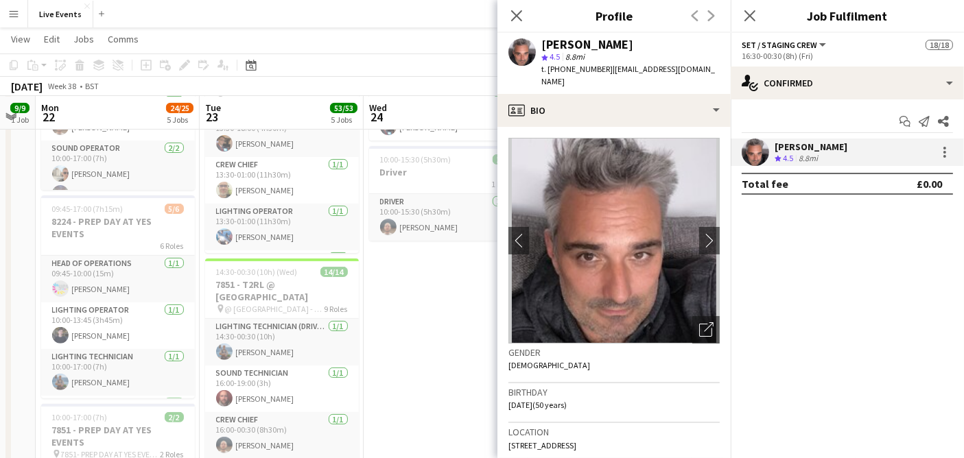
click at [627, 71] on span "| [EMAIL_ADDRESS][DOMAIN_NAME]" at bounding box center [628, 75] width 174 height 23
click at [627, 69] on span "| [EMAIL_ADDRESS][DOMAIN_NAME]" at bounding box center [628, 75] width 174 height 23
click at [621, 70] on span "| [EMAIL_ADDRESS][DOMAIN_NAME]" at bounding box center [628, 75] width 174 height 23
drag, startPoint x: 718, startPoint y: 71, endPoint x: 610, endPoint y: 75, distance: 107.8
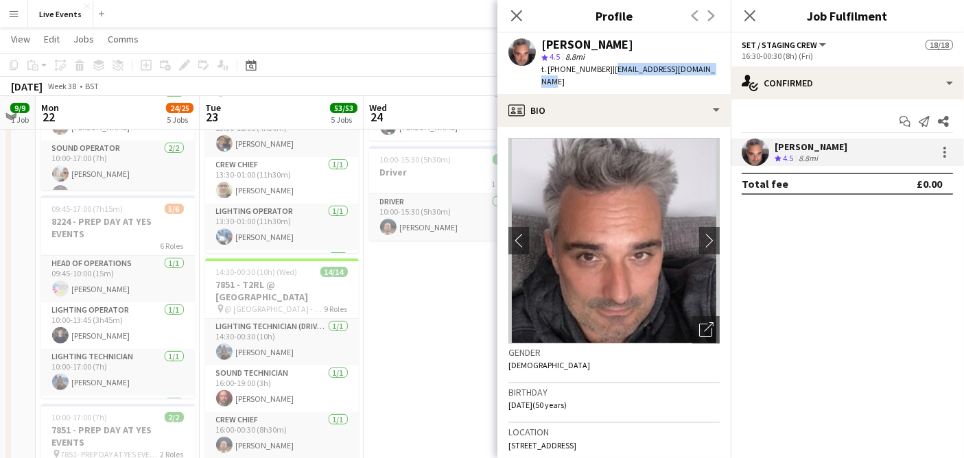
click at [610, 75] on div "[PERSON_NAME] star 4.5 8.8mi t. [PHONE_NUMBER] | [EMAIL_ADDRESS][DOMAIN_NAME]" at bounding box center [613, 63] width 233 height 61
copy span "[EMAIL_ADDRESS][DOMAIN_NAME]"
drag, startPoint x: 543, startPoint y: 38, endPoint x: 623, endPoint y: 39, distance: 80.3
click at [623, 39] on div "[PERSON_NAME]" at bounding box center [630, 44] width 178 height 12
copy div "[PERSON_NAME]"
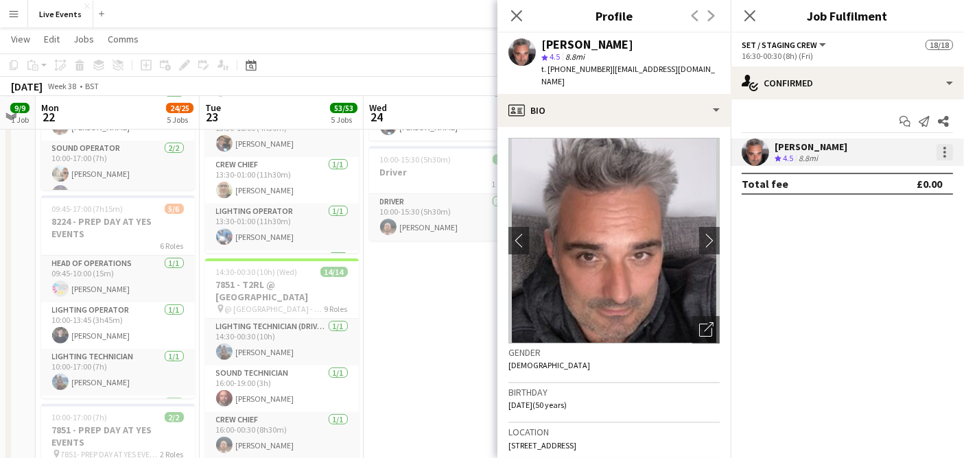
click at [945, 150] on div at bounding box center [944, 152] width 16 height 16
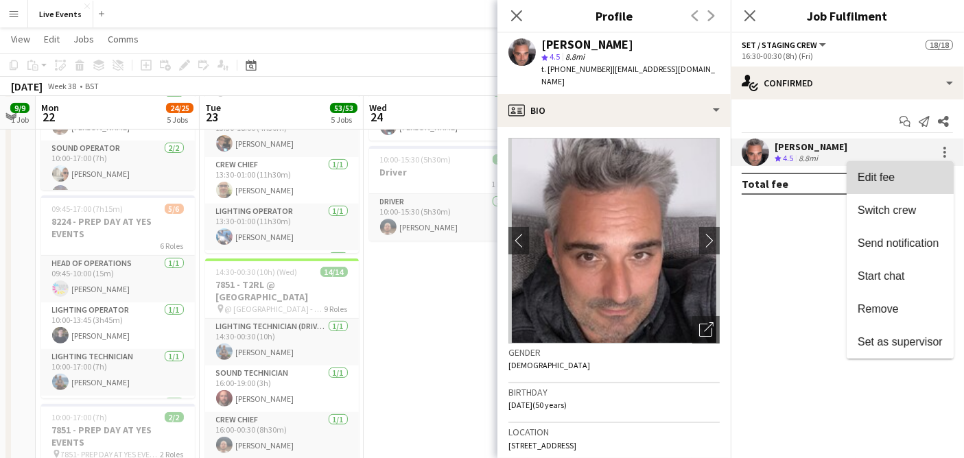
click at [895, 183] on span "Edit fee" at bounding box center [900, 178] width 85 height 12
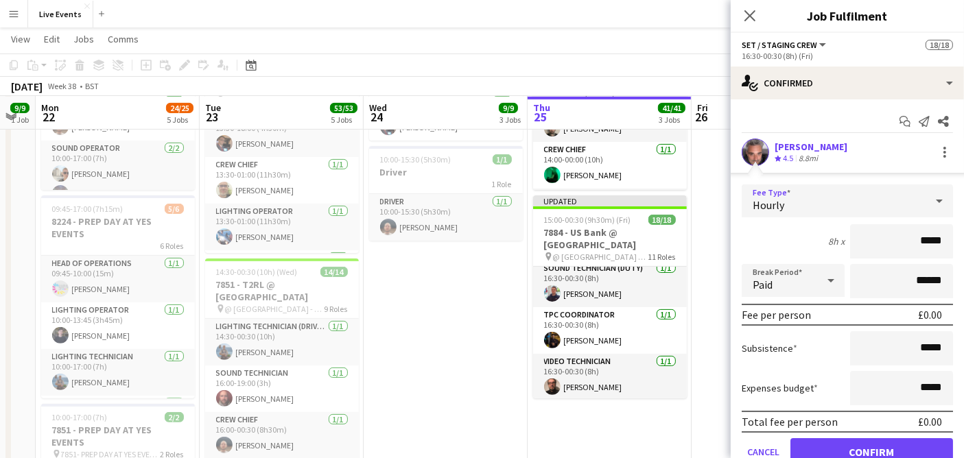
click at [850, 204] on div "Hourly" at bounding box center [834, 201] width 184 height 33
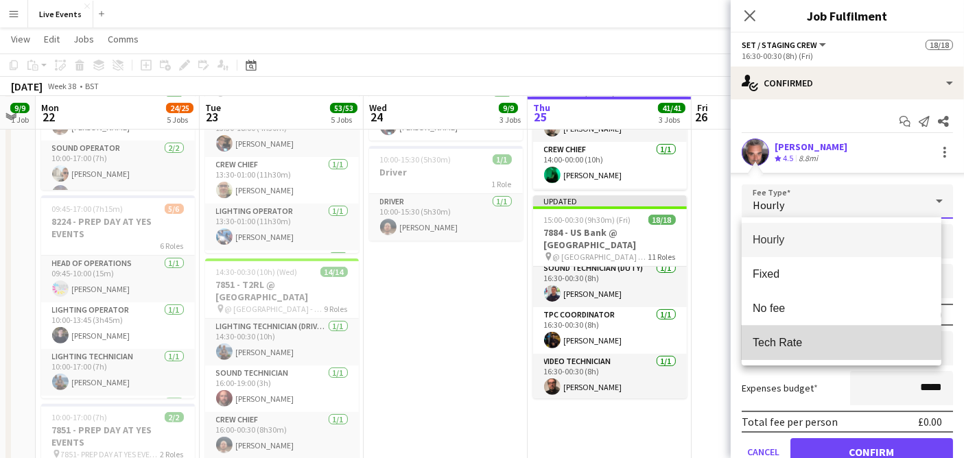
click at [830, 335] on mat-option "Tech Rate" at bounding box center [842, 343] width 200 height 34
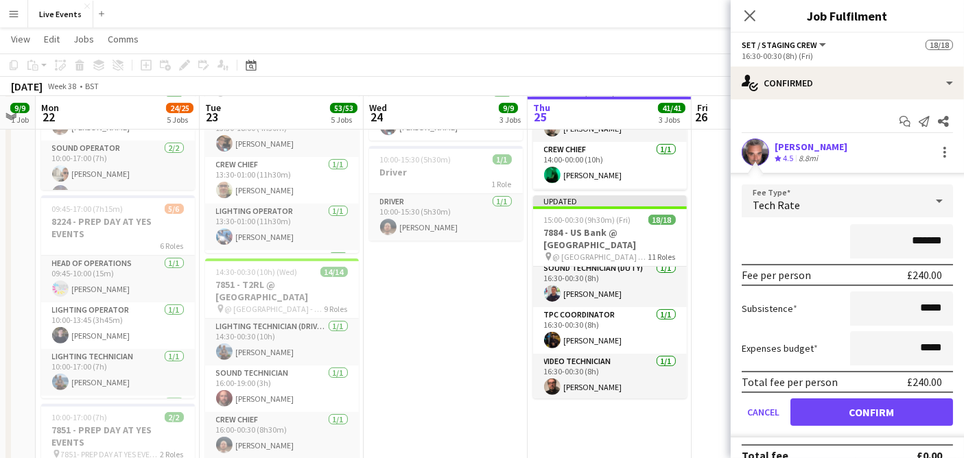
drag, startPoint x: 904, startPoint y: 240, endPoint x: 932, endPoint y: 246, distance: 28.7
click at [932, 246] on input "*******" at bounding box center [901, 241] width 103 height 34
type input "****"
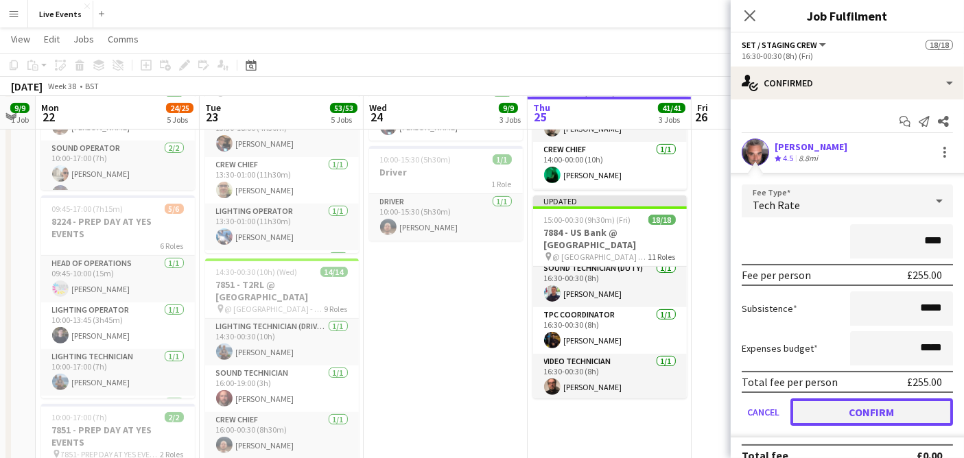
click at [898, 408] on button "Confirm" at bounding box center [871, 412] width 163 height 27
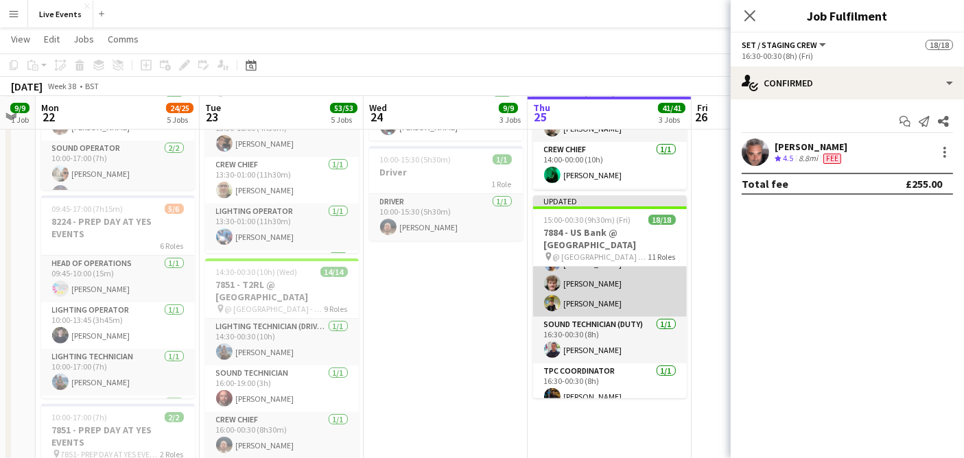
scroll to position [446, 0]
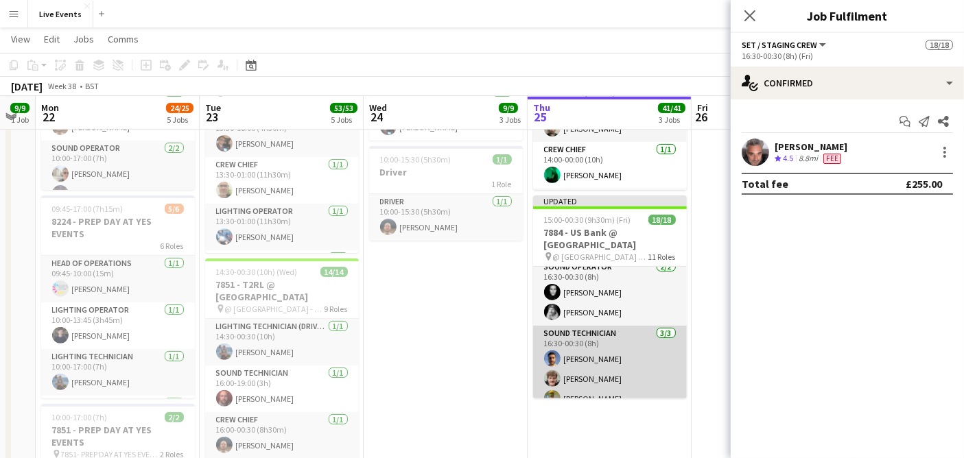
click at [623, 370] on app-card-role "Sound Technician [DATE] 16:30-00:30 (8h) [PERSON_NAME] [PERSON_NAME] [PERSON_NA…" at bounding box center [610, 369] width 154 height 86
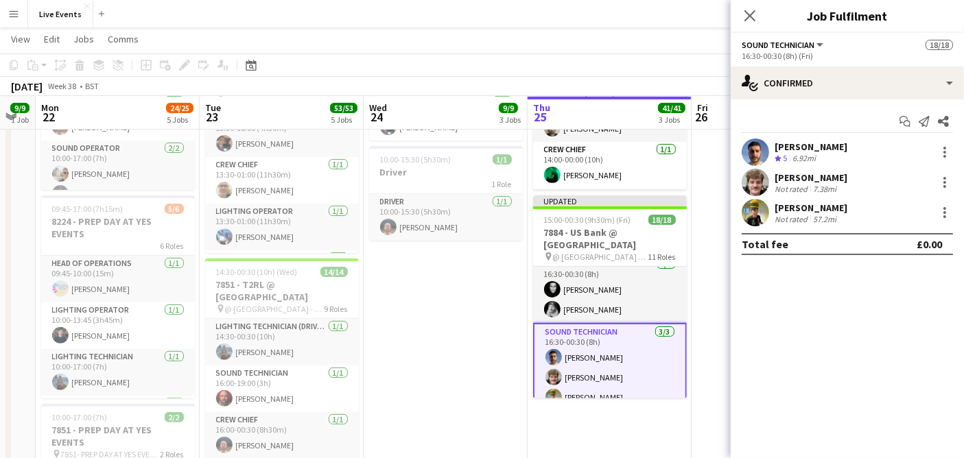
scroll to position [368, 0]
click at [939, 152] on div at bounding box center [944, 152] width 16 height 16
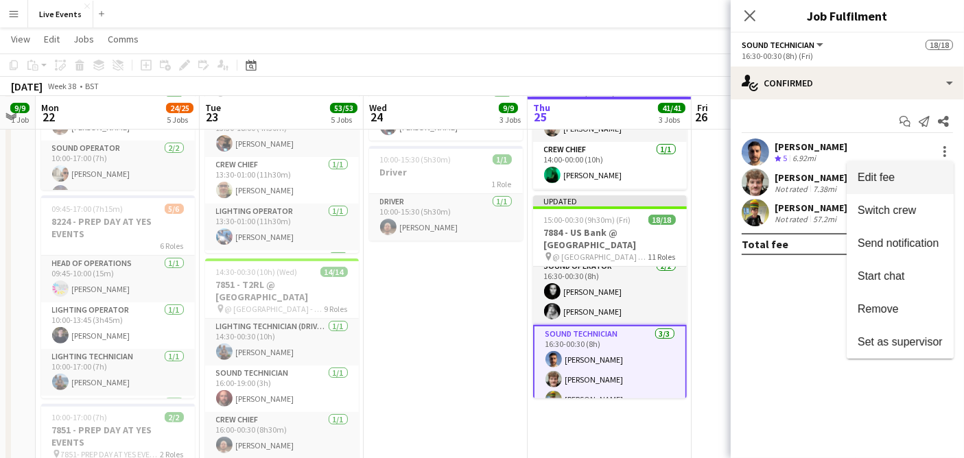
click at [924, 172] on span "Edit fee" at bounding box center [900, 178] width 85 height 12
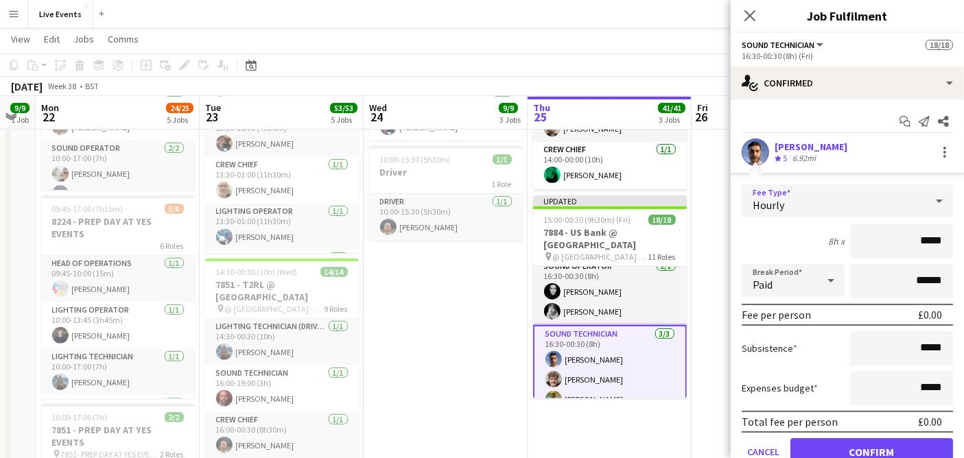
click at [808, 200] on div "Hourly" at bounding box center [834, 201] width 184 height 33
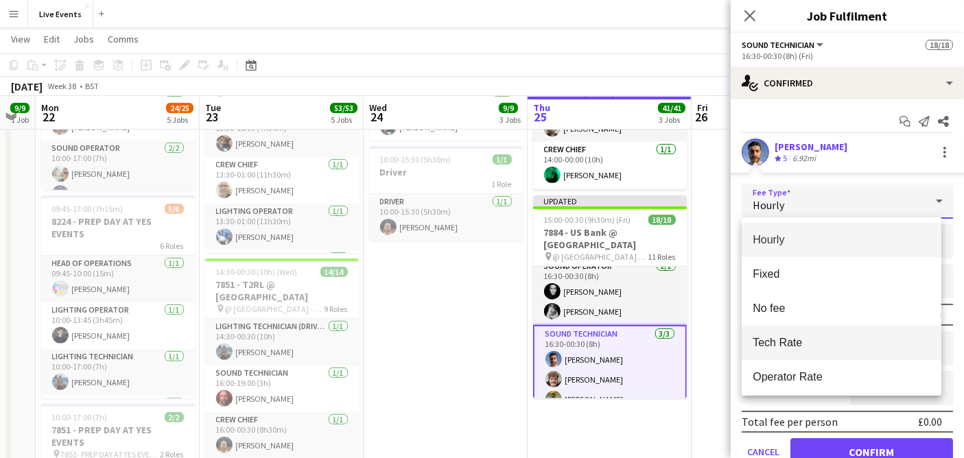
click at [827, 355] on mat-option "Tech Rate" at bounding box center [842, 343] width 200 height 34
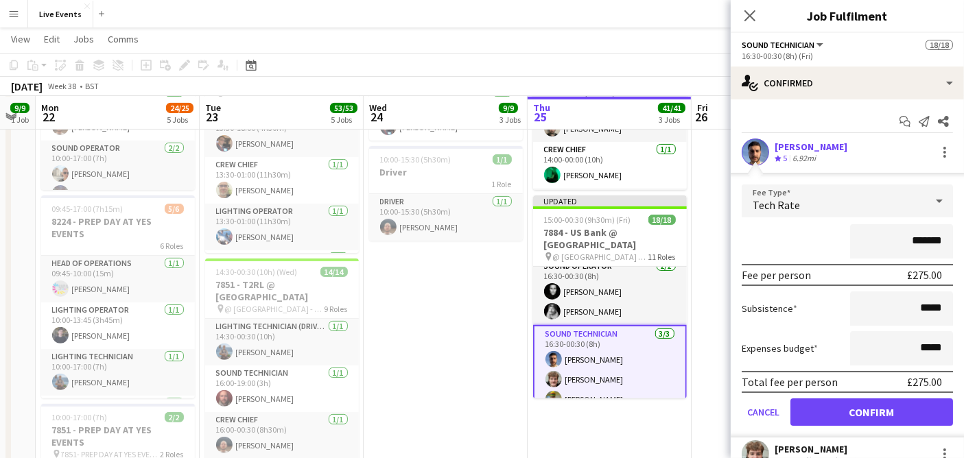
drag, startPoint x: 905, startPoint y: 240, endPoint x: 938, endPoint y: 244, distance: 33.1
click at [938, 244] on input "*******" at bounding box center [901, 241] width 103 height 34
type input "****"
click at [895, 394] on form "Fee Type Tech Rate **** Fee per person £290.00 Subsistence ***** Expenses budge…" at bounding box center [847, 311] width 233 height 253
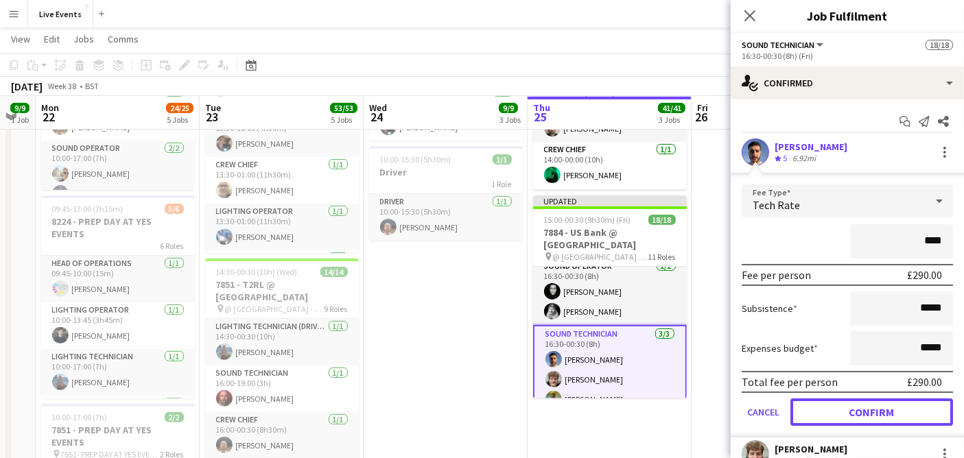
click at [897, 405] on button "Confirm" at bounding box center [871, 412] width 163 height 27
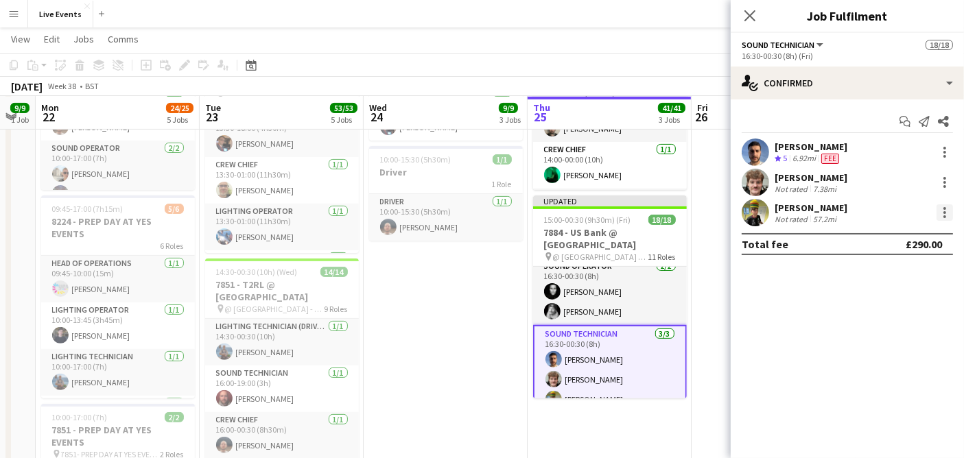
click at [947, 207] on div at bounding box center [944, 212] width 16 height 16
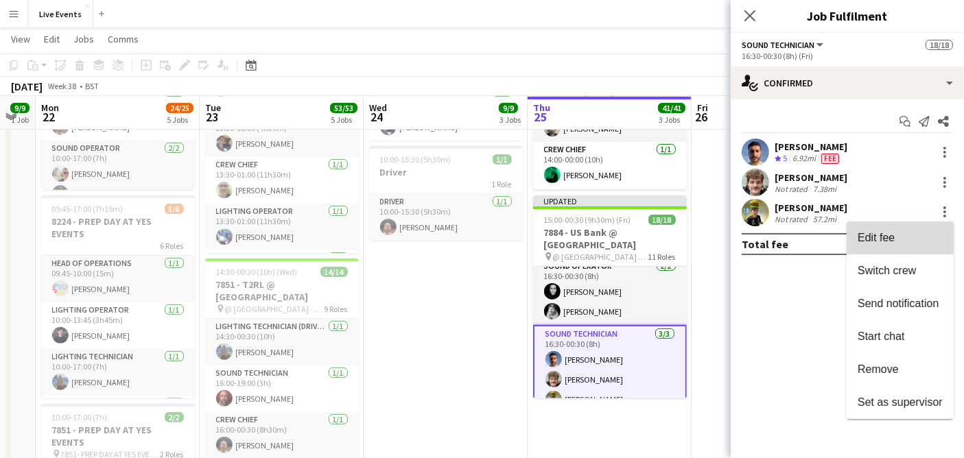
click at [927, 238] on span "Edit fee" at bounding box center [900, 238] width 85 height 12
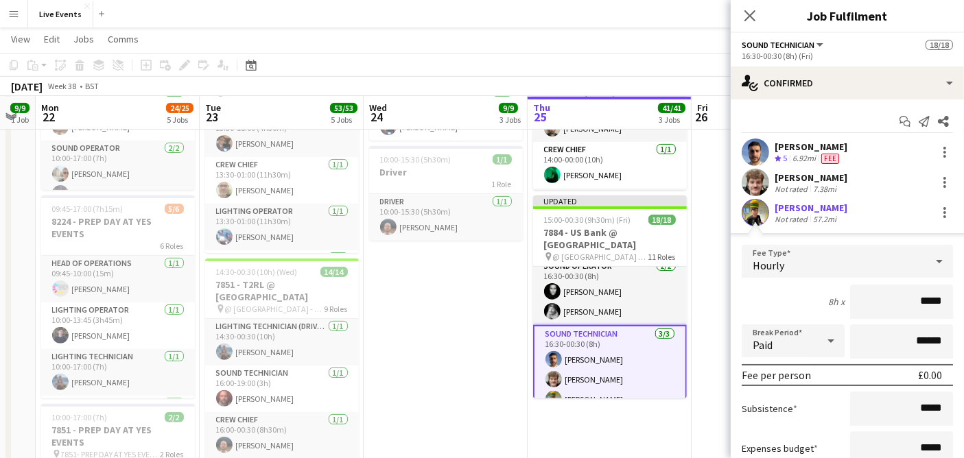
click at [791, 257] on div "Hourly" at bounding box center [834, 261] width 184 height 33
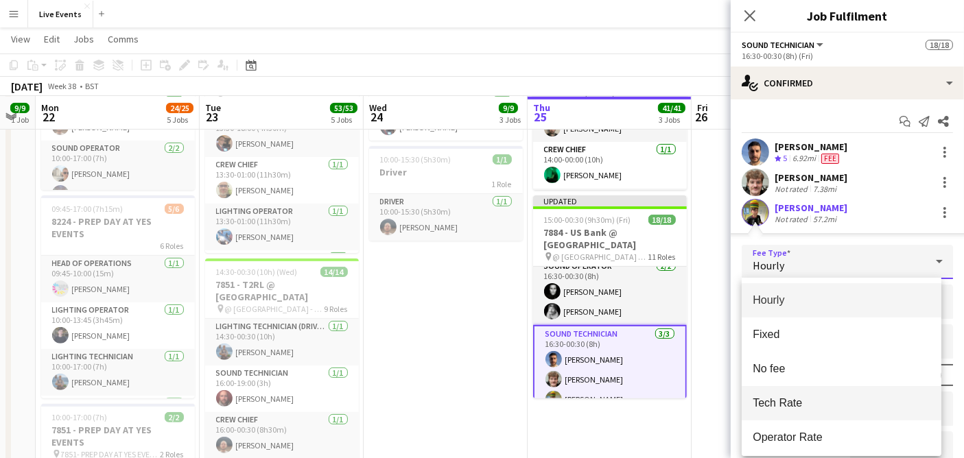
click at [805, 401] on span "Tech Rate" at bounding box center [842, 403] width 178 height 13
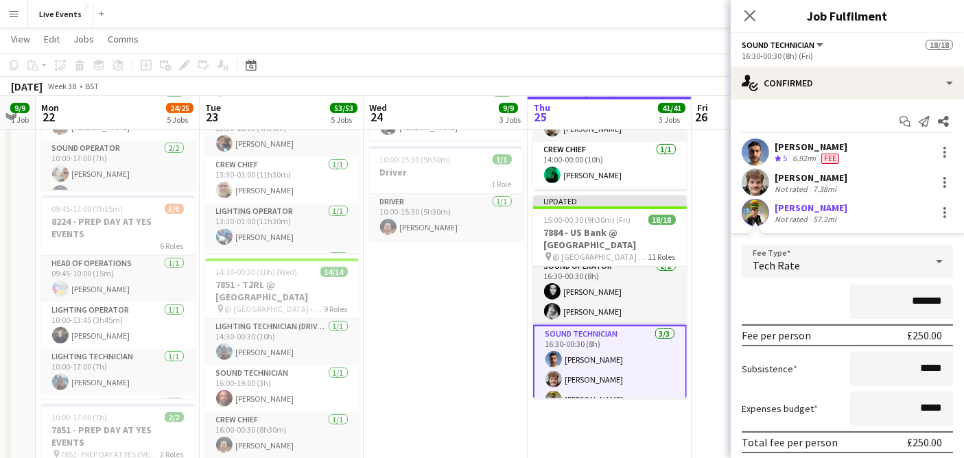
click at [765, 205] on app-user-avatar at bounding box center [755, 212] width 27 height 27
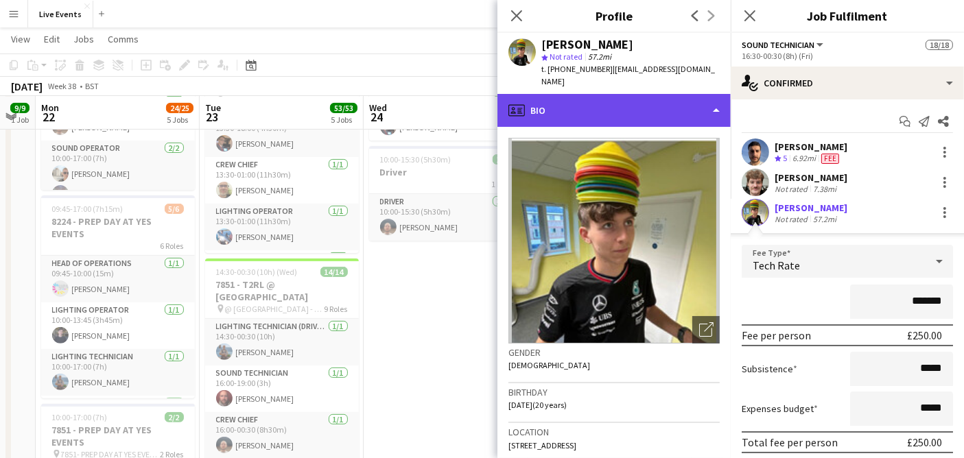
click at [647, 94] on div "profile Bio" at bounding box center [613, 110] width 233 height 33
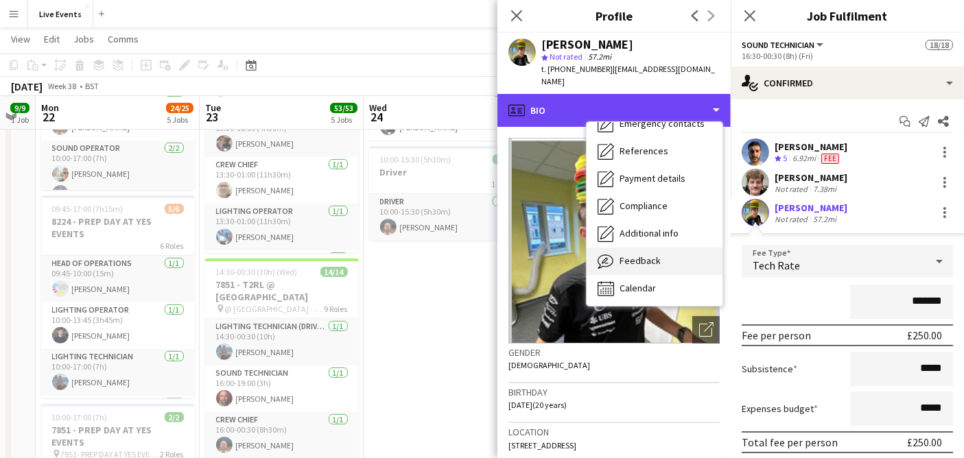
scroll to position [128, 0]
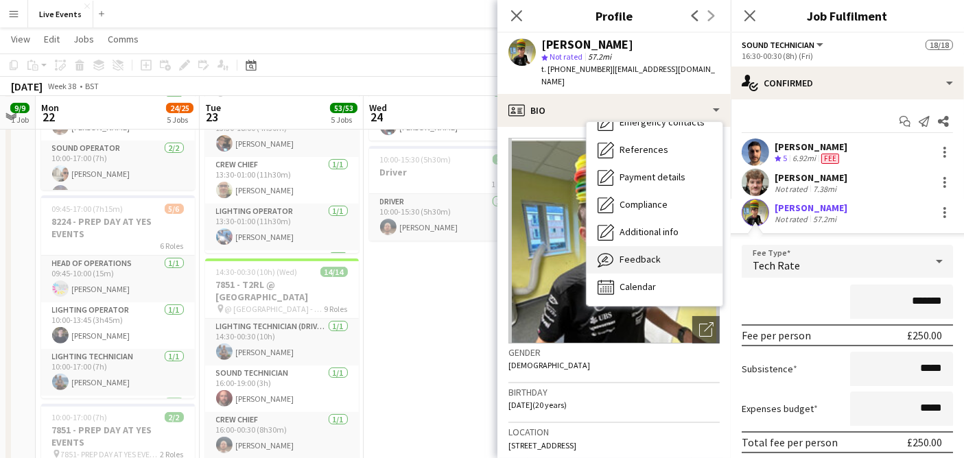
click at [678, 246] on div "Feedback Feedback" at bounding box center [655, 259] width 136 height 27
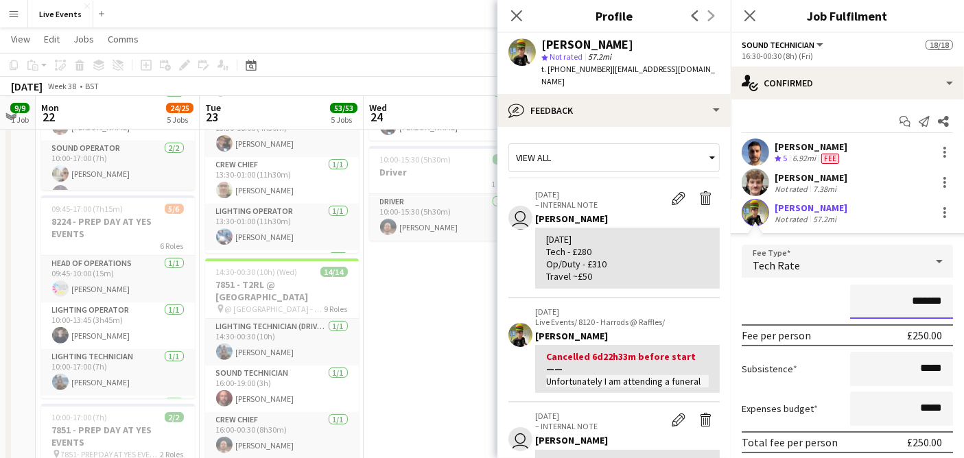
drag, startPoint x: 904, startPoint y: 300, endPoint x: 945, endPoint y: 305, distance: 42.1
click at [945, 305] on form "Fee Type Tech Rate ******* Fee per person £250.00 Subsistence ***** Expenses bu…" at bounding box center [847, 371] width 233 height 253
type input "****"
click at [810, 299] on div "****" at bounding box center [847, 302] width 211 height 34
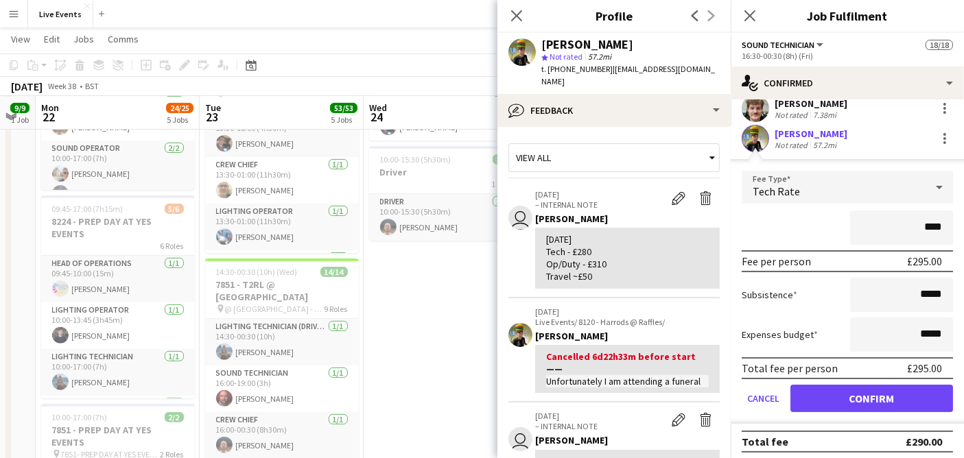
scroll to position [77, 0]
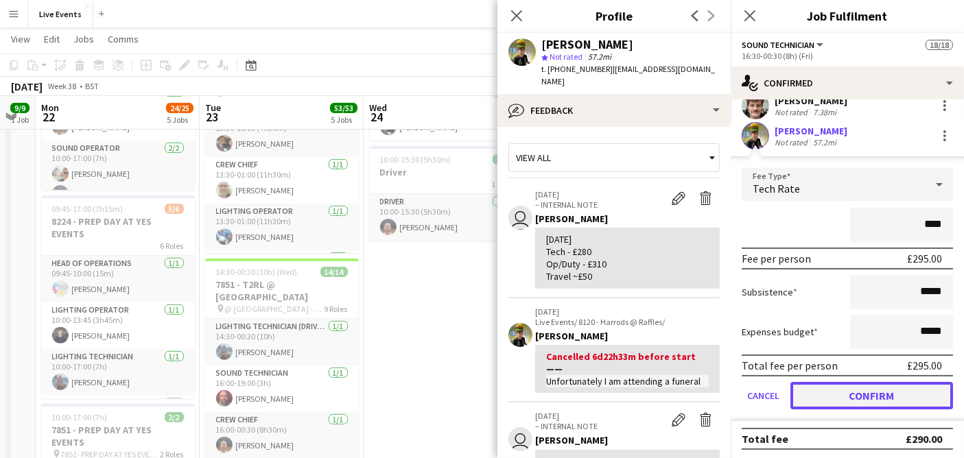
click at [891, 391] on button "Confirm" at bounding box center [871, 395] width 163 height 27
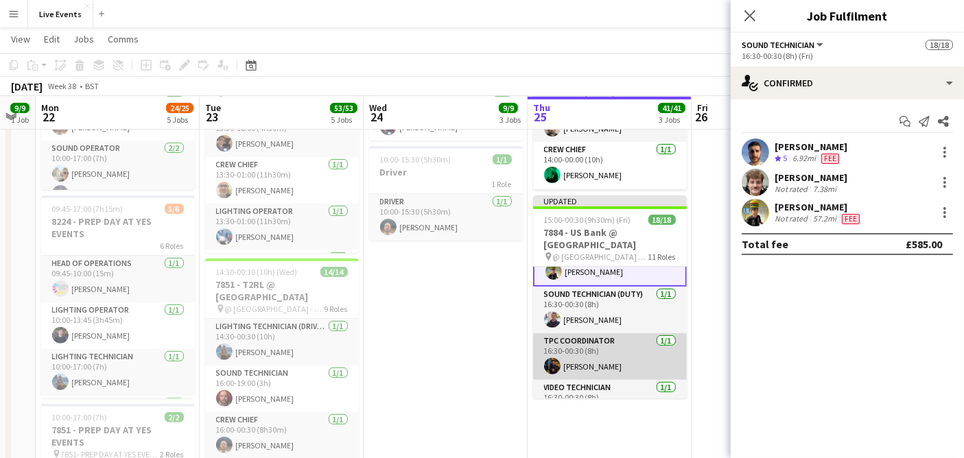
scroll to position [520, 0]
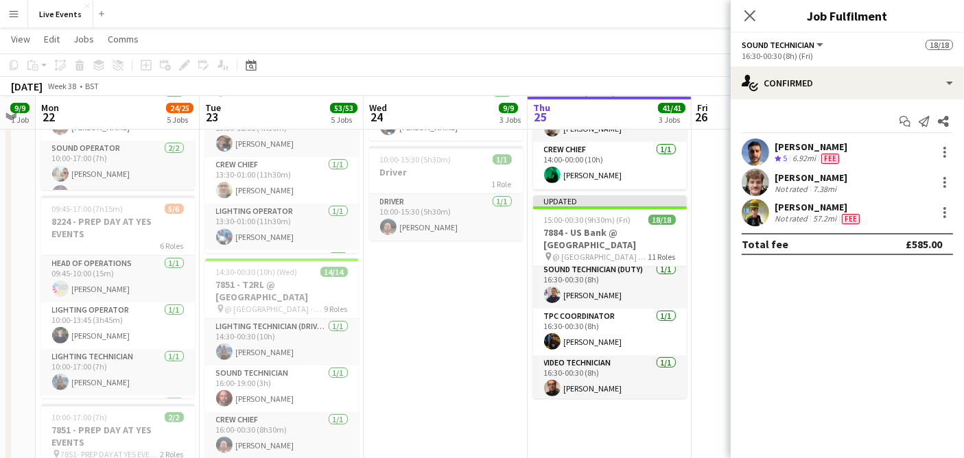
drag, startPoint x: 606, startPoint y: 297, endPoint x: 825, endPoint y: 214, distance: 233.4
click at [606, 297] on app-card-role "Sound Technician (Duty) [DATE] 16:30-00:30 (8h) [PERSON_NAME]" at bounding box center [610, 285] width 154 height 47
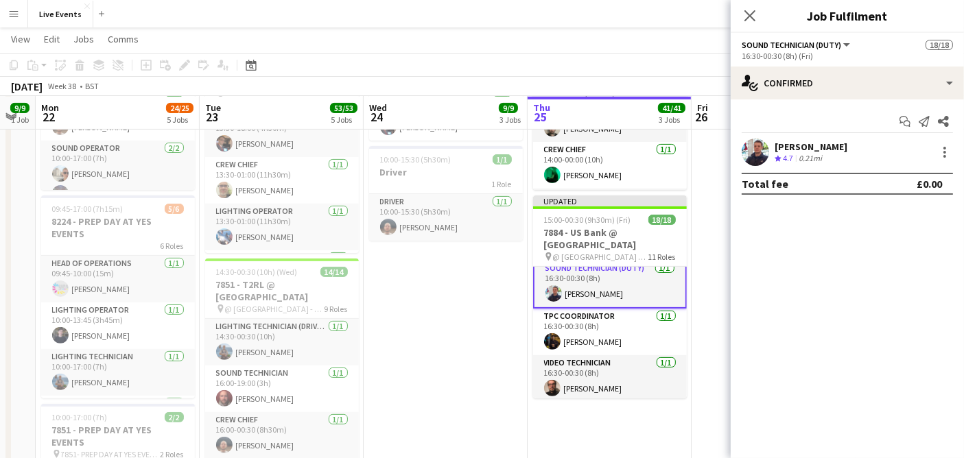
scroll to position [519, 0]
click at [945, 149] on div at bounding box center [944, 148] width 3 height 3
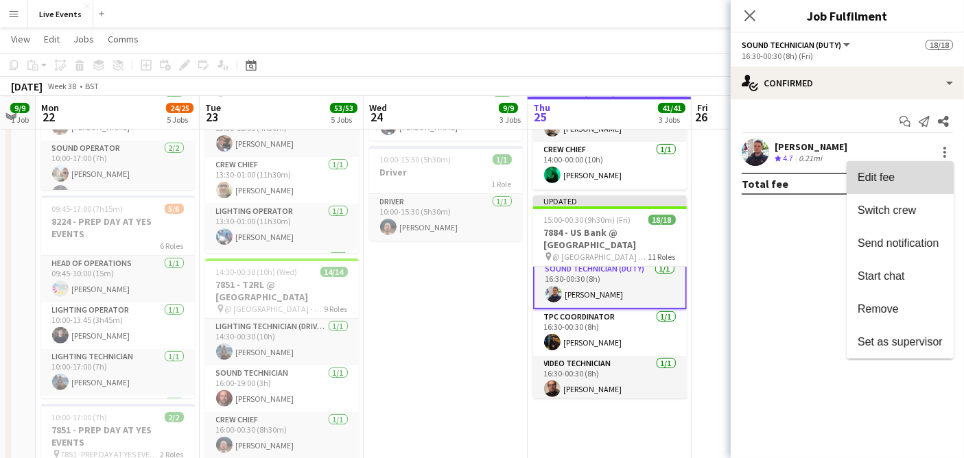
click at [928, 186] on button "Edit fee" at bounding box center [900, 177] width 107 height 33
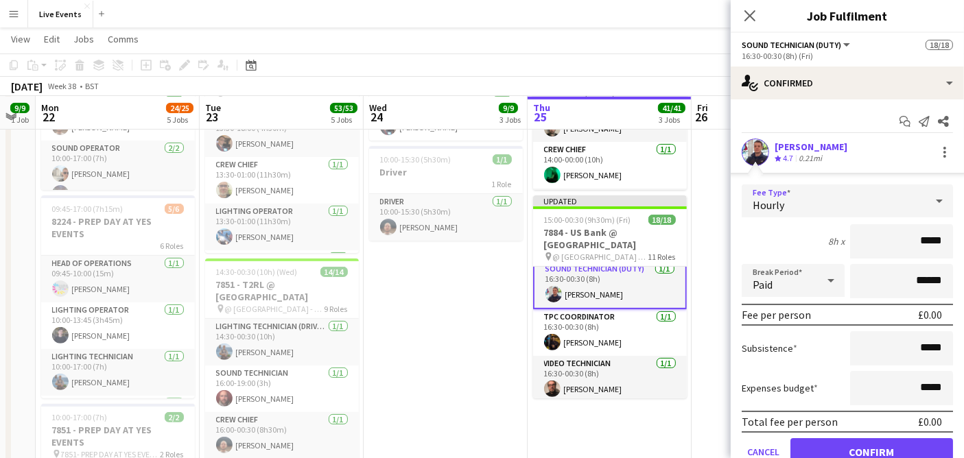
click at [866, 200] on div "Hourly" at bounding box center [834, 201] width 184 height 33
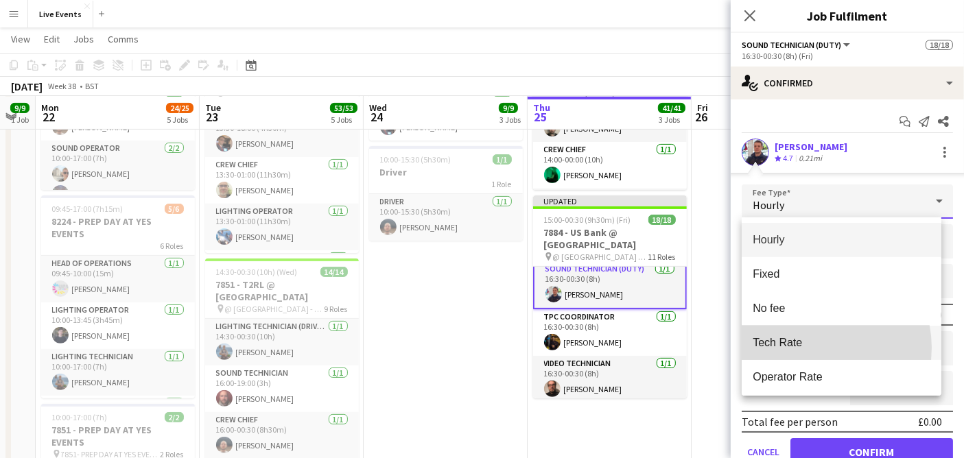
click at [815, 348] on span "Tech Rate" at bounding box center [842, 342] width 178 height 13
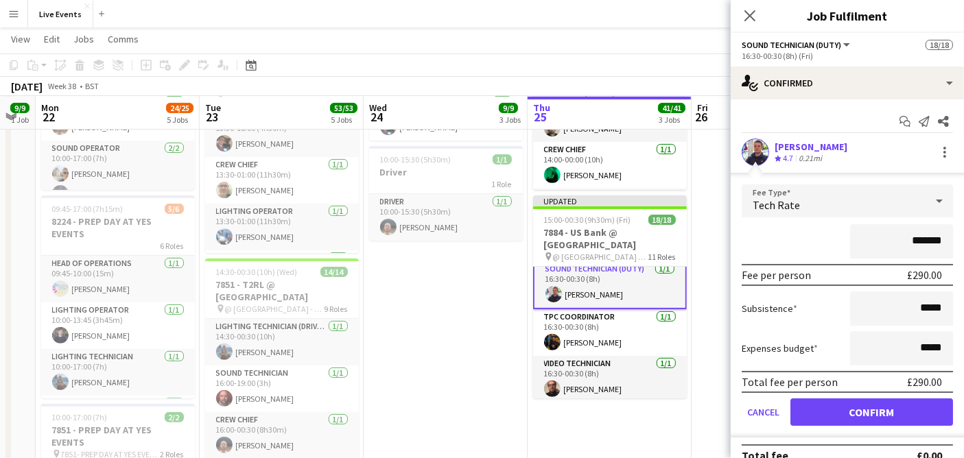
drag, startPoint x: 902, startPoint y: 238, endPoint x: 930, endPoint y: 248, distance: 30.4
click at [930, 248] on input "*******" at bounding box center [901, 241] width 103 height 34
type input "****"
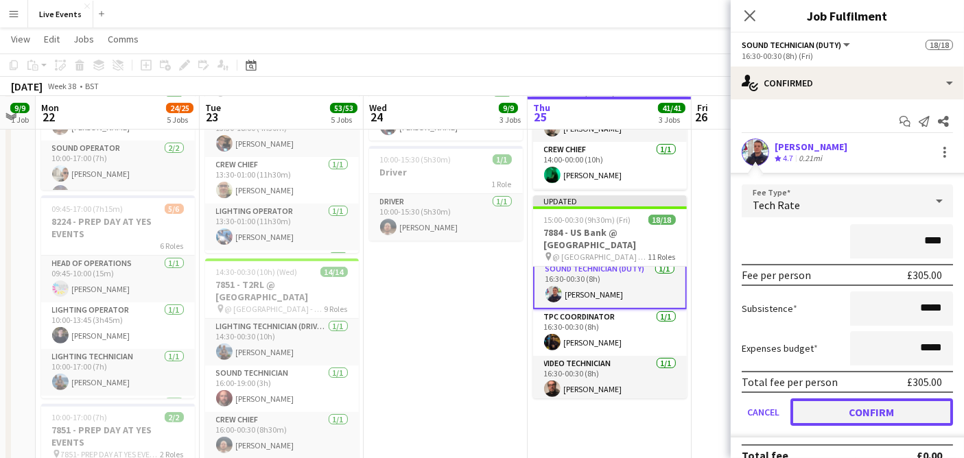
click at [885, 409] on button "Confirm" at bounding box center [871, 412] width 163 height 27
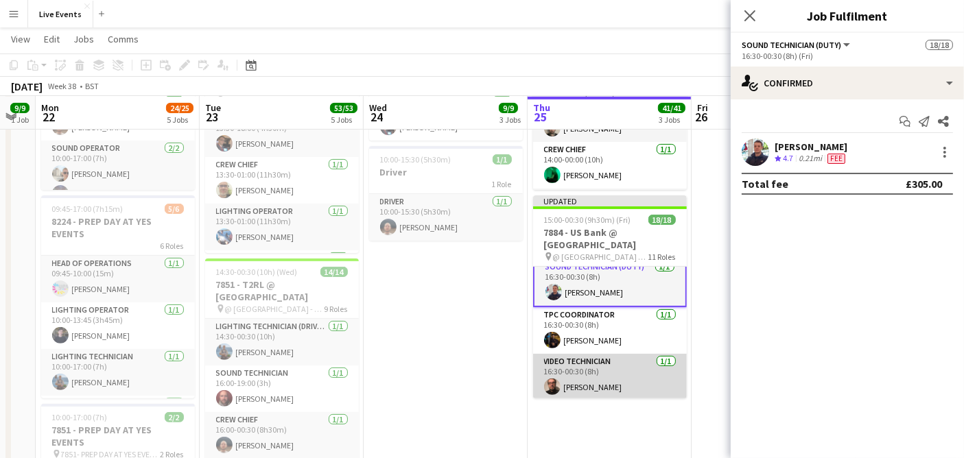
click at [614, 365] on app-card-role "Video Technician [DATE] 16:30-00:30 (8h) [PERSON_NAME]" at bounding box center [610, 377] width 154 height 47
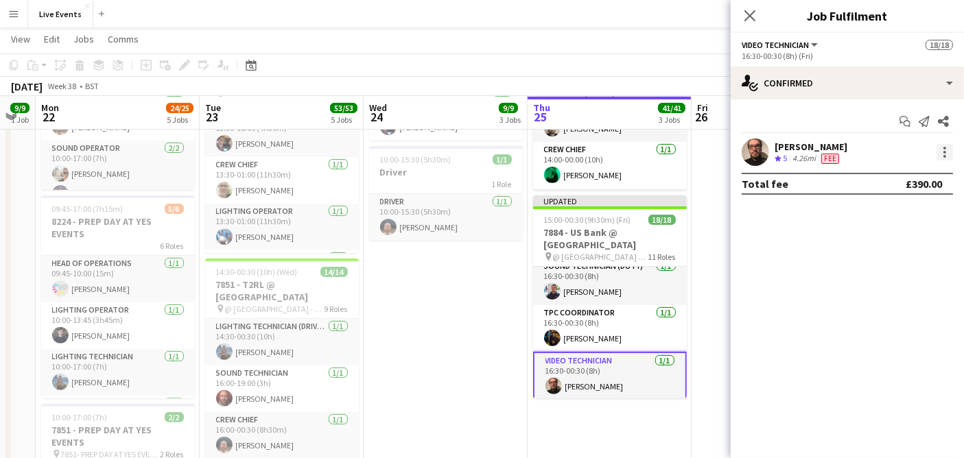
click at [945, 154] on div at bounding box center [944, 152] width 16 height 16
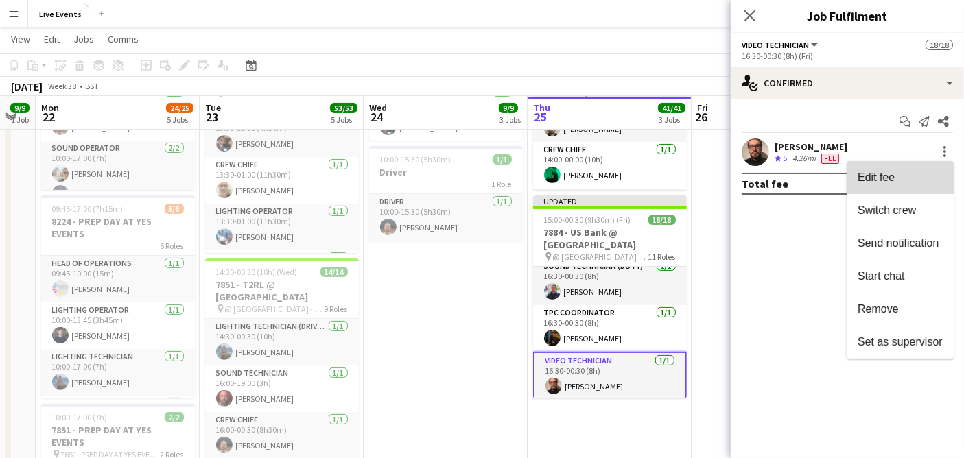
click at [930, 185] on button "Edit fee" at bounding box center [900, 177] width 107 height 33
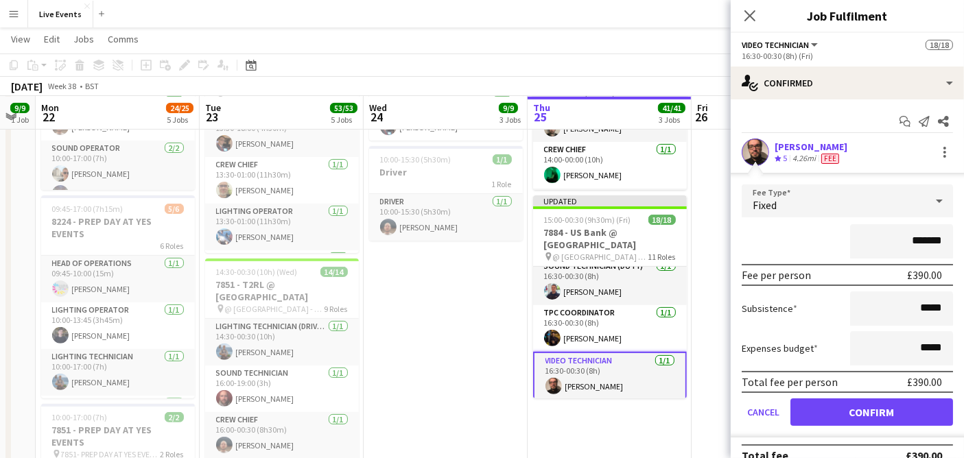
scroll to position [16, 0]
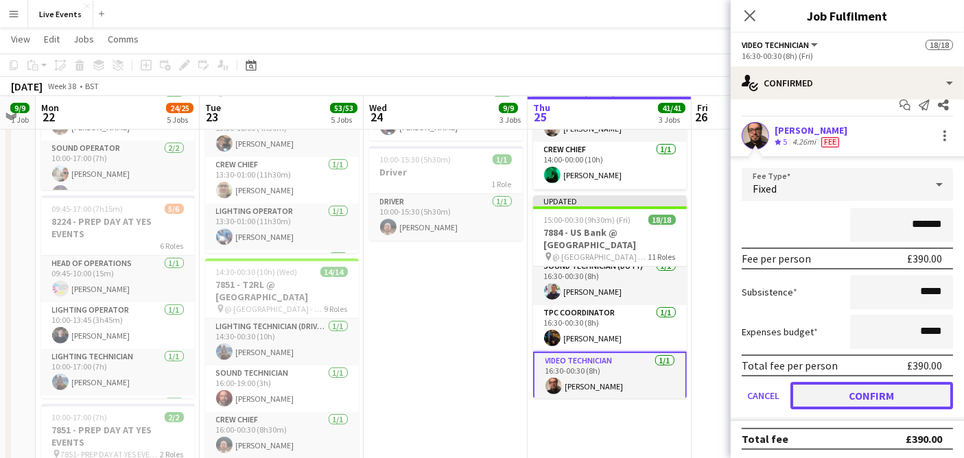
click at [862, 387] on button "Confirm" at bounding box center [871, 395] width 163 height 27
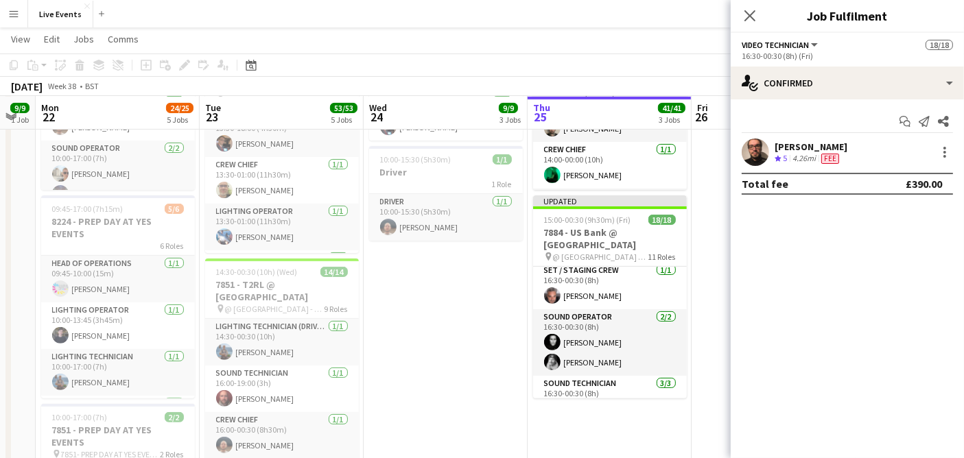
scroll to position [294, 0]
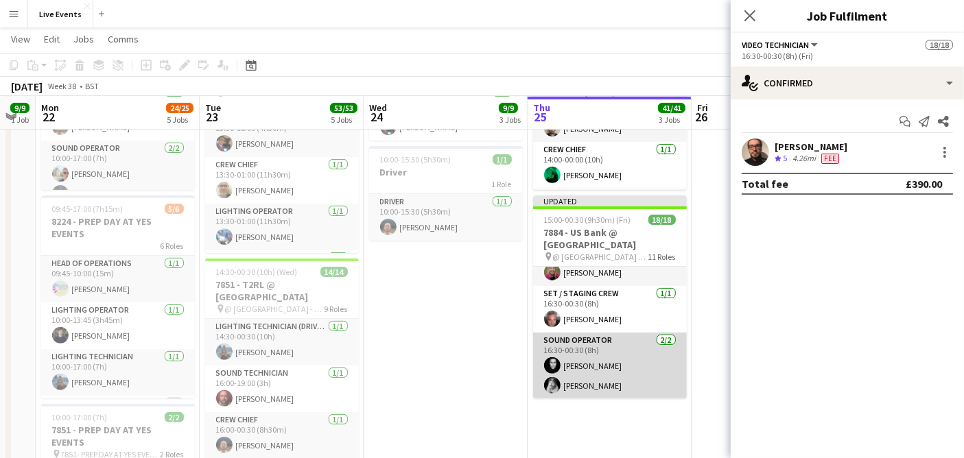
click at [625, 366] on app-card-role "Sound Operator [DATE] 16:30-00:30 (8h) [PERSON_NAME] [PERSON_NAME]" at bounding box center [610, 366] width 154 height 67
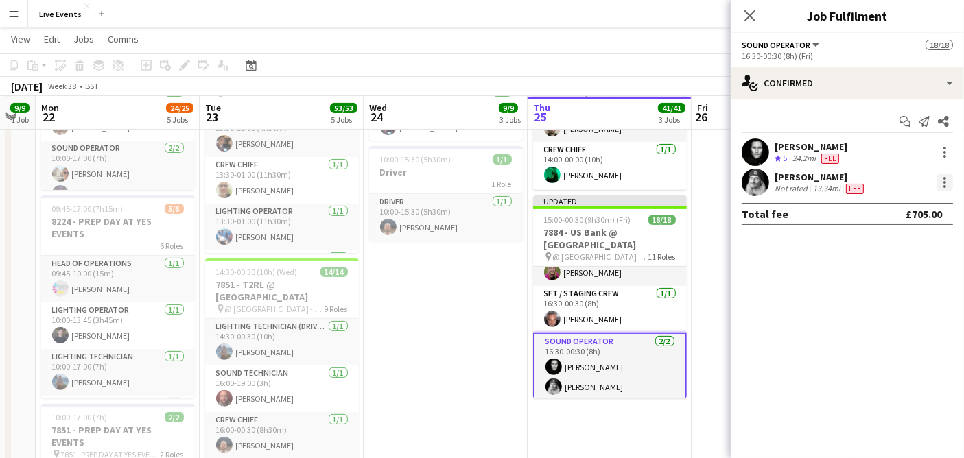
click at [945, 187] on div at bounding box center [944, 186] width 3 height 3
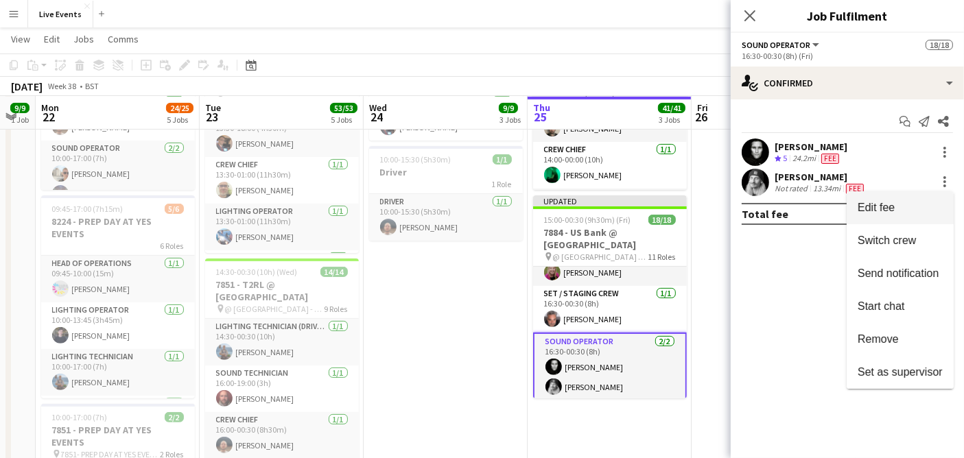
click at [907, 209] on span "Edit fee" at bounding box center [900, 208] width 85 height 12
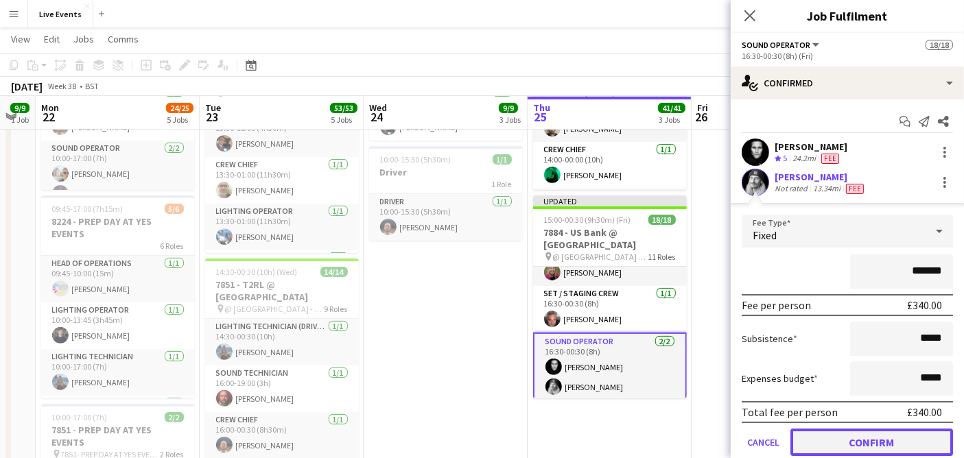
click at [853, 447] on button "Confirm" at bounding box center [871, 442] width 163 height 27
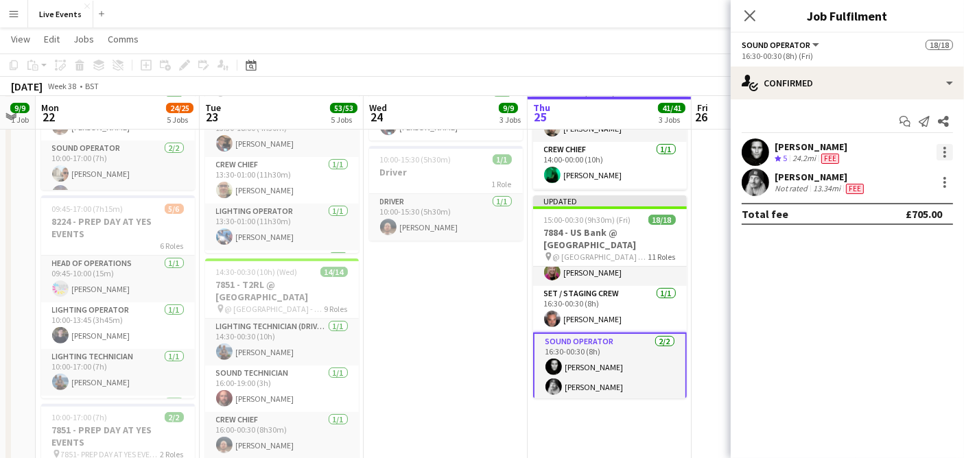
click at [945, 148] on div at bounding box center [944, 148] width 3 height 3
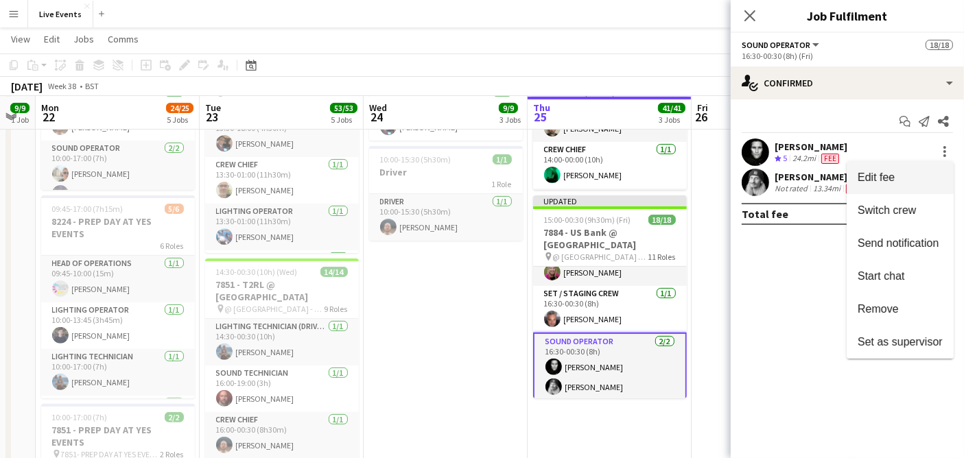
click at [928, 180] on span "Edit fee" at bounding box center [900, 178] width 85 height 12
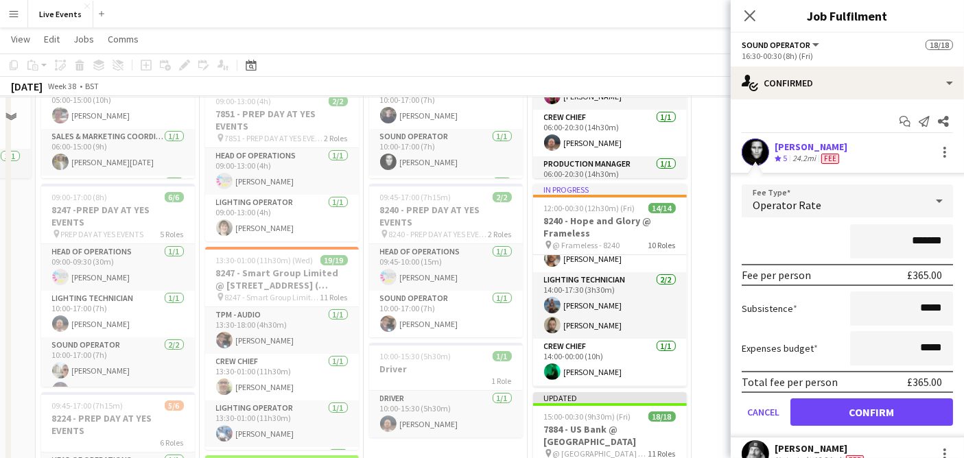
scroll to position [152, 0]
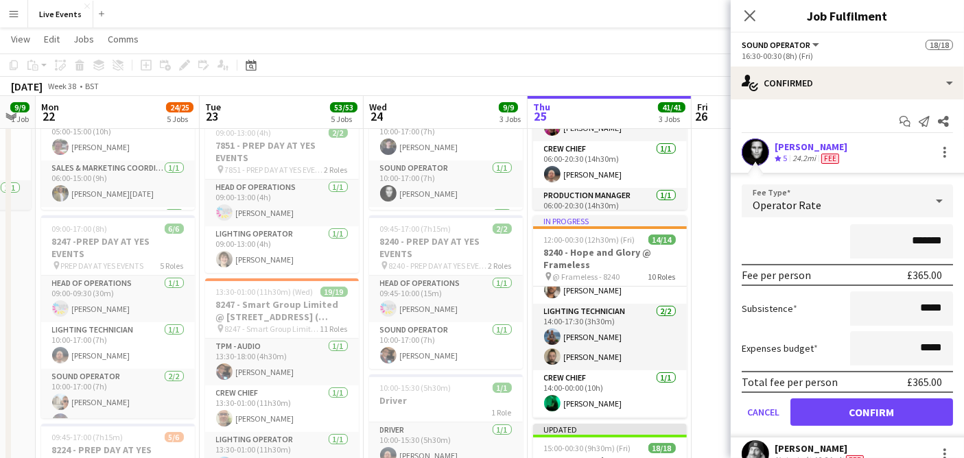
click at [737, 9] on div "Close pop-in" at bounding box center [750, 16] width 38 height 32
click at [741, 9] on div "Close pop-in" at bounding box center [750, 16] width 38 height 32
click at [744, 13] on icon "Close pop-in" at bounding box center [749, 15] width 13 height 13
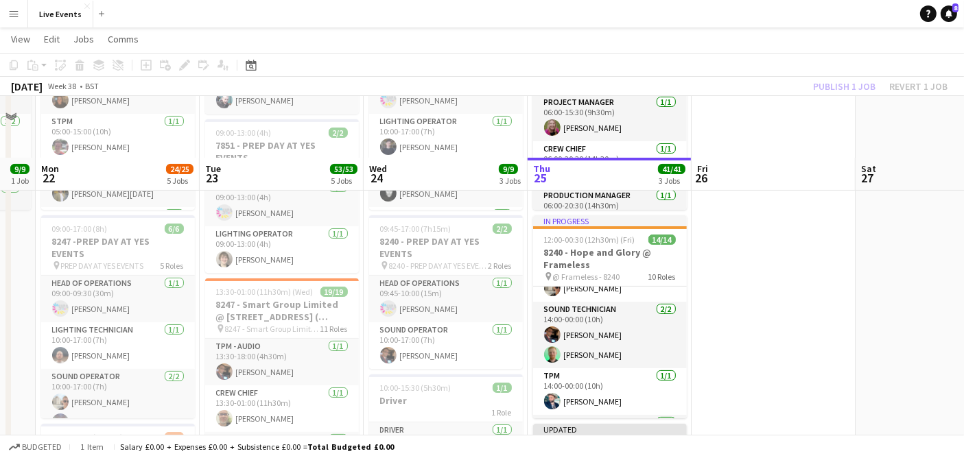
scroll to position [305, 0]
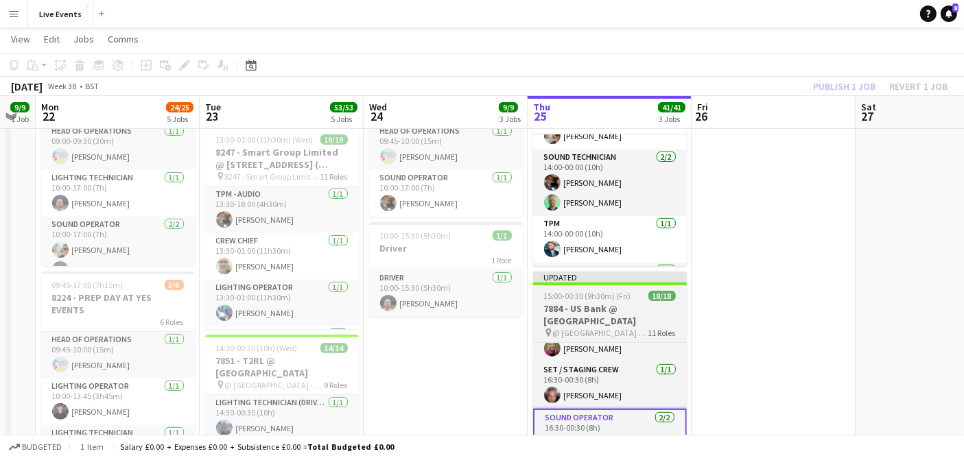
click at [625, 303] on h3 "7884 - US Bank @ [GEOGRAPHIC_DATA]" at bounding box center [610, 315] width 154 height 25
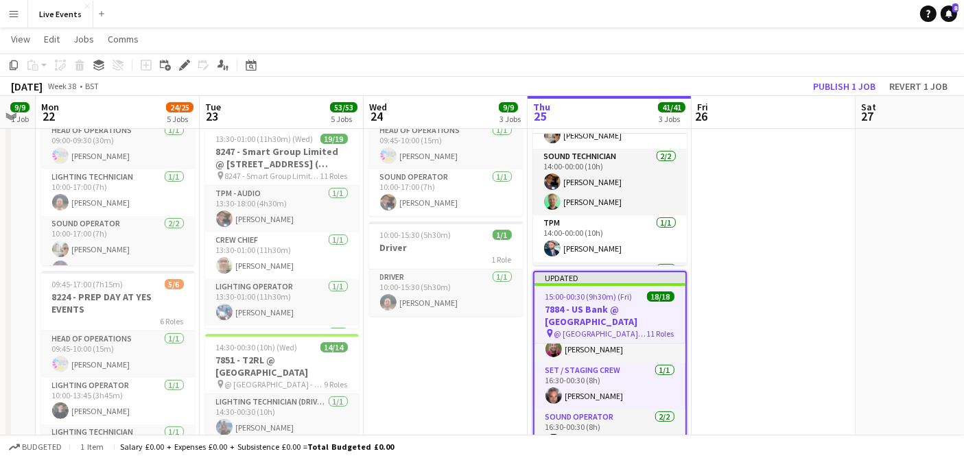
scroll to position [228, 0]
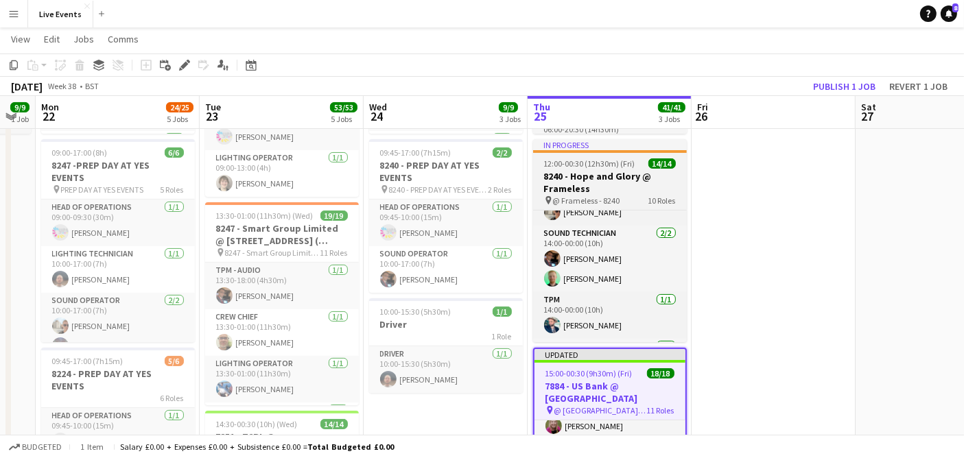
click at [607, 167] on span "12:00-00:30 (12h30m) (Fri)" at bounding box center [589, 163] width 91 height 10
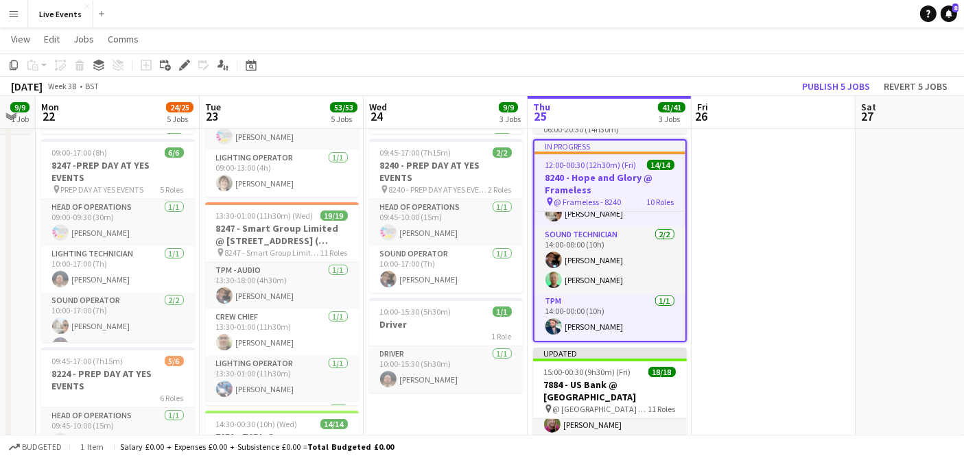
click at [605, 156] on app-job-card "In progress 12:00-00:30 (12h30m) (Fri) 14/14 8240 - Hope and Glory @ Frameless …" at bounding box center [610, 240] width 154 height 203
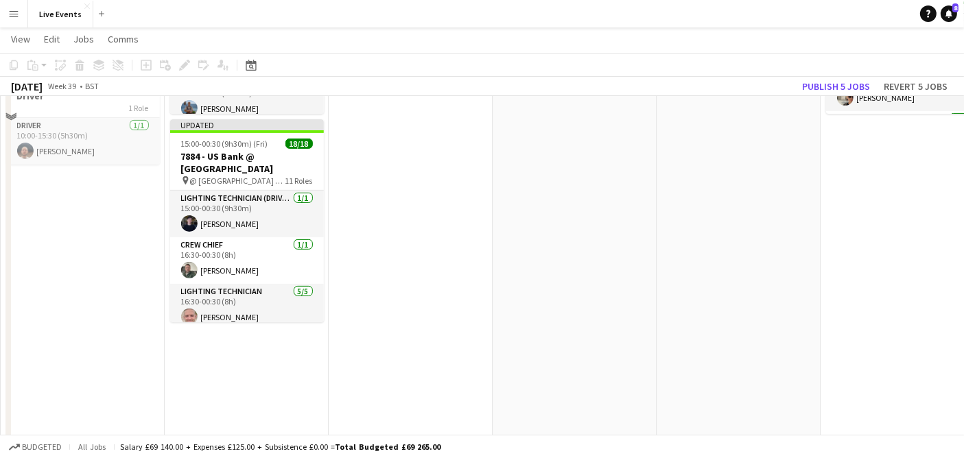
scroll to position [305, 0]
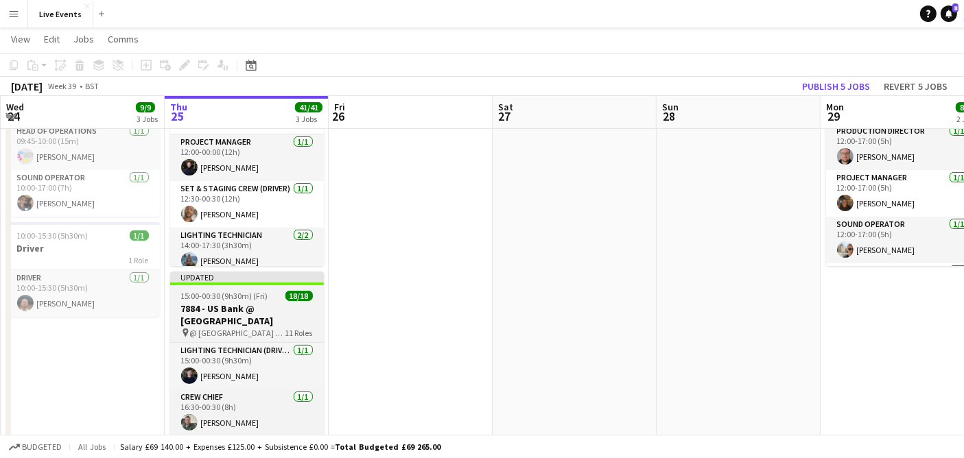
click at [240, 294] on span "15:00-00:30 (9h30m) (Fri)" at bounding box center [224, 296] width 87 height 10
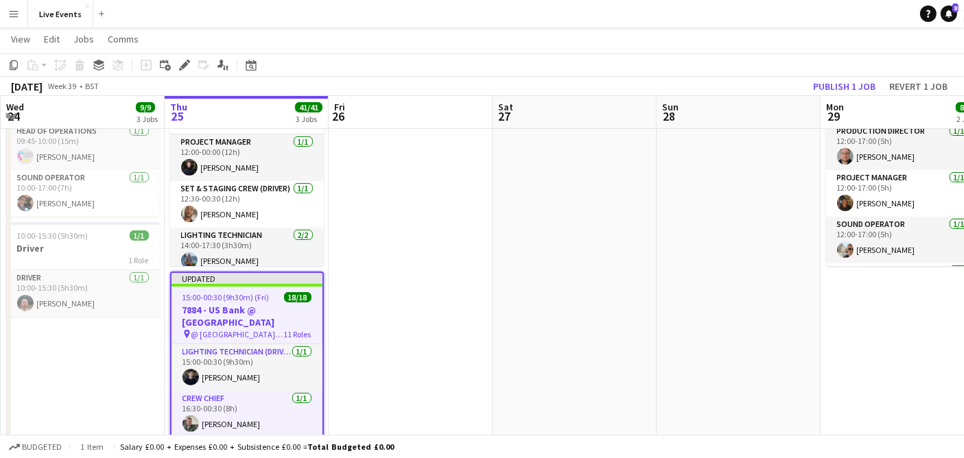
click at [286, 281] on div "Updated" at bounding box center [247, 278] width 151 height 11
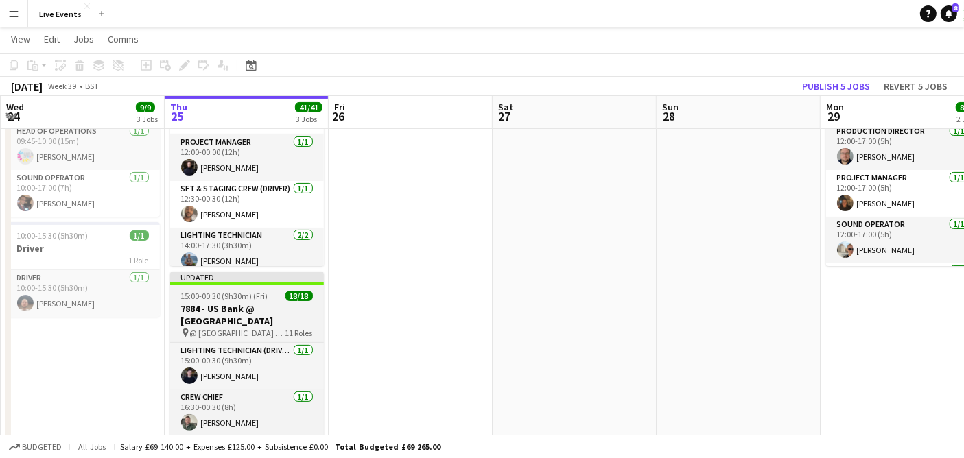
click at [283, 292] on div "15:00-00:30 (9h30m) (Fri) 18/18" at bounding box center [247, 296] width 154 height 10
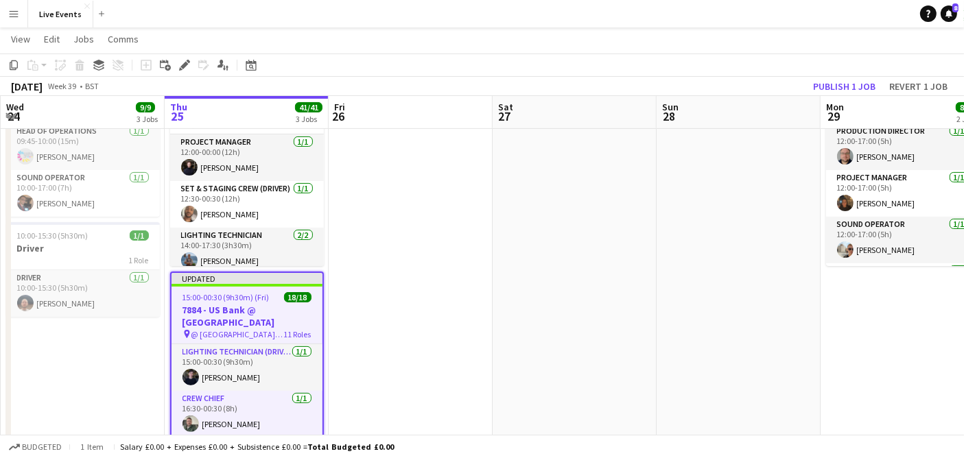
click at [284, 292] on div "18/18" at bounding box center [297, 297] width 27 height 10
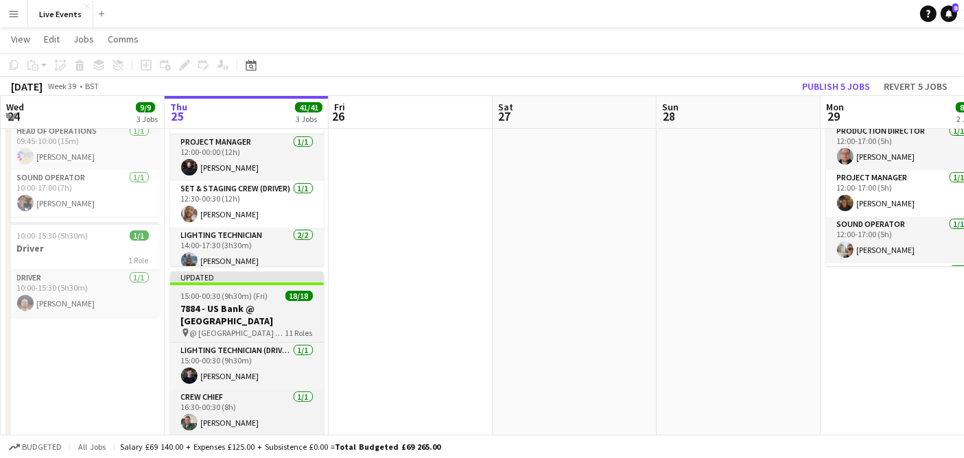
click at [283, 292] on div "15:00-00:30 (9h30m) (Fri) 18/18" at bounding box center [247, 296] width 154 height 10
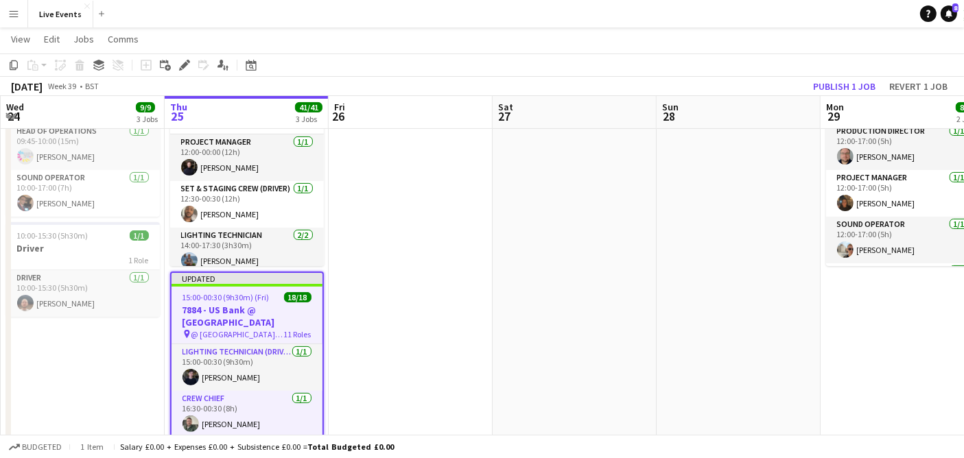
click at [249, 277] on div "Updated" at bounding box center [247, 278] width 151 height 11
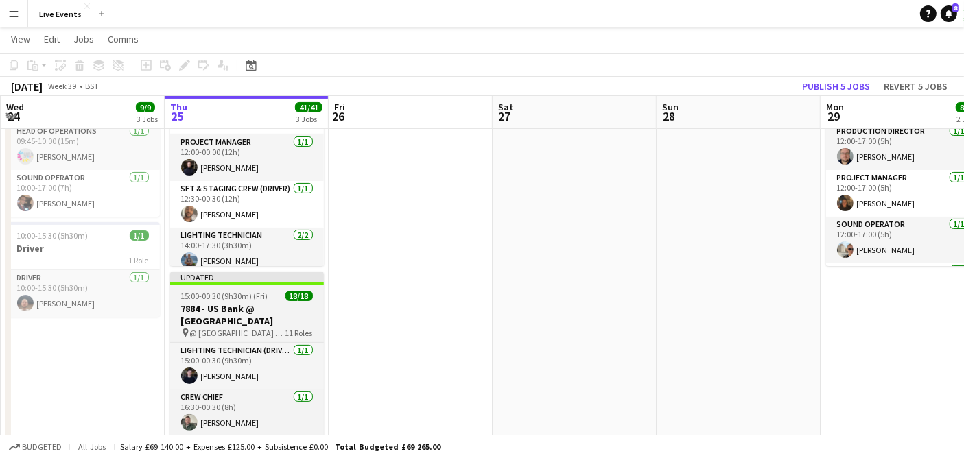
click at [252, 284] on div at bounding box center [247, 284] width 154 height 3
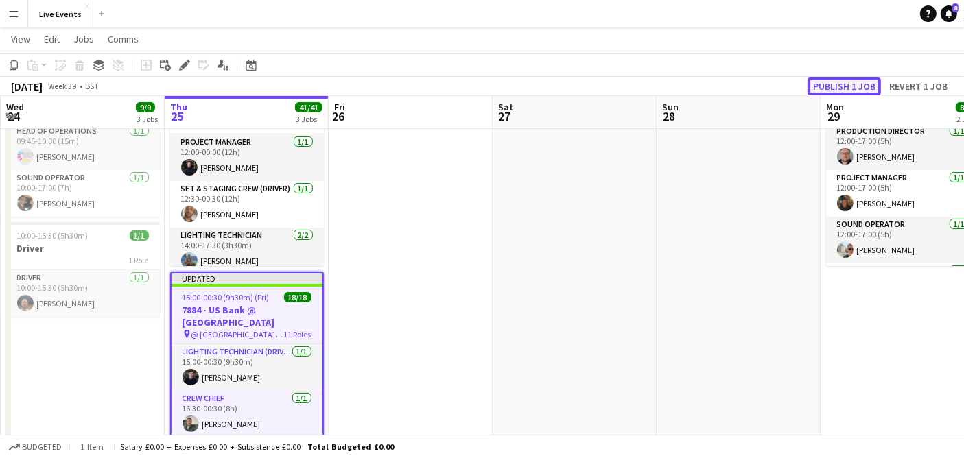
click at [825, 83] on button "Publish 1 job" at bounding box center [844, 87] width 73 height 18
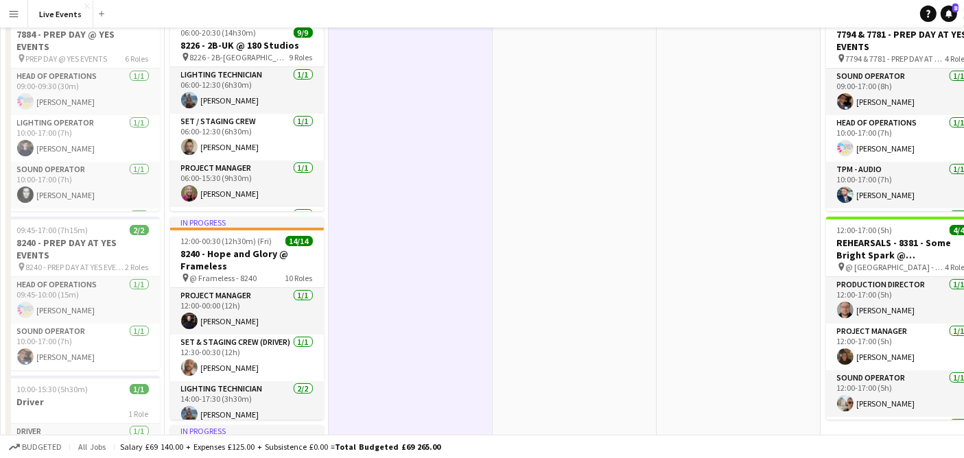
scroll to position [0, 0]
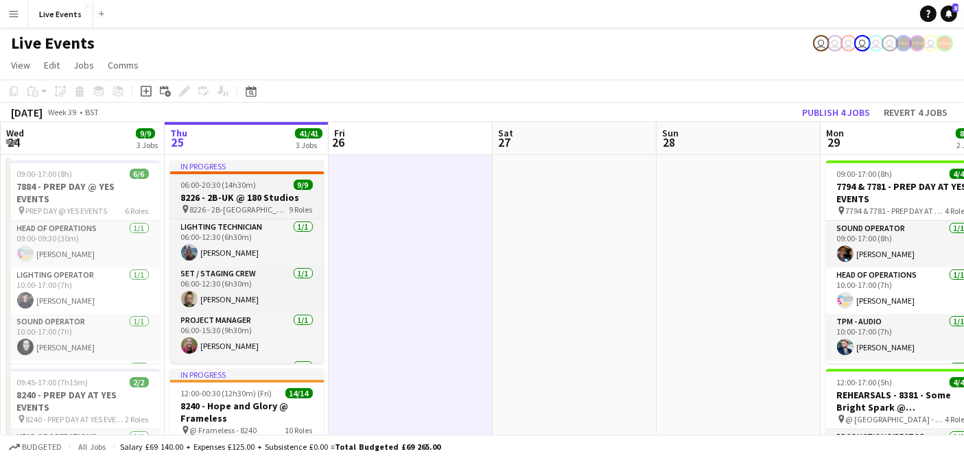
click at [228, 188] on span "06:00-20:30 (14h30m)" at bounding box center [218, 185] width 75 height 10
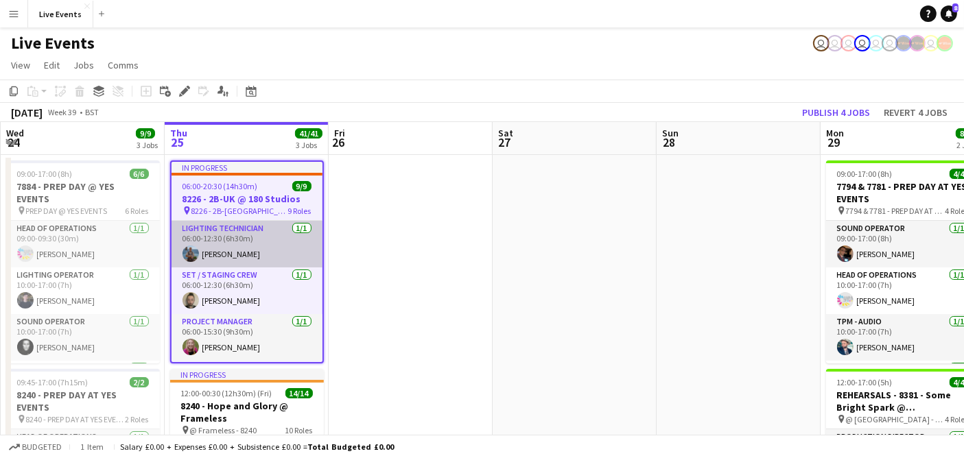
click at [248, 250] on app-card-role "Lighting Technician 1/1 06:00-12:30 (6h30m) Tom Slade" at bounding box center [247, 244] width 151 height 47
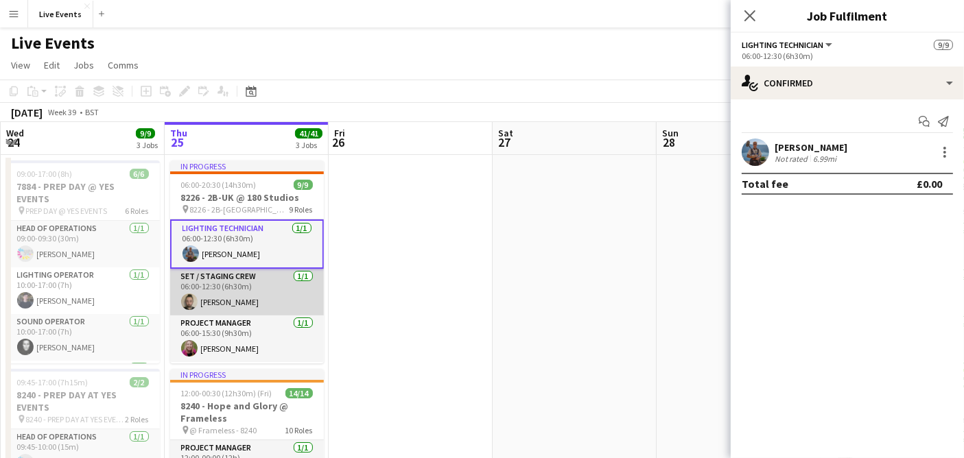
click at [252, 282] on app-card-role "Set / Staging Crew 1/1 06:00-12:30 (6h30m) Jay Butcher" at bounding box center [247, 292] width 154 height 47
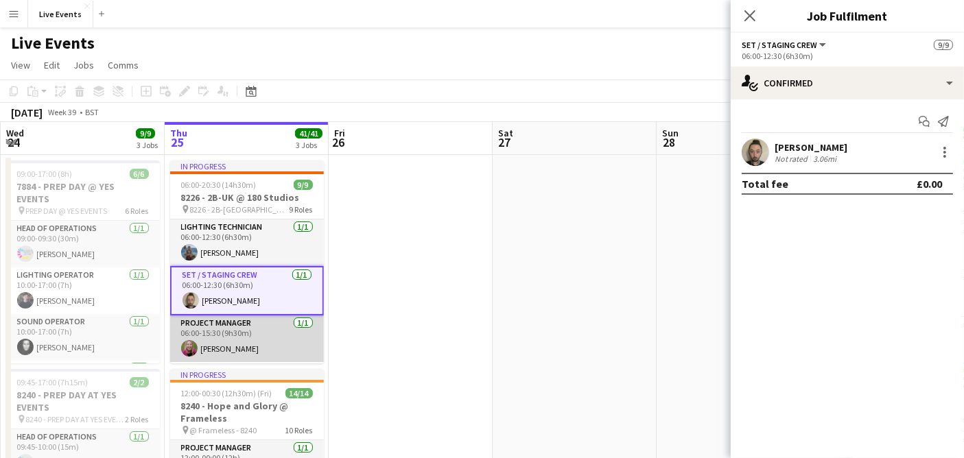
click at [261, 331] on app-card-role "Project Manager 1/1 06:00-15:30 (9h30m) Kathryn Winterbotham" at bounding box center [247, 339] width 154 height 47
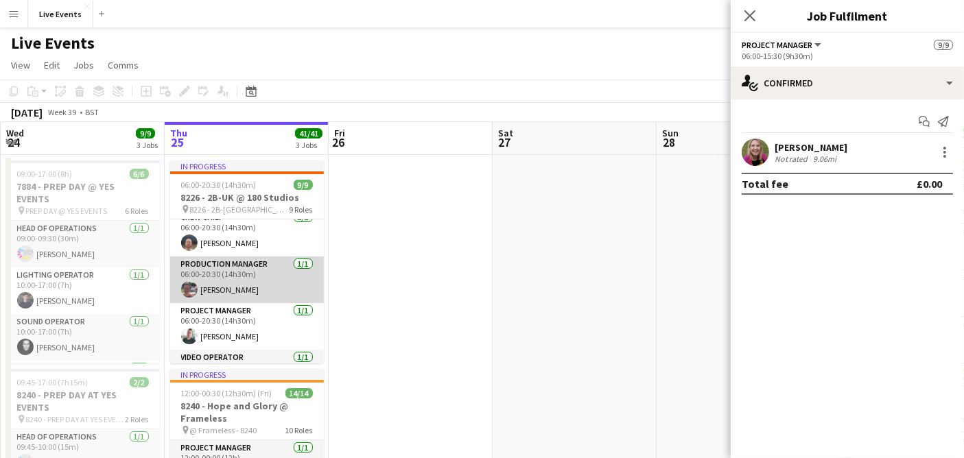
click at [248, 281] on app-card-role "Production Manager 1/1 06:00-20:30 (14h30m) Mark Baxter" at bounding box center [247, 280] width 154 height 47
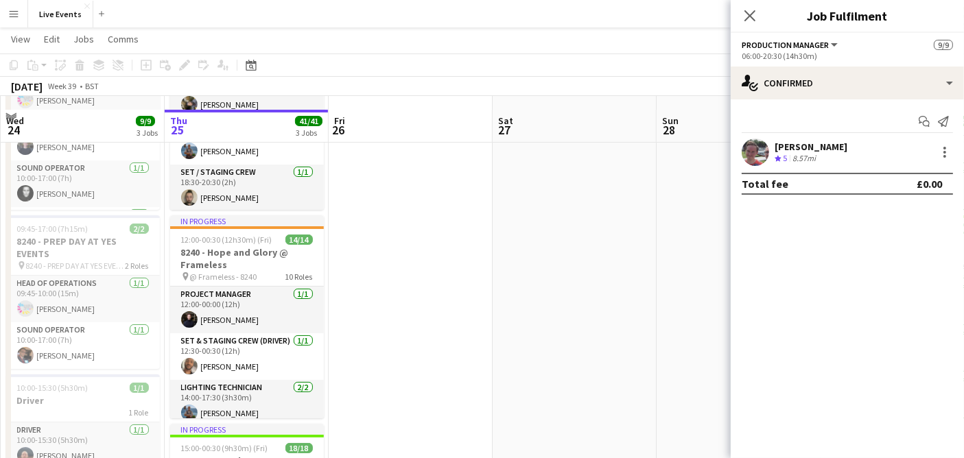
scroll to position [228, 0]
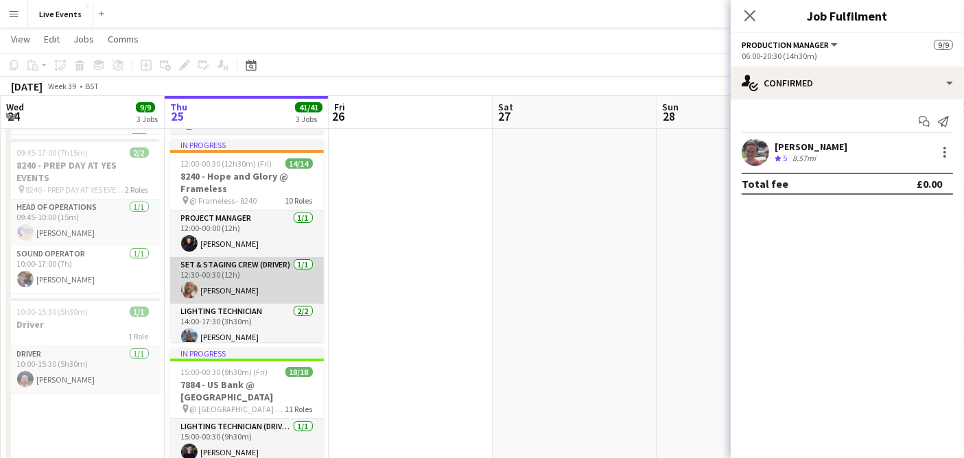
click at [265, 264] on app-card-role "Set & Staging Crew (Driver) 1/1 12:30-00:30 (12h) Paul Harris" at bounding box center [247, 280] width 154 height 47
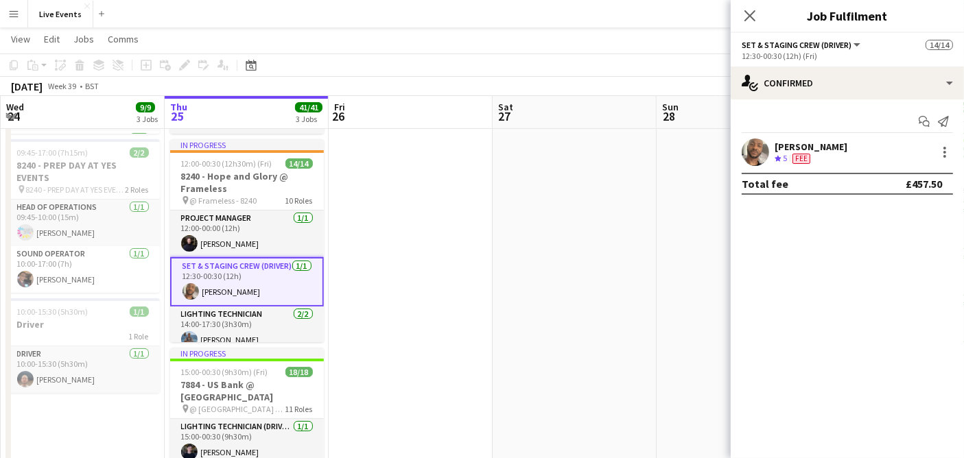
scroll to position [275, 0]
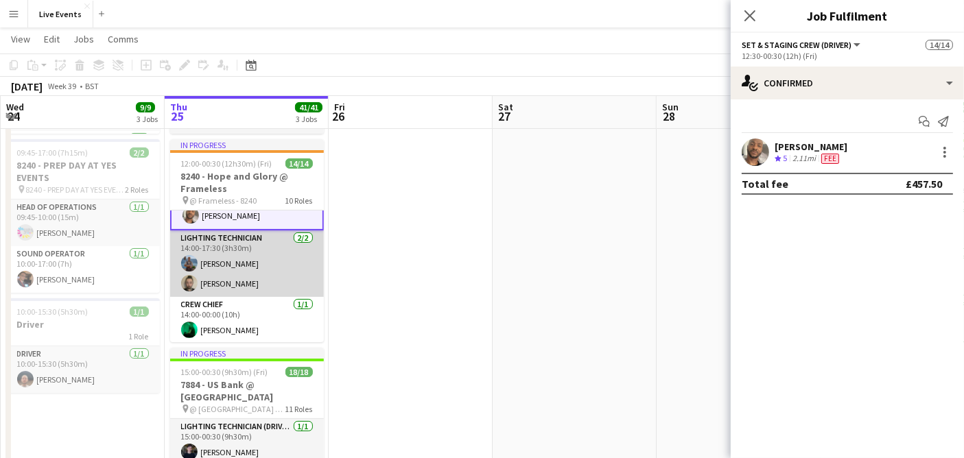
click at [250, 294] on app-card-role "Lighting Technician 2/2 14:00-17:30 (3h30m) Tom Slade Jay Butcher" at bounding box center [247, 264] width 154 height 67
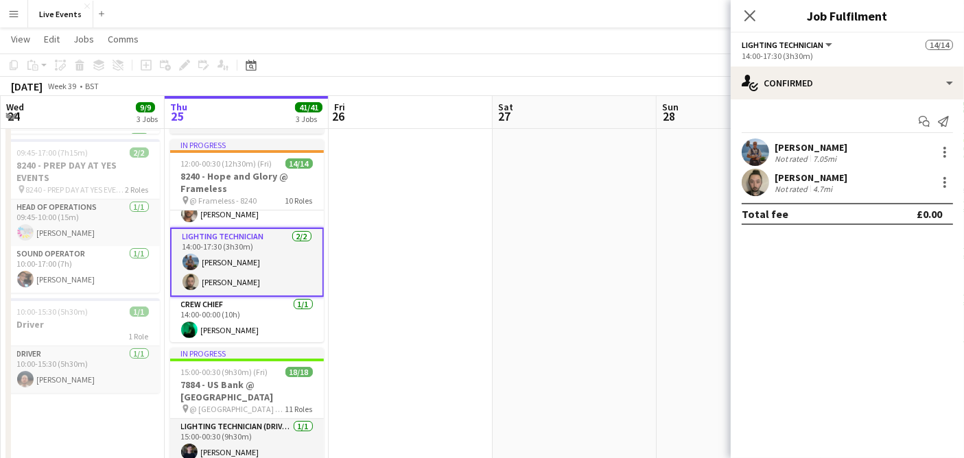
scroll to position [75, 0]
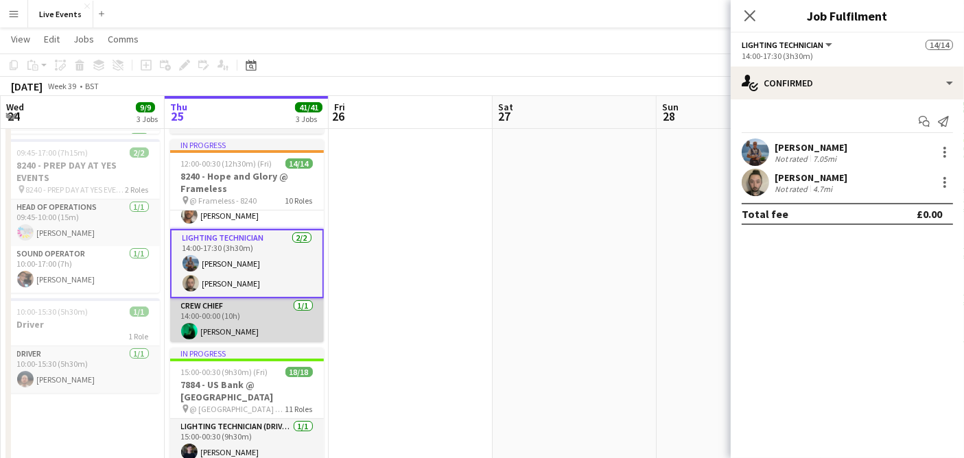
click at [250, 316] on app-card-role "Crew Chief 1/1 14:00-00:00 (10h) Simon Streeting" at bounding box center [247, 321] width 154 height 47
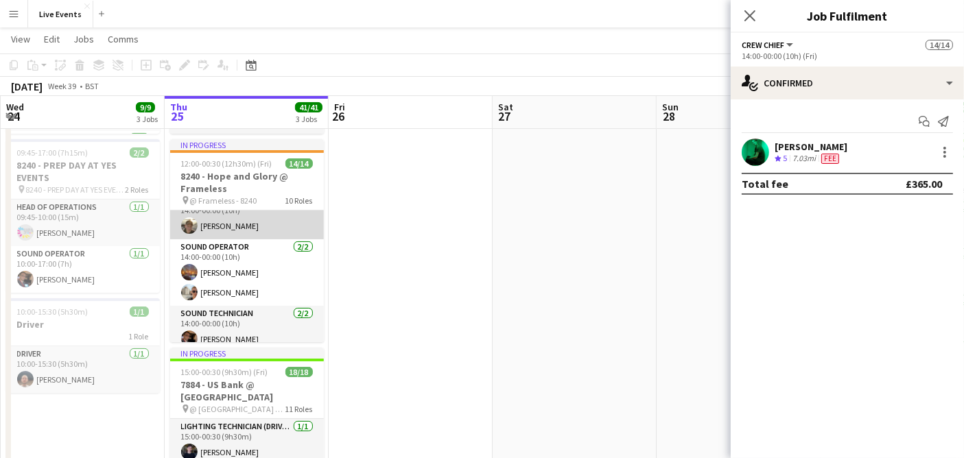
click at [238, 224] on app-card-role "Lighting Technician 1/1 14:00-00:00 (10h) Anthony Thomas" at bounding box center [247, 216] width 154 height 47
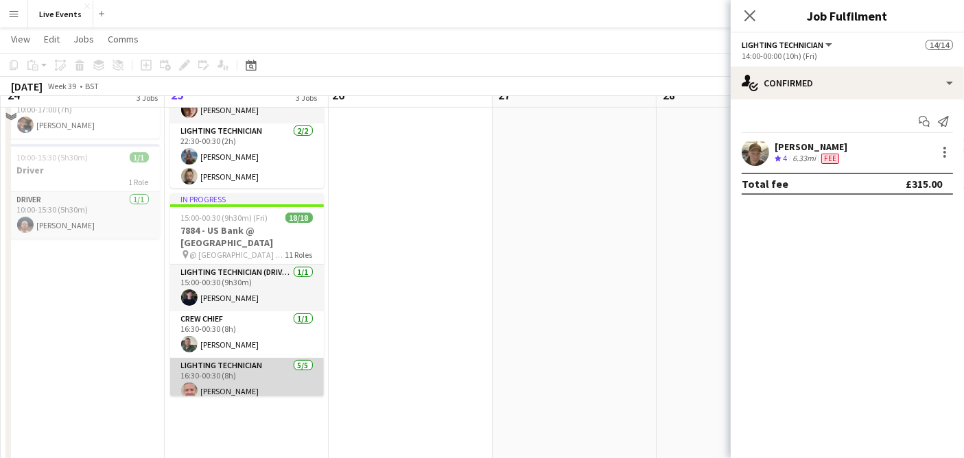
scroll to position [305, 0]
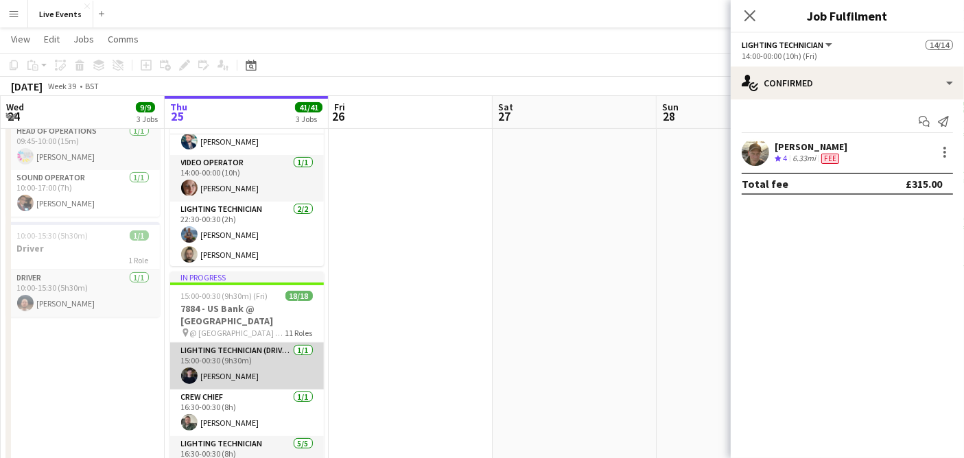
click at [246, 366] on app-card-role "Lighting Technician (Driver) 1/1 15:00-00:30 (9h30m) Mathilde Davidson" at bounding box center [247, 366] width 154 height 47
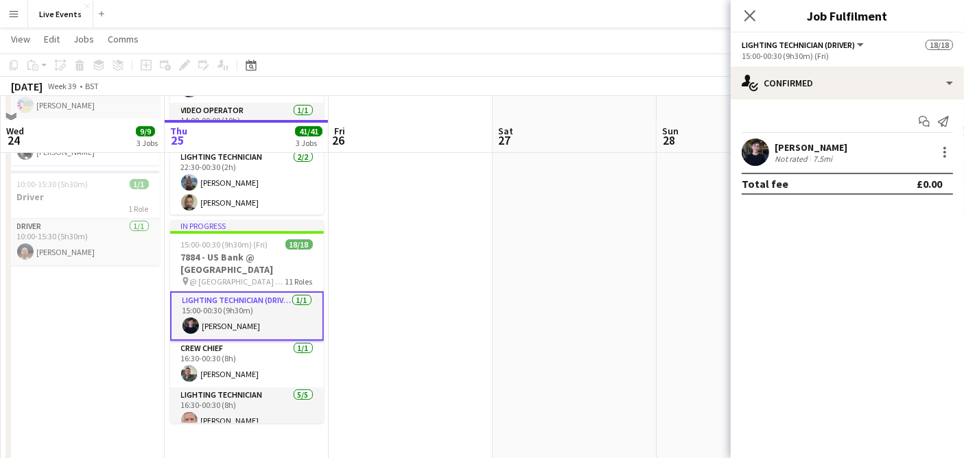
scroll to position [381, 0]
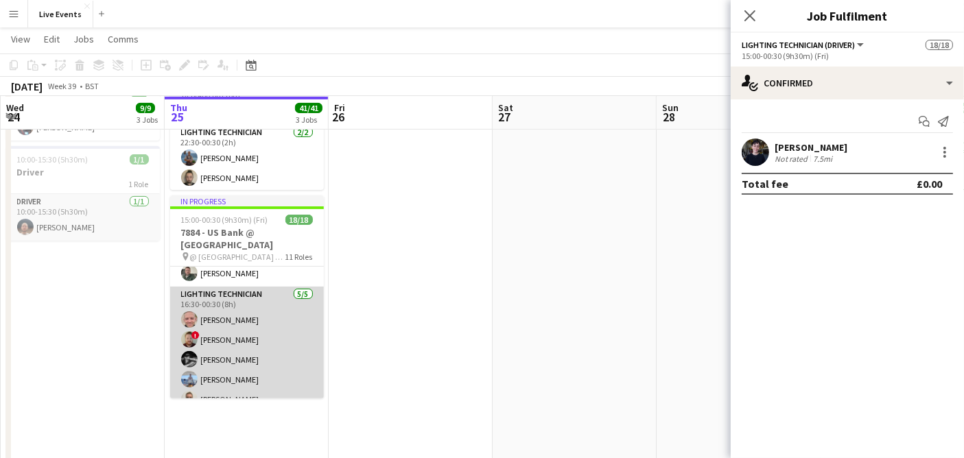
click at [250, 322] on app-card-role "Lighting Technician [DATE] 16:30-00:30 (8h) [PERSON_NAME] ! [PERSON_NAME] [PERS…" at bounding box center [247, 350] width 154 height 126
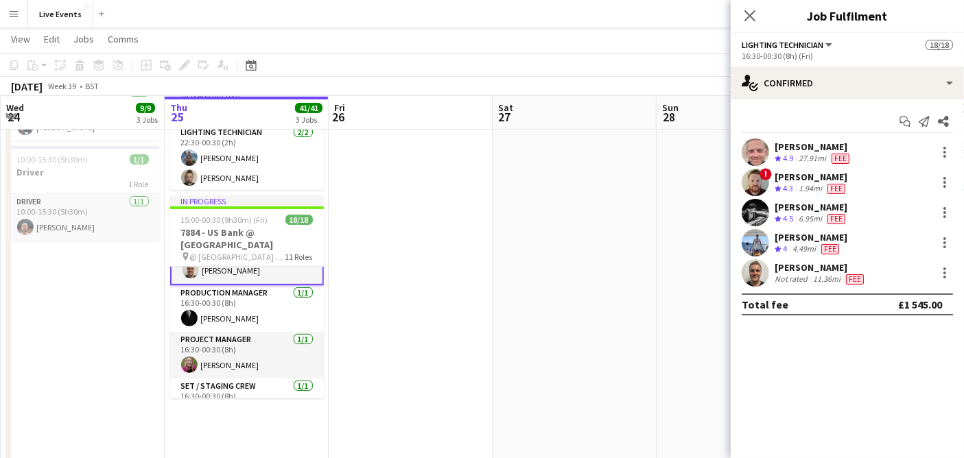
scroll to position [226, 0]
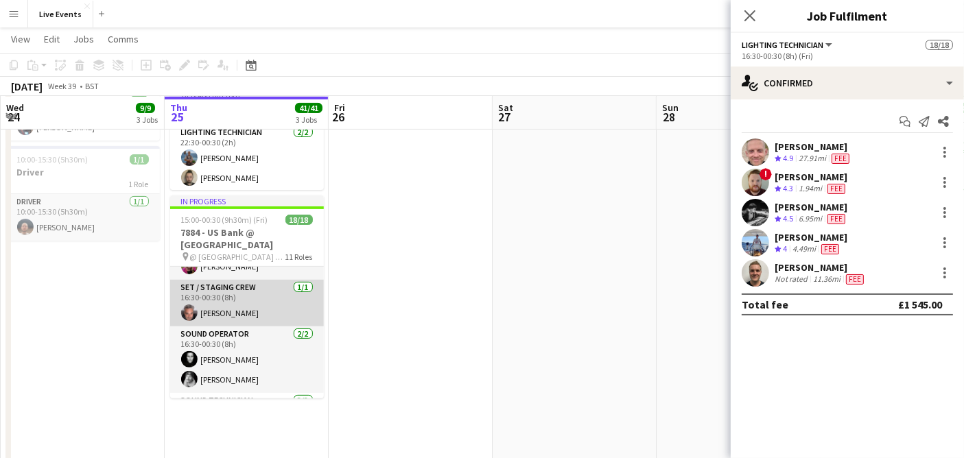
click at [250, 311] on app-card-role "Set / Staging Crew [DATE] 16:30-00:30 (8h) [PERSON_NAME]" at bounding box center [247, 303] width 154 height 47
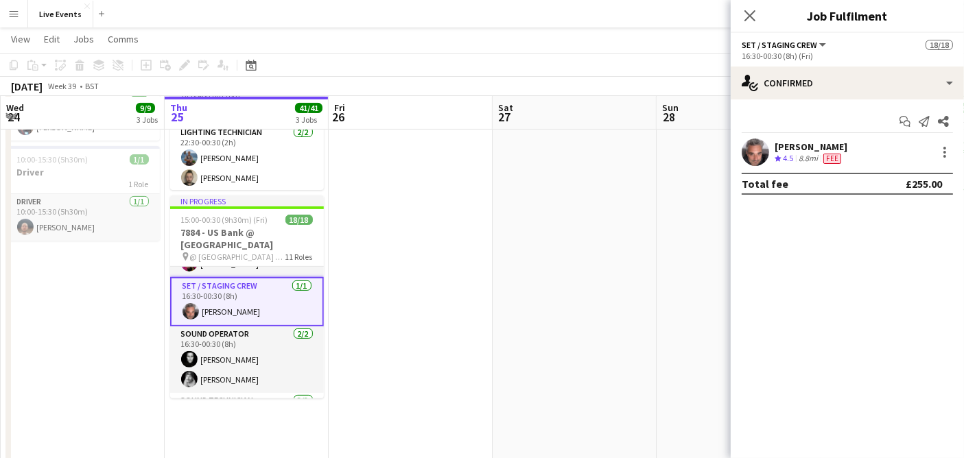
scroll to position [301, 0]
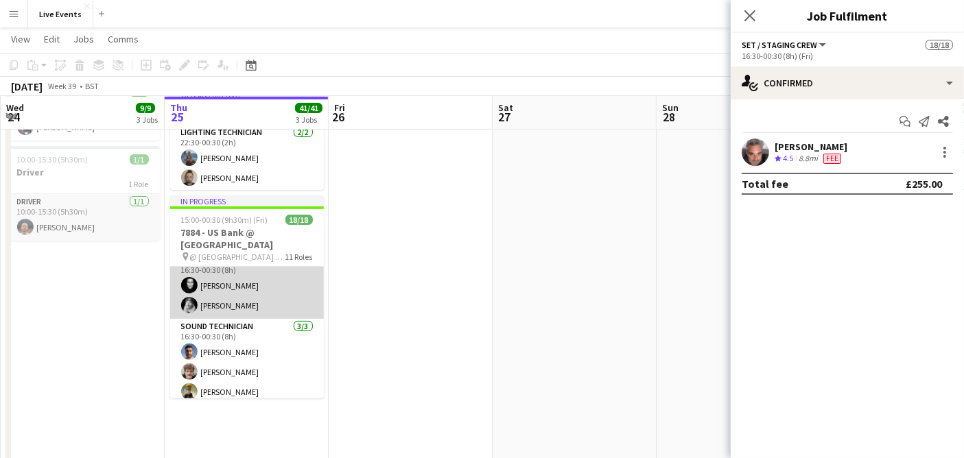
click at [248, 301] on app-card-role "Sound Operator [DATE] 16:30-00:30 (8h) [PERSON_NAME] [PERSON_NAME]" at bounding box center [247, 285] width 154 height 67
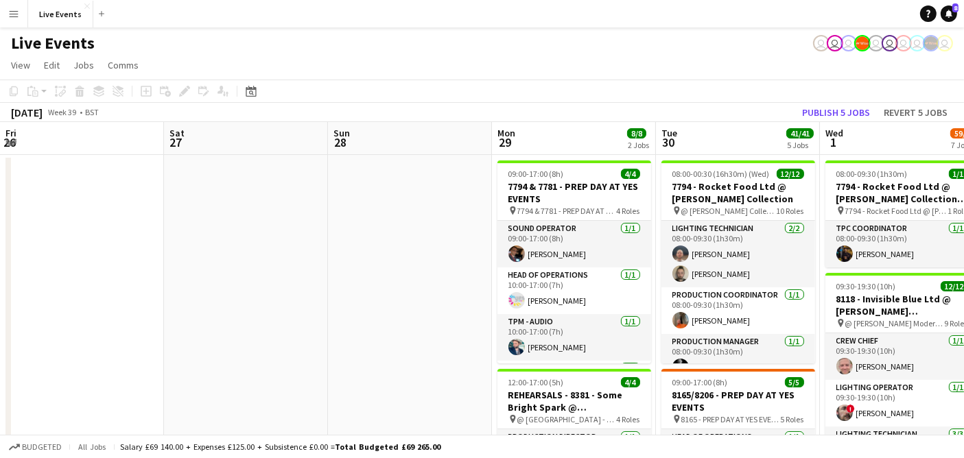
scroll to position [0, 452]
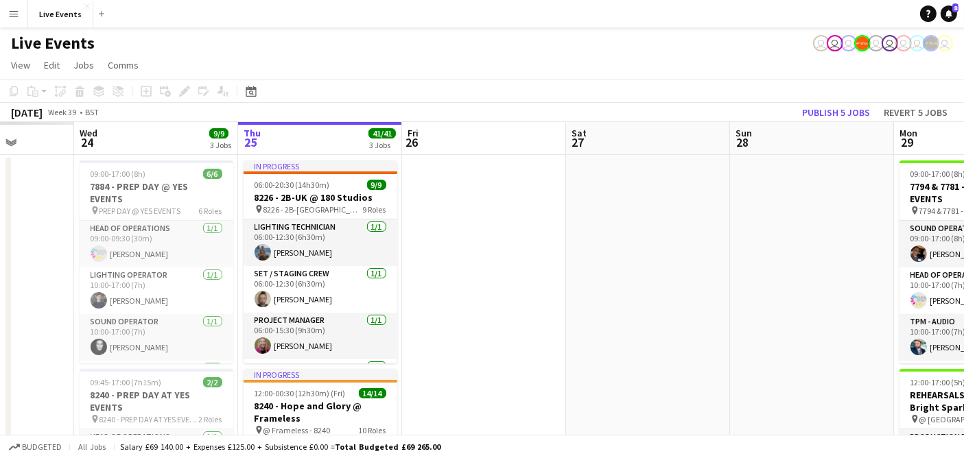
drag, startPoint x: 141, startPoint y: 259, endPoint x: 833, endPoint y: 233, distance: 692.7
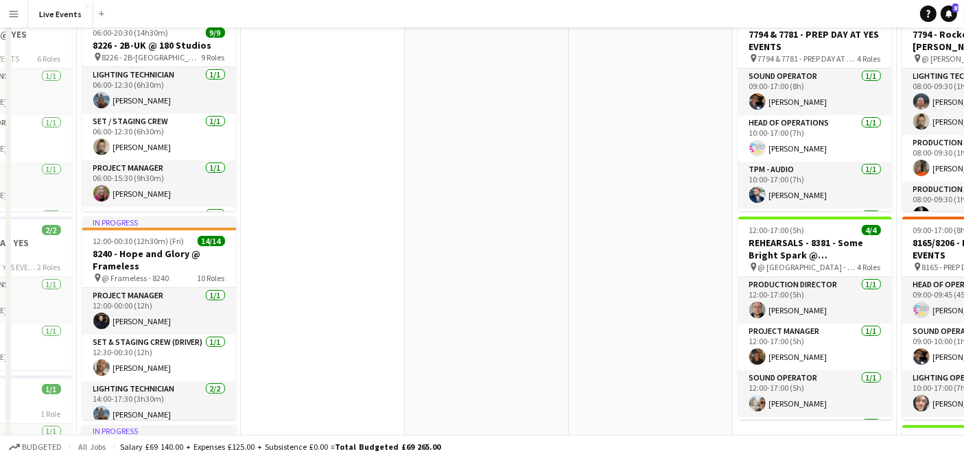
scroll to position [0, 0]
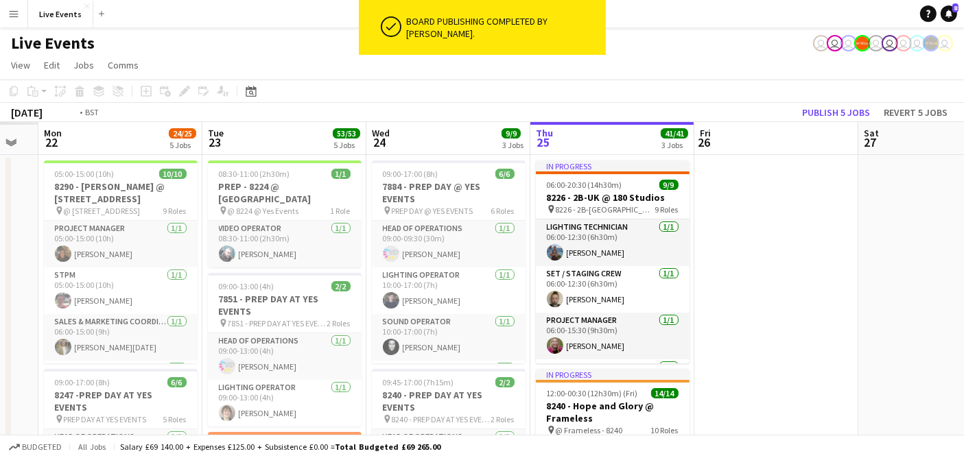
drag, startPoint x: 523, startPoint y: 247, endPoint x: 965, endPoint y: 241, distance: 442.6
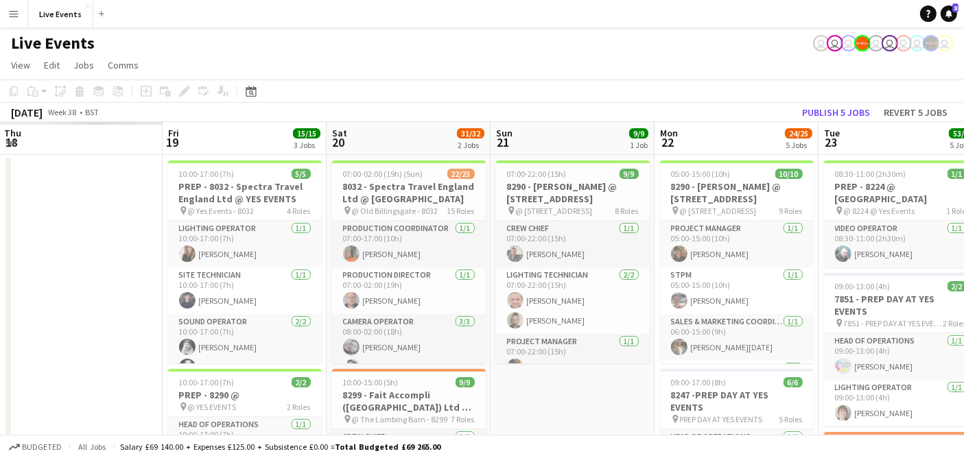
drag, startPoint x: 158, startPoint y: 307, endPoint x: 946, endPoint y: 270, distance: 789.1
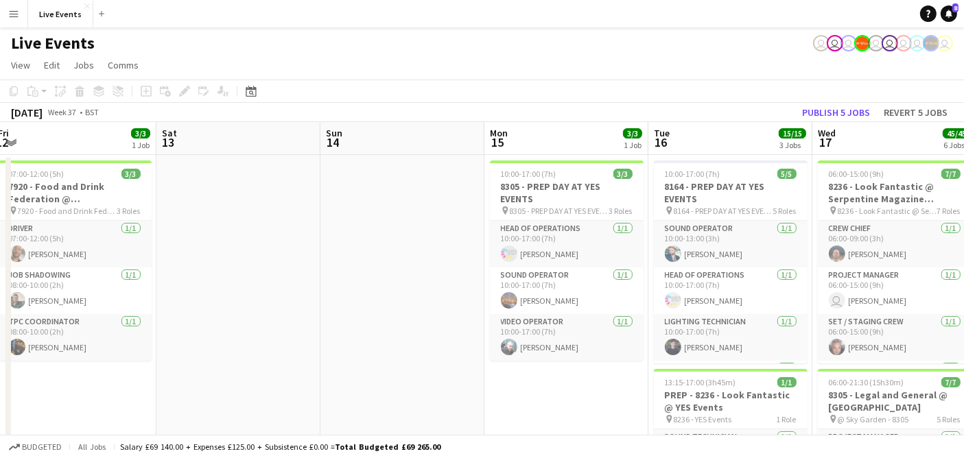
drag, startPoint x: 132, startPoint y: 306, endPoint x: 367, endPoint y: 297, distance: 235.5
drag, startPoint x: 184, startPoint y: 280, endPoint x: 911, endPoint y: 231, distance: 728.9
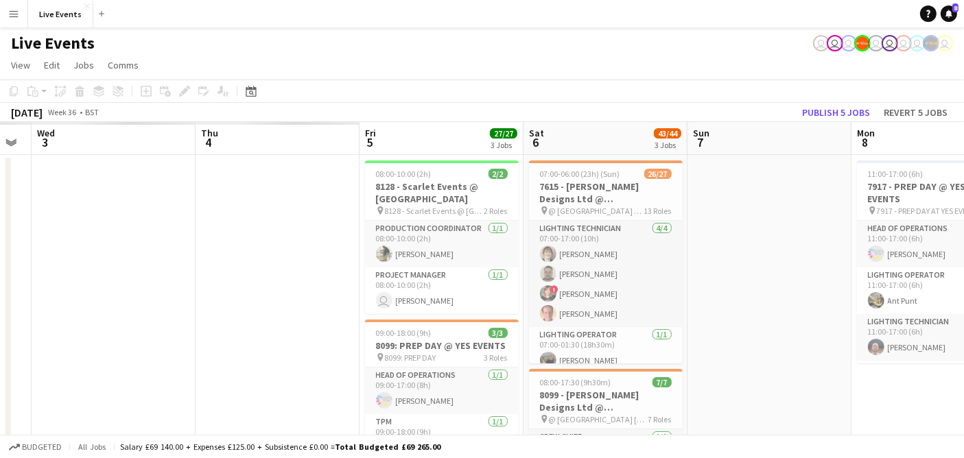
drag, startPoint x: 180, startPoint y: 267, endPoint x: 169, endPoint y: 248, distance: 21.9
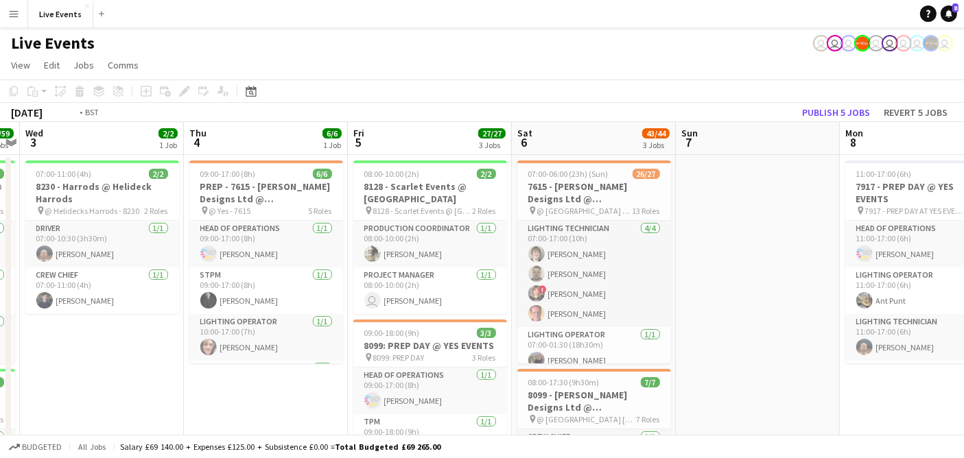
drag, startPoint x: 469, startPoint y: 235, endPoint x: 547, endPoint y: 233, distance: 77.6
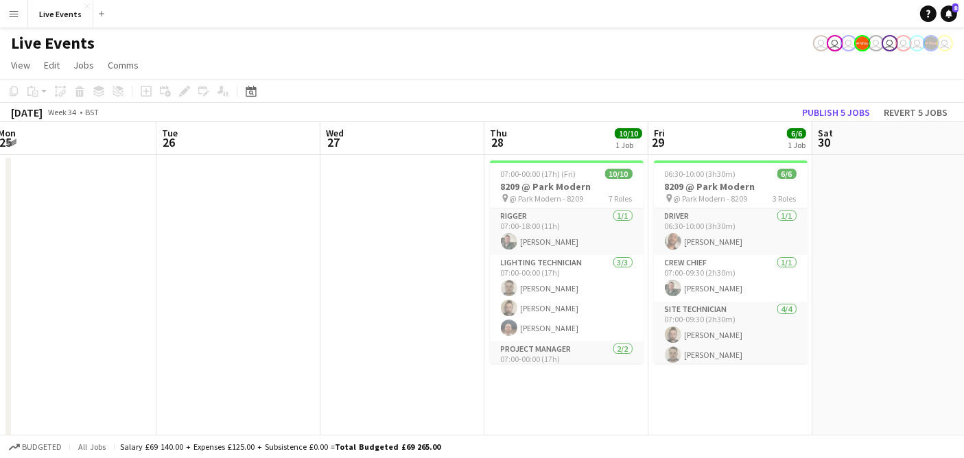
drag, startPoint x: 327, startPoint y: 217, endPoint x: 758, endPoint y: 218, distance: 431.5
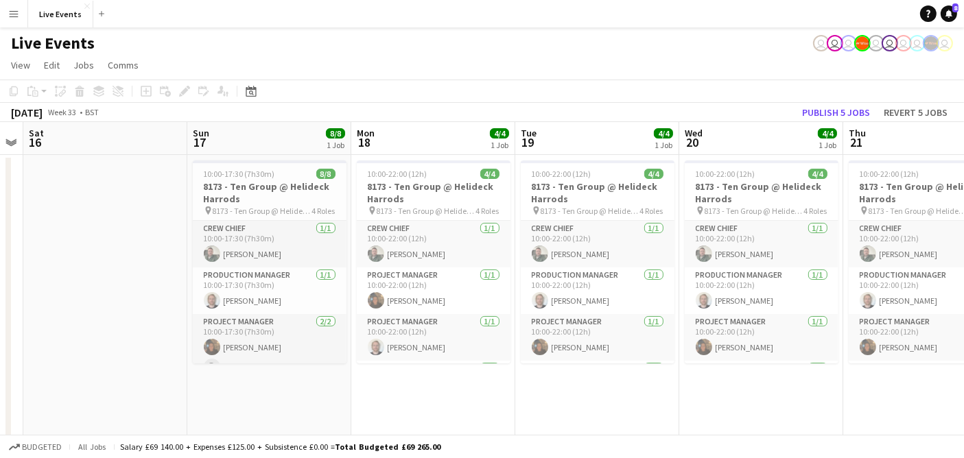
scroll to position [0, 447]
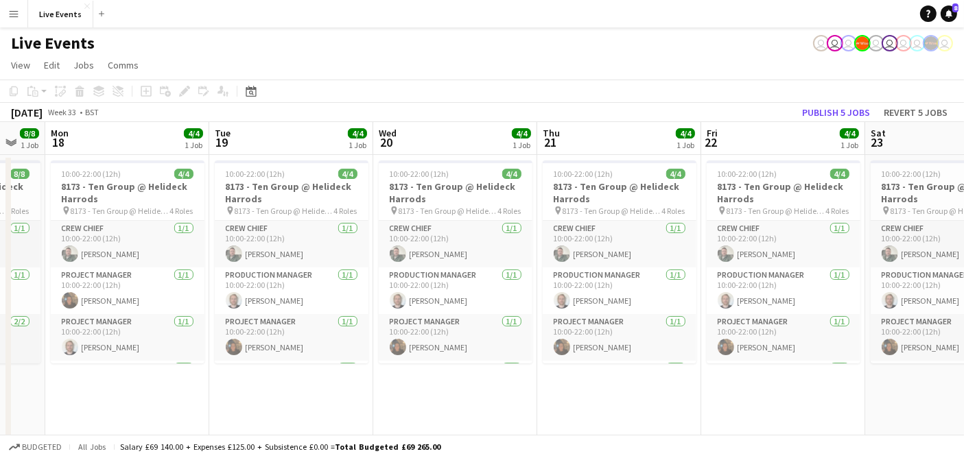
drag, startPoint x: 327, startPoint y: 263, endPoint x: 748, endPoint y: 247, distance: 421.6
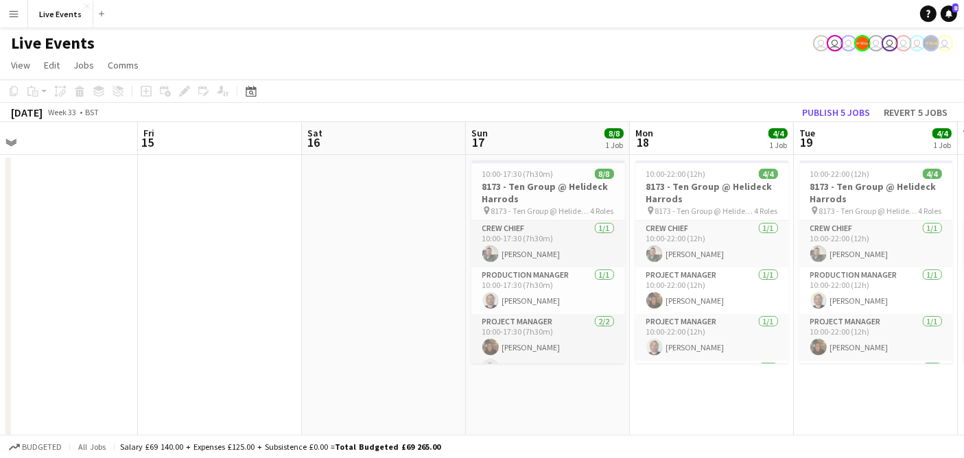
drag, startPoint x: 200, startPoint y: 396, endPoint x: 784, endPoint y: 392, distance: 584.5
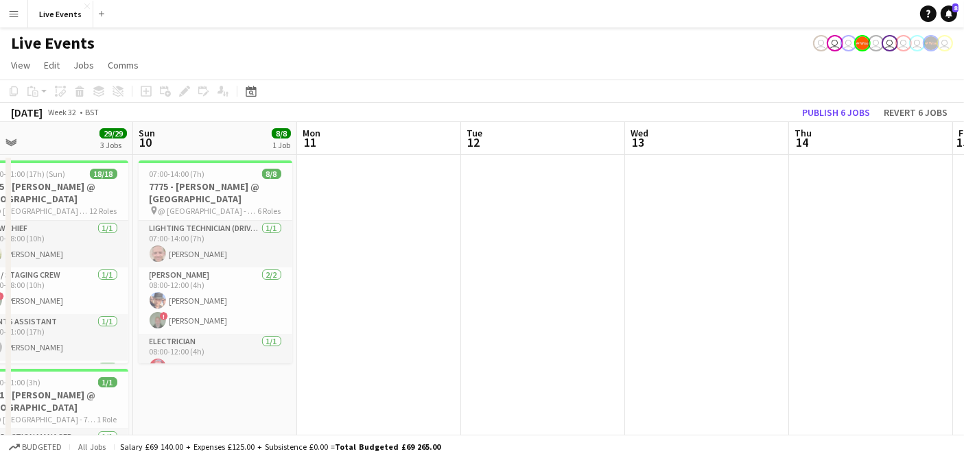
drag, startPoint x: 80, startPoint y: 324, endPoint x: 796, endPoint y: 315, distance: 715.6
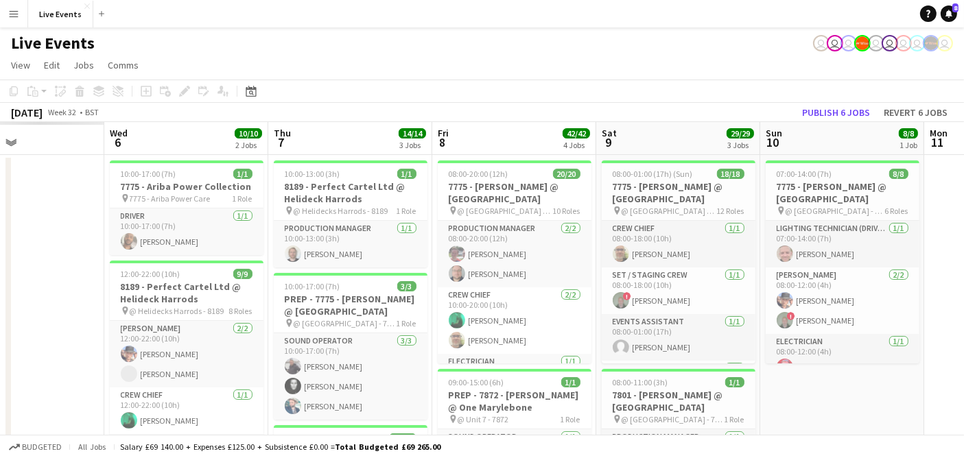
scroll to position [0, 355]
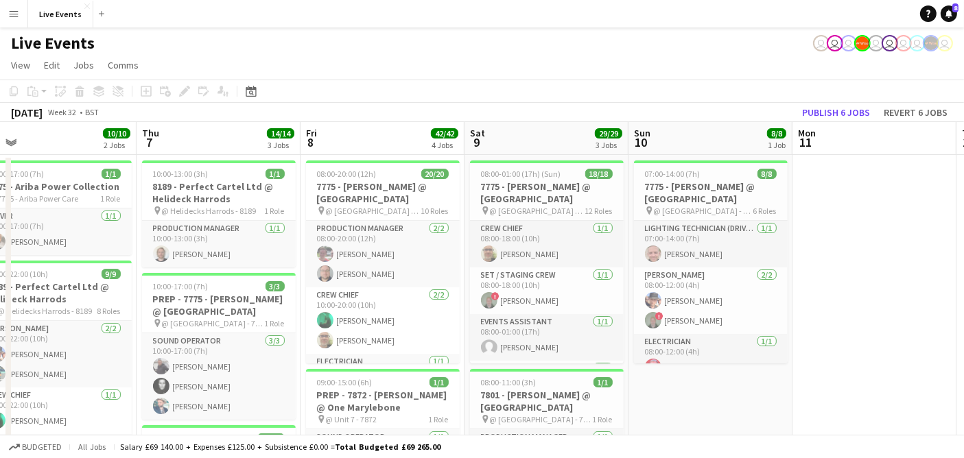
drag, startPoint x: 474, startPoint y: 317, endPoint x: 918, endPoint y: 317, distance: 443.9
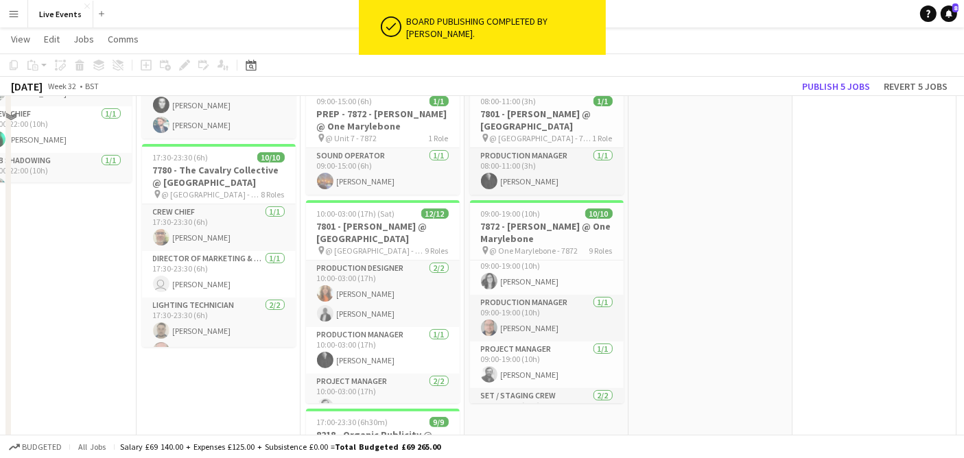
scroll to position [228, 0]
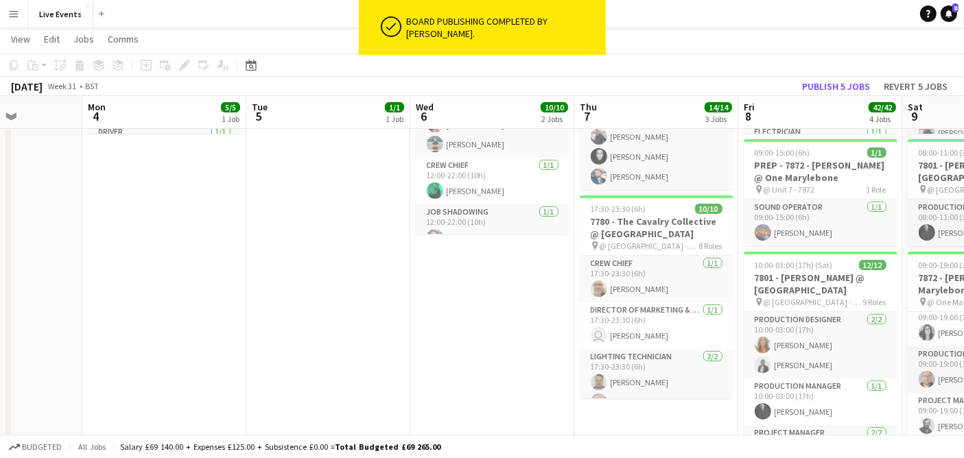
drag, startPoint x: 66, startPoint y: 389, endPoint x: 832, endPoint y: 389, distance: 765.7
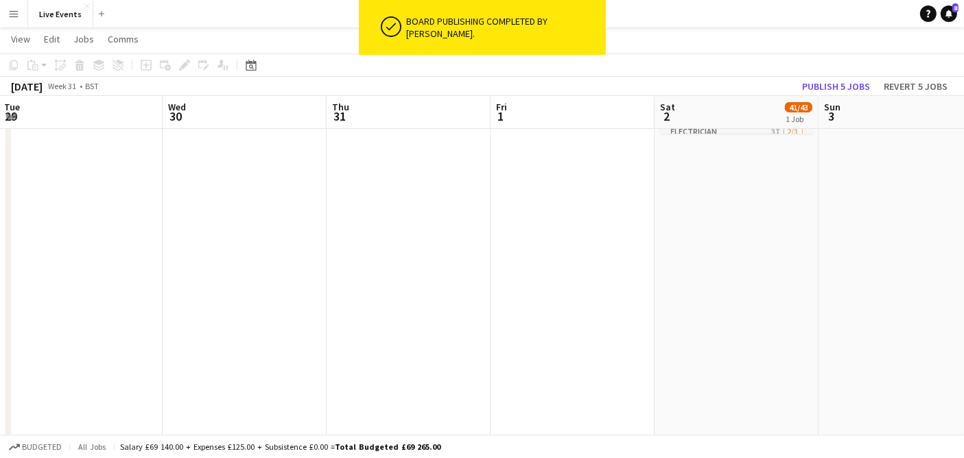
drag, startPoint x: 293, startPoint y: 393, endPoint x: 898, endPoint y: 387, distance: 605.2
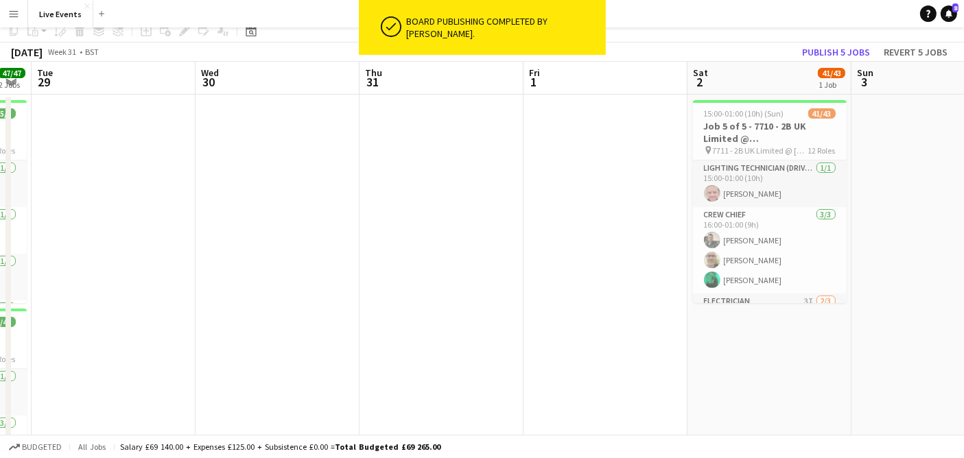
scroll to position [0, 0]
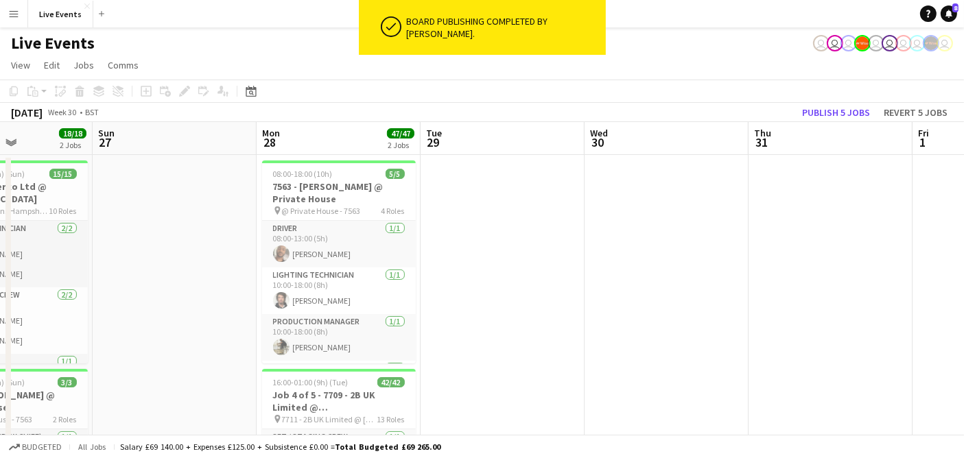
drag, startPoint x: 243, startPoint y: 318, endPoint x: 694, endPoint y: 307, distance: 451.6
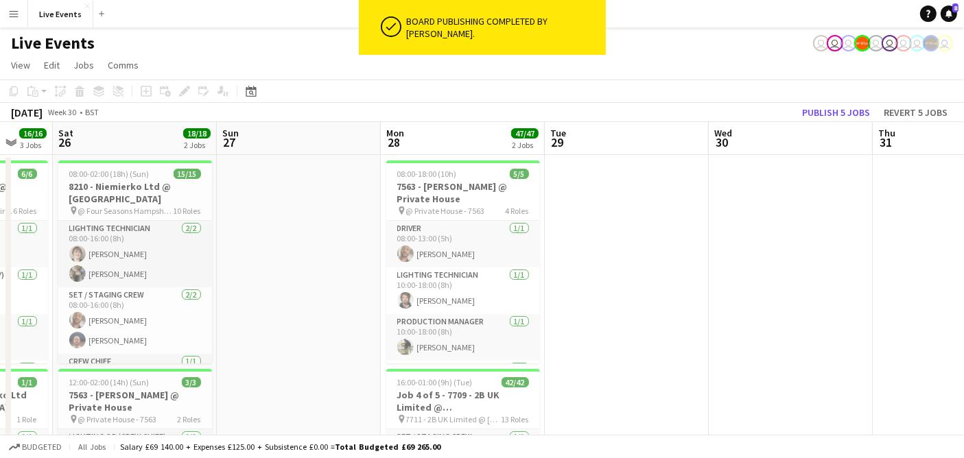
drag, startPoint x: 399, startPoint y: 340, endPoint x: 598, endPoint y: 331, distance: 199.1
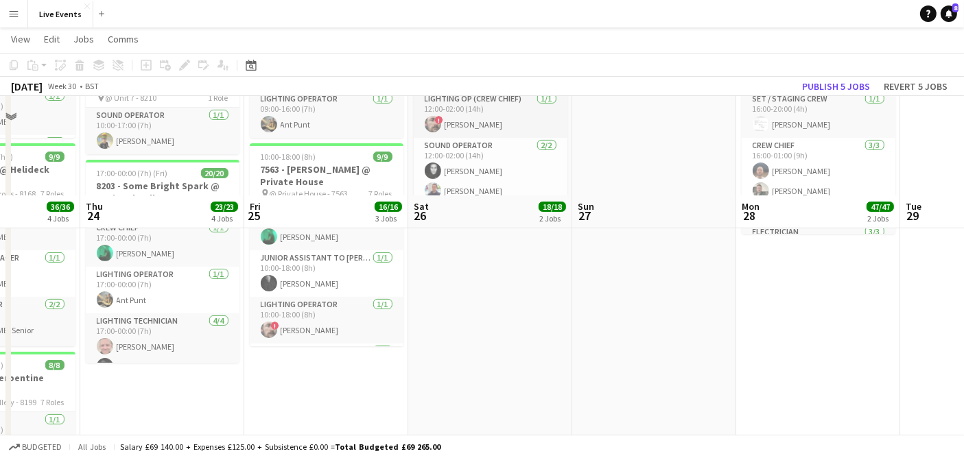
scroll to position [457, 0]
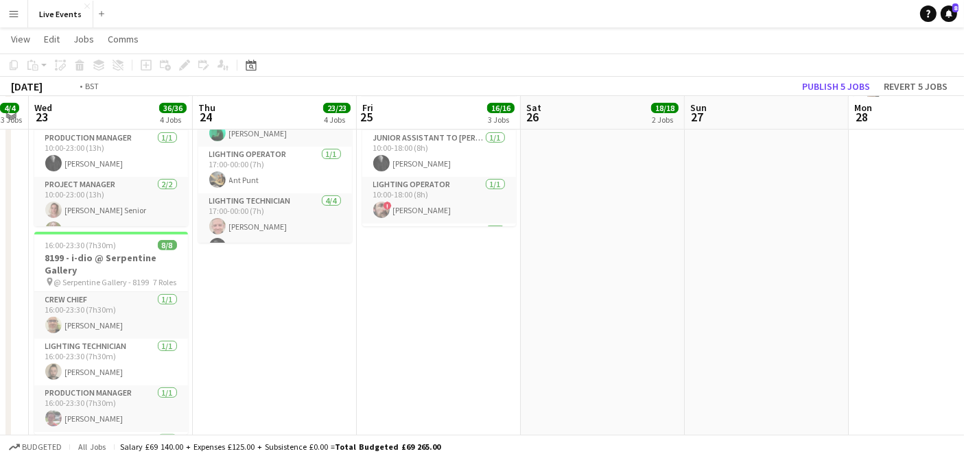
drag, startPoint x: 329, startPoint y: 381, endPoint x: 856, endPoint y: 383, distance: 526.9
click at [856, 383] on app-calendar-viewport "Mon 21 45/45 1 Job Tue 22 4/4 3 Jobs Wed 23 36/36 4 Jobs Thu 24 23/23 4 Jobs Fr…" at bounding box center [482, 319] width 964 height 1444
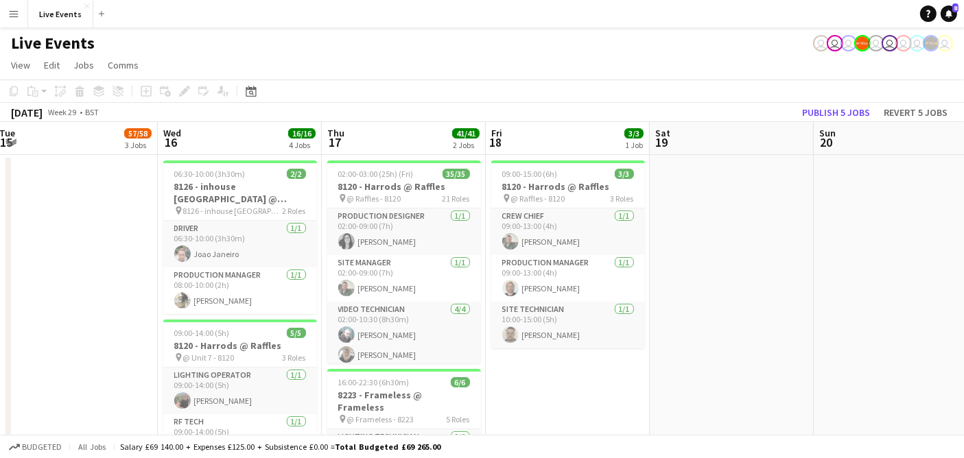
scroll to position [0, 407]
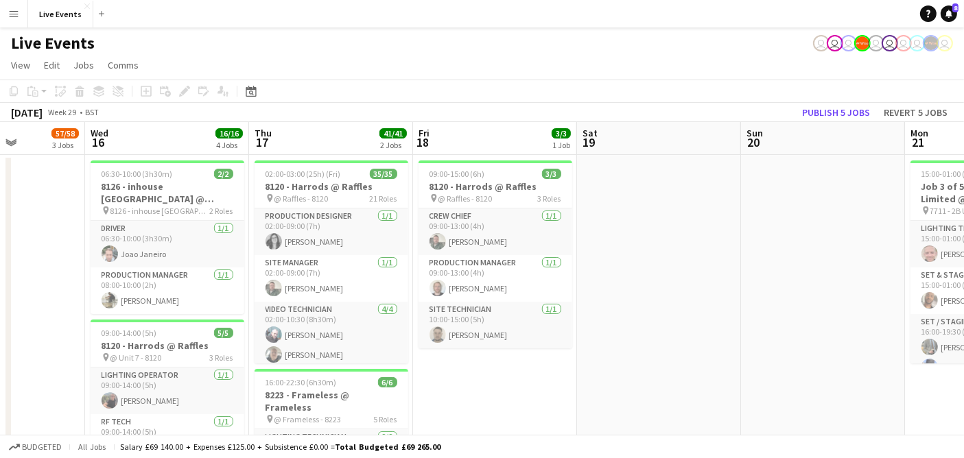
drag, startPoint x: 242, startPoint y: 291, endPoint x: 771, endPoint y: 283, distance: 529.0
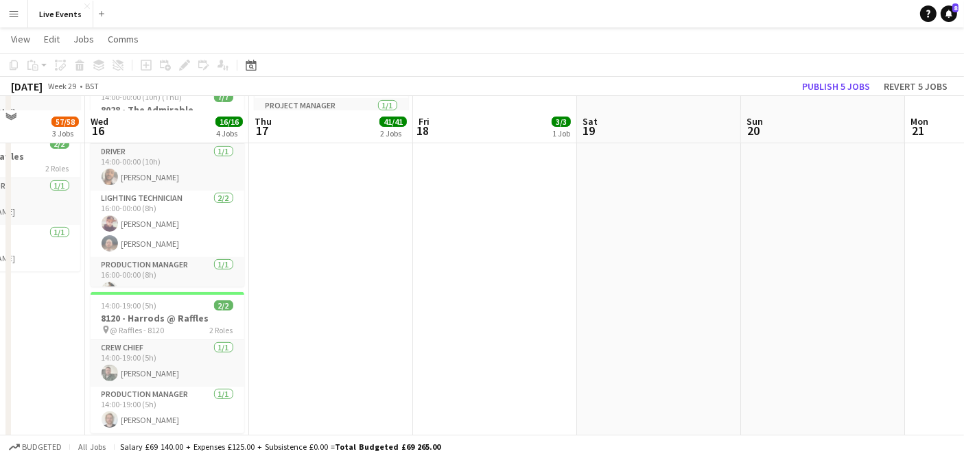
scroll to position [457, 0]
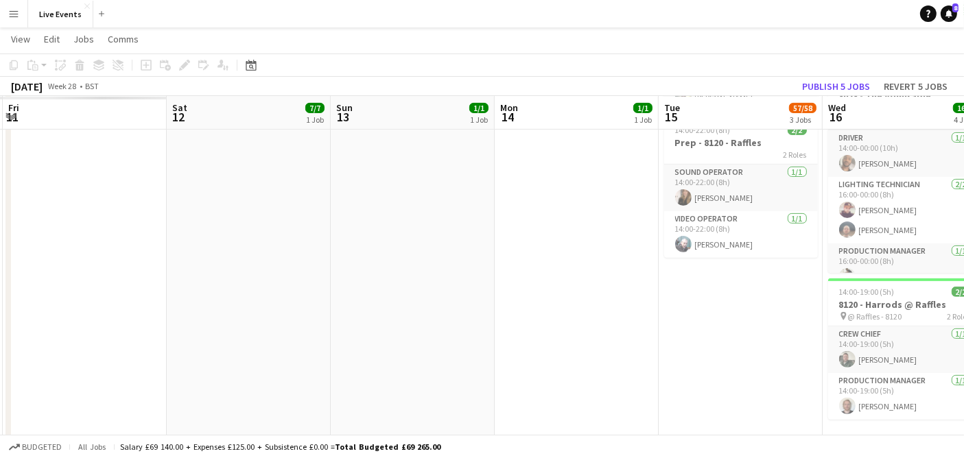
drag, startPoint x: 545, startPoint y: 384, endPoint x: 838, endPoint y: 376, distance: 293.8
click at [838, 376] on app-calendar-viewport "Thu 10 Fri 11 Sat 12 7/7 1 Job Sun 13 1/1 1 Job Mon 14 1/1 1 Job Tue 15 57/58 3…" at bounding box center [482, 319] width 964 height 1444
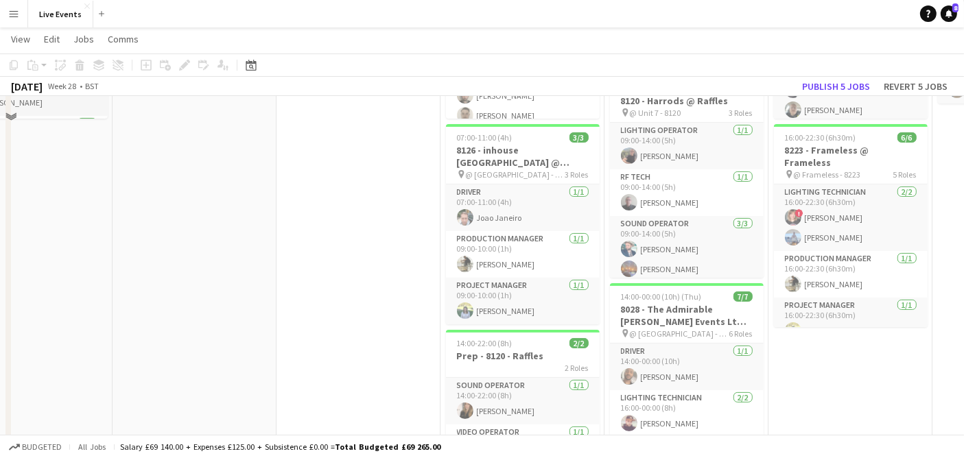
scroll to position [152, 0]
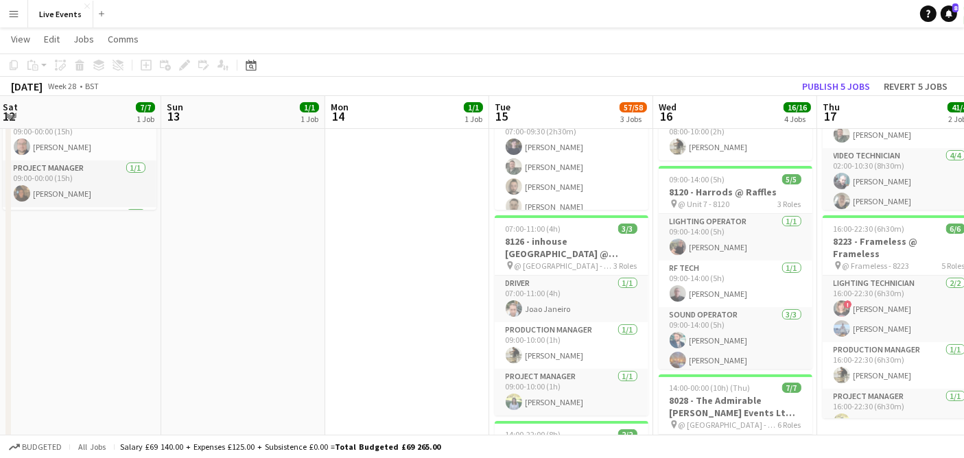
drag, startPoint x: 193, startPoint y: 402, endPoint x: 632, endPoint y: 385, distance: 438.7
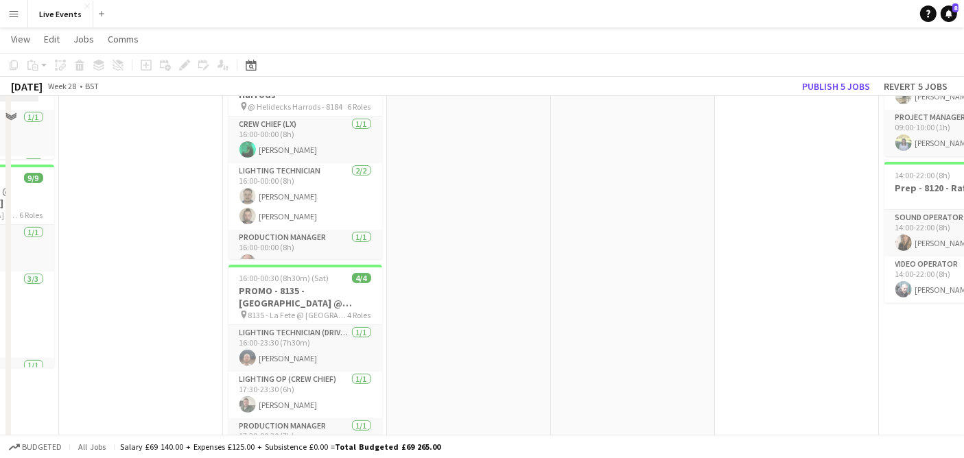
scroll to position [228, 0]
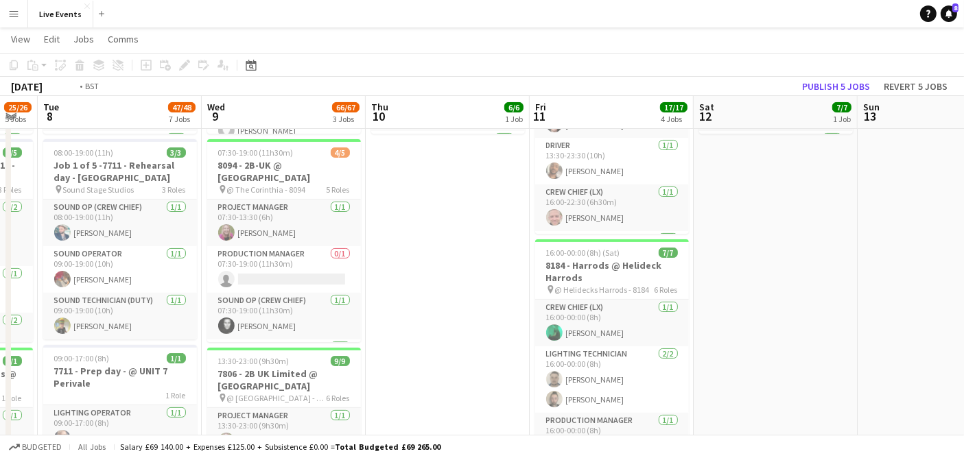
drag, startPoint x: 143, startPoint y: 399, endPoint x: 719, endPoint y: 371, distance: 576.3
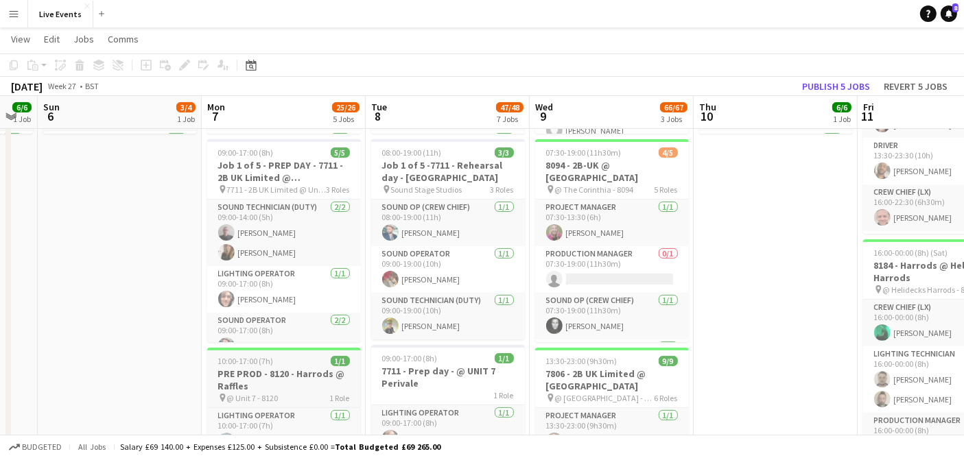
scroll to position [0, 0]
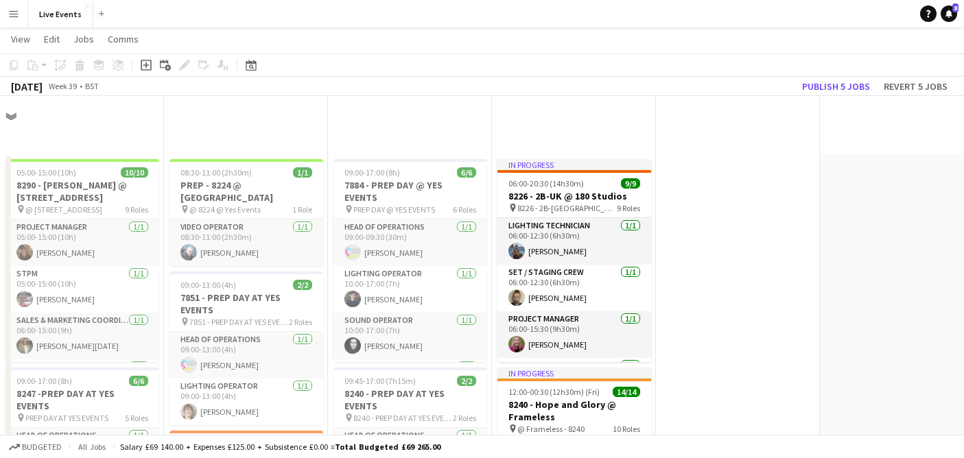
scroll to position [381, 0]
